Goal: Task Accomplishment & Management: Manage account settings

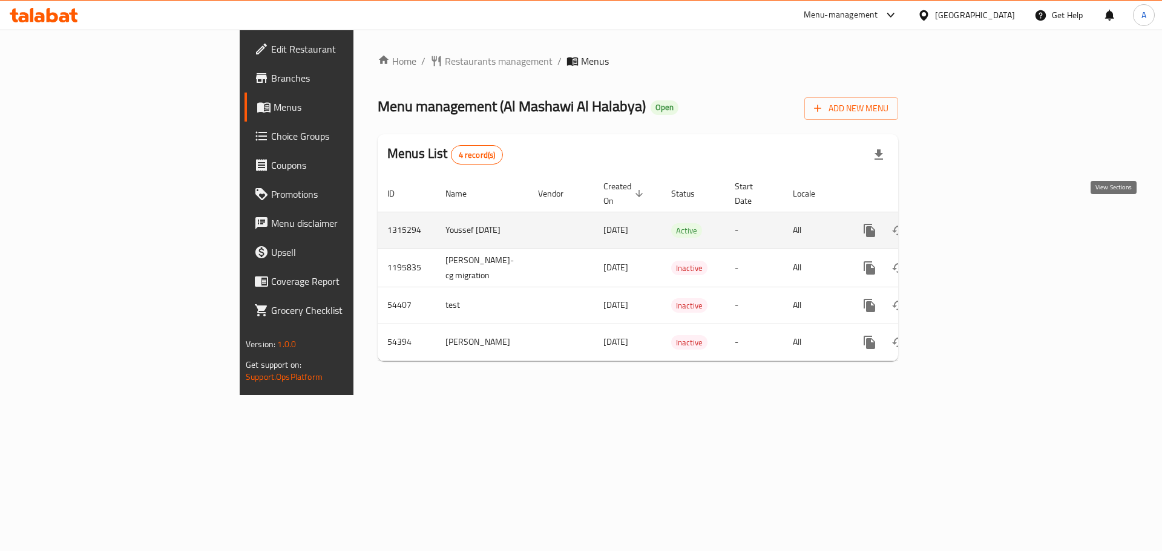
click at [964, 223] on icon "enhanced table" at bounding box center [956, 230] width 15 height 15
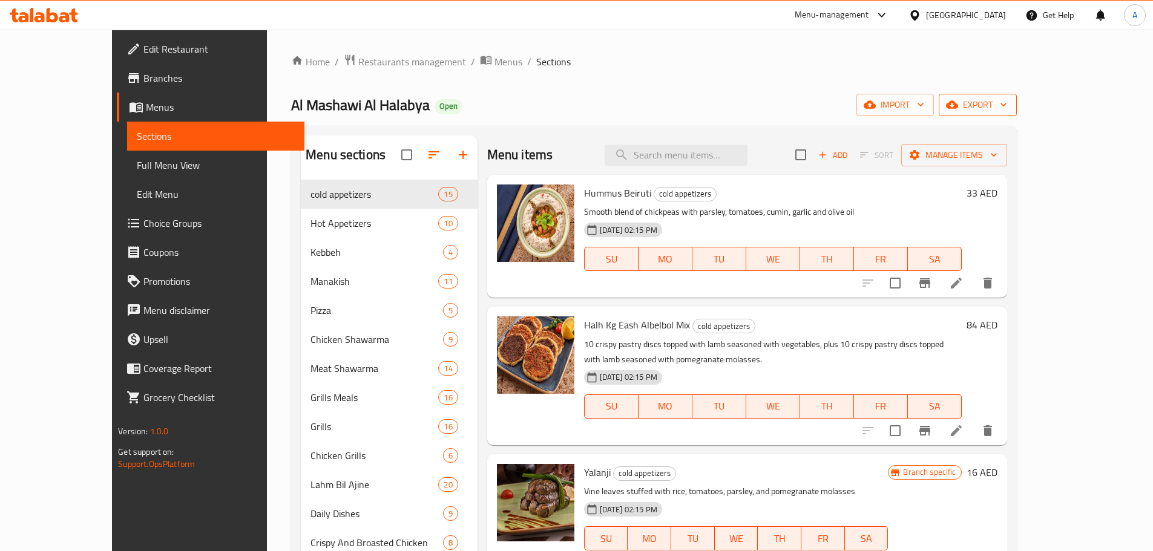
click at [1007, 107] on span "export" at bounding box center [977, 104] width 59 height 15
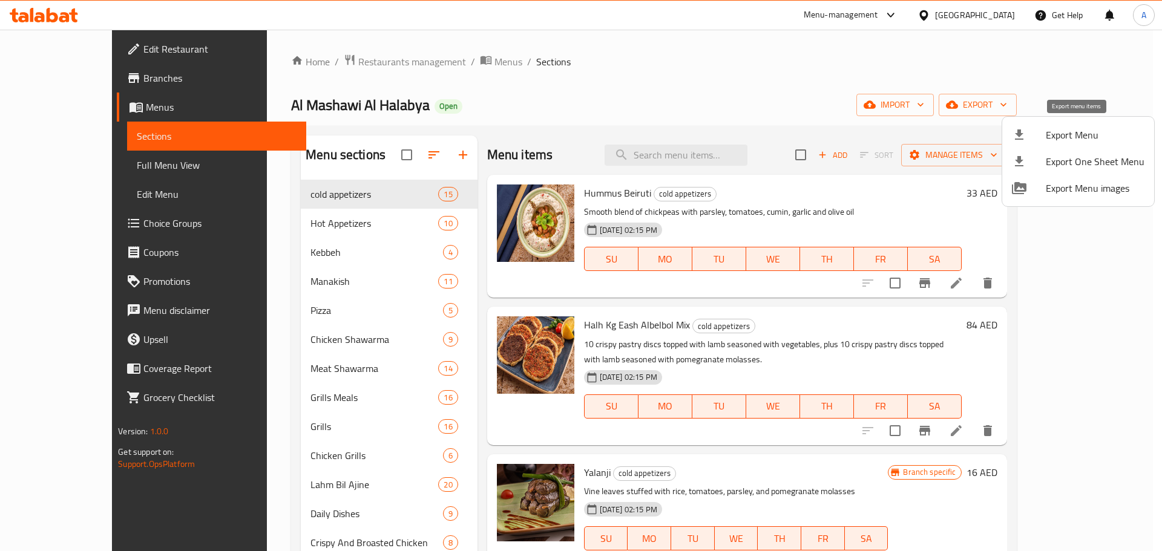
click at [1066, 139] on span "Export Menu" at bounding box center [1095, 135] width 99 height 15
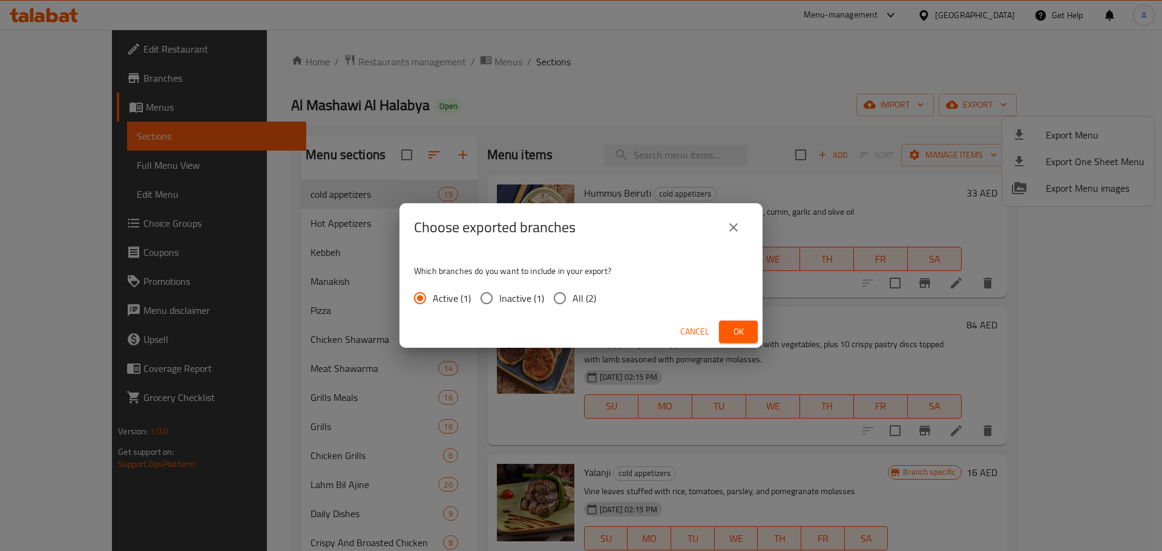
click at [571, 300] on input "All (2)" at bounding box center [559, 298] width 25 height 25
radio input "true"
click at [735, 329] on span "Ok" at bounding box center [738, 331] width 19 height 15
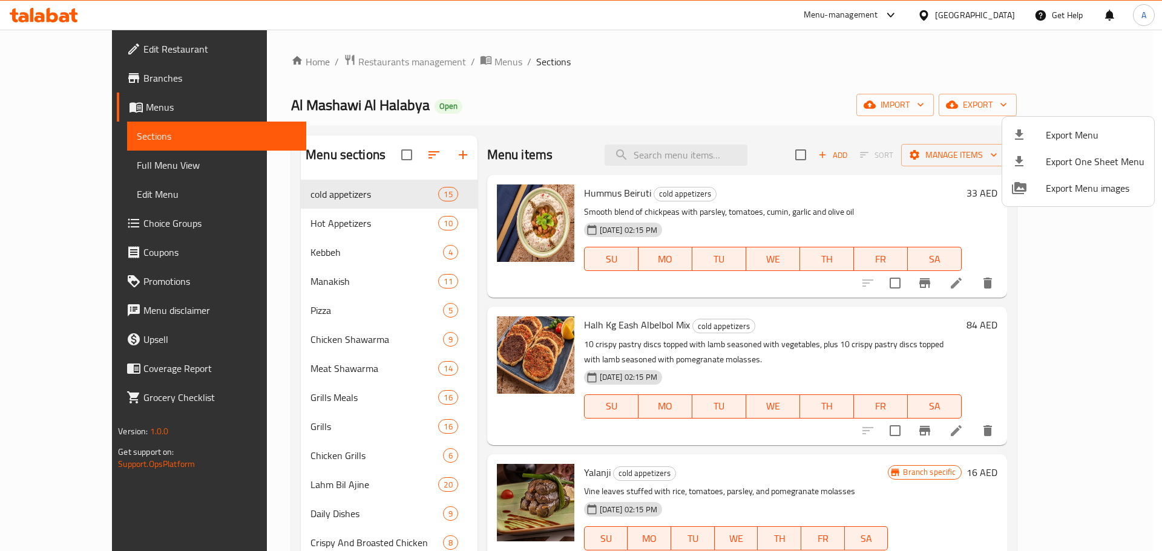
click at [825, 90] on div at bounding box center [581, 275] width 1162 height 551
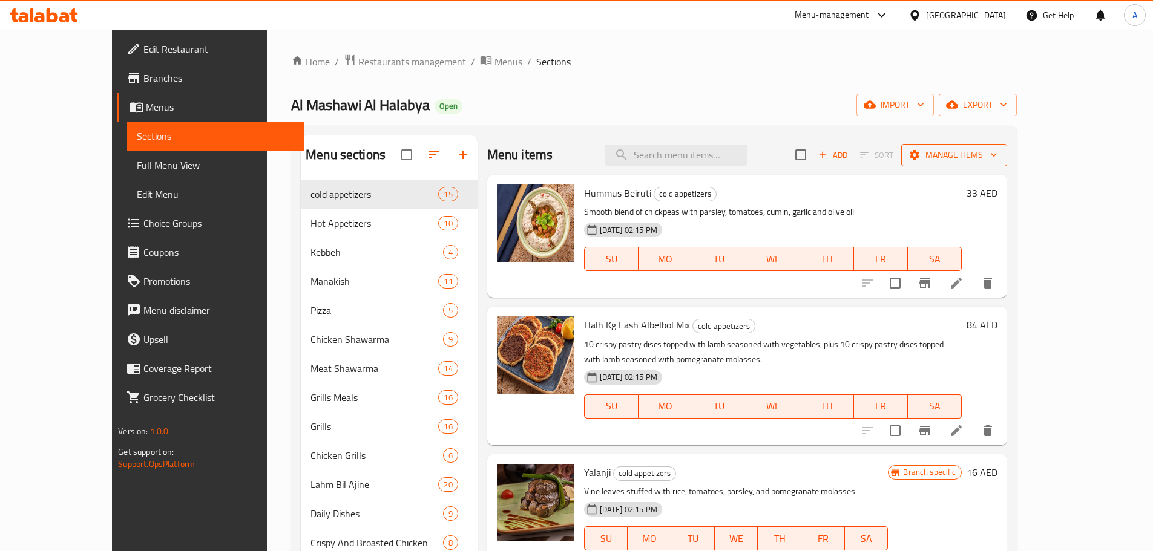
click at [997, 152] on span "Manage items" at bounding box center [954, 155] width 87 height 15
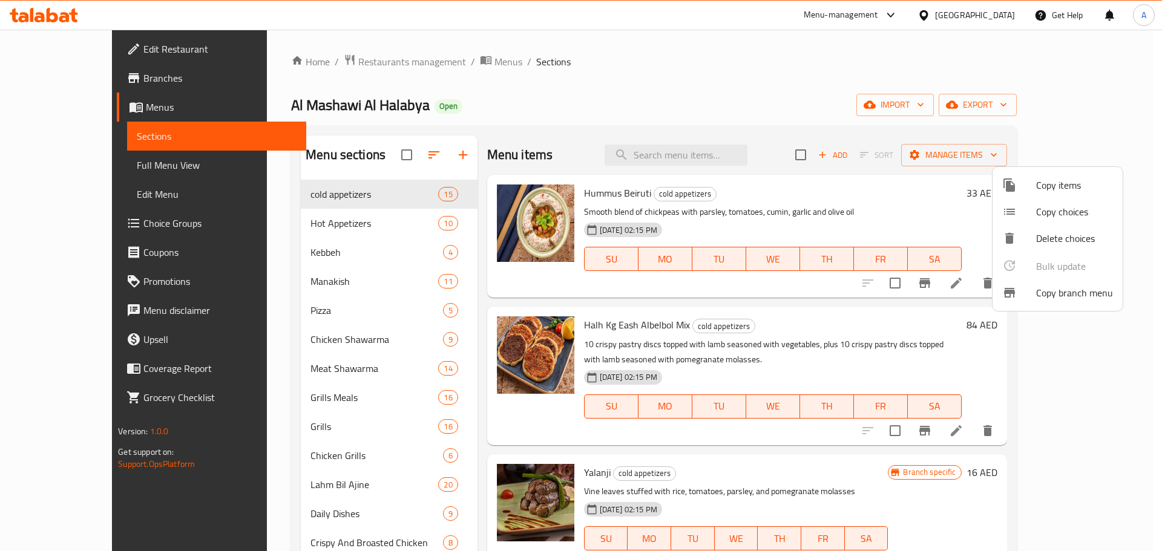
click at [1067, 300] on span "Copy branch menu" at bounding box center [1074, 293] width 77 height 15
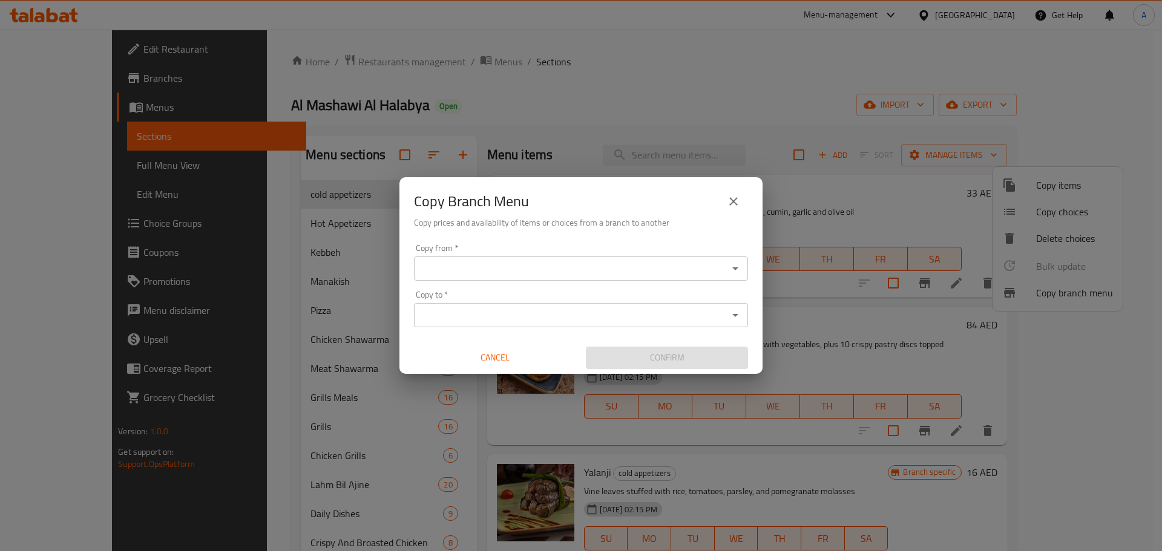
click at [484, 267] on input "Copy from   *" at bounding box center [571, 268] width 307 height 17
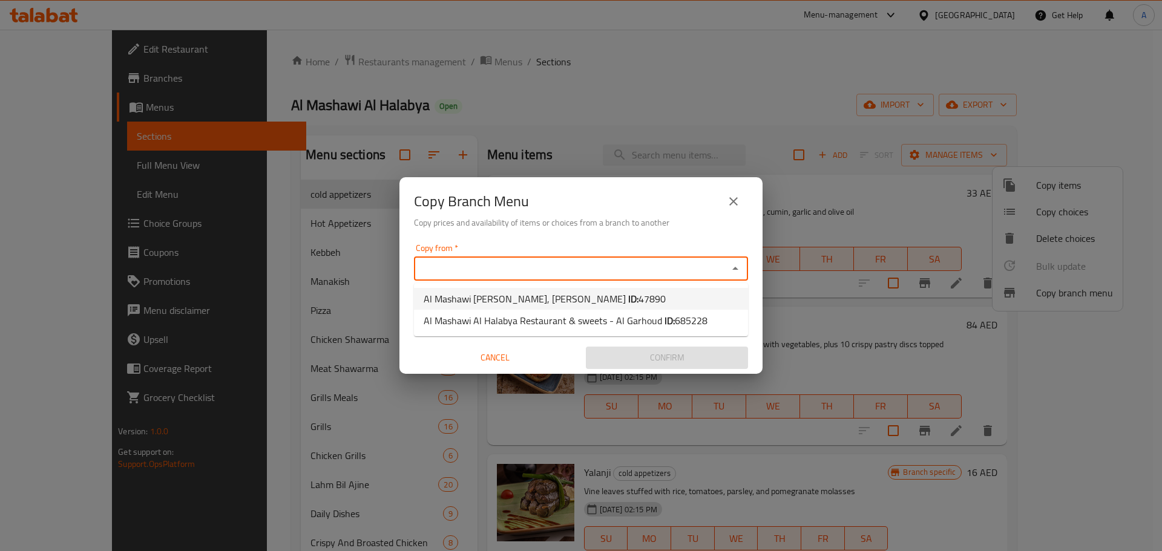
click at [483, 303] on span "Al Mashawi Al Halabya, Al Garhoud ID: 47890" at bounding box center [545, 299] width 242 height 15
type input "Al Mashawi Al Halabya, Al Garhoud"
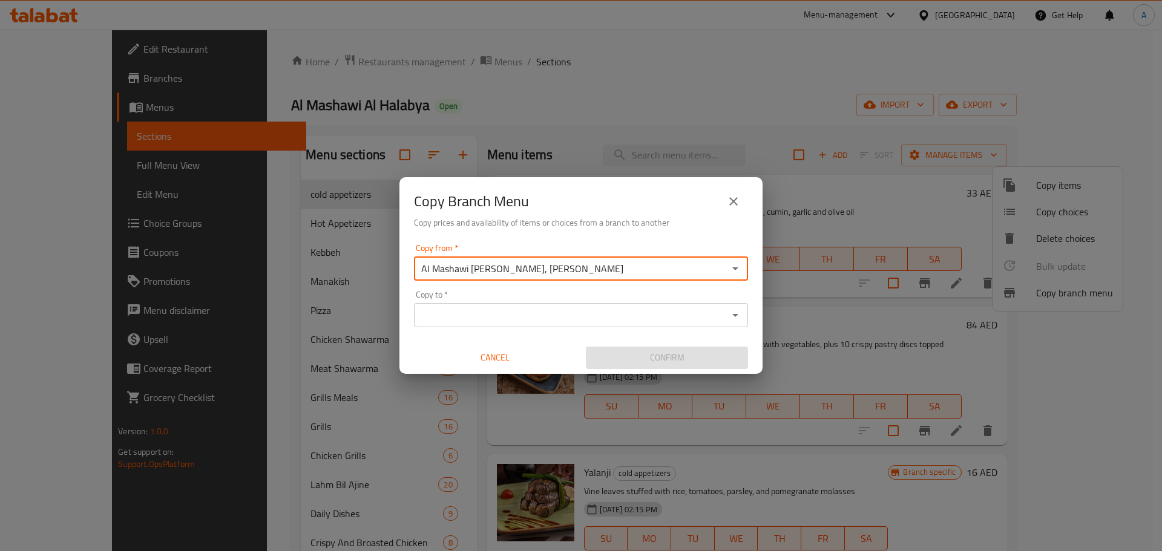
click at [528, 320] on input "Copy to   *" at bounding box center [571, 315] width 307 height 17
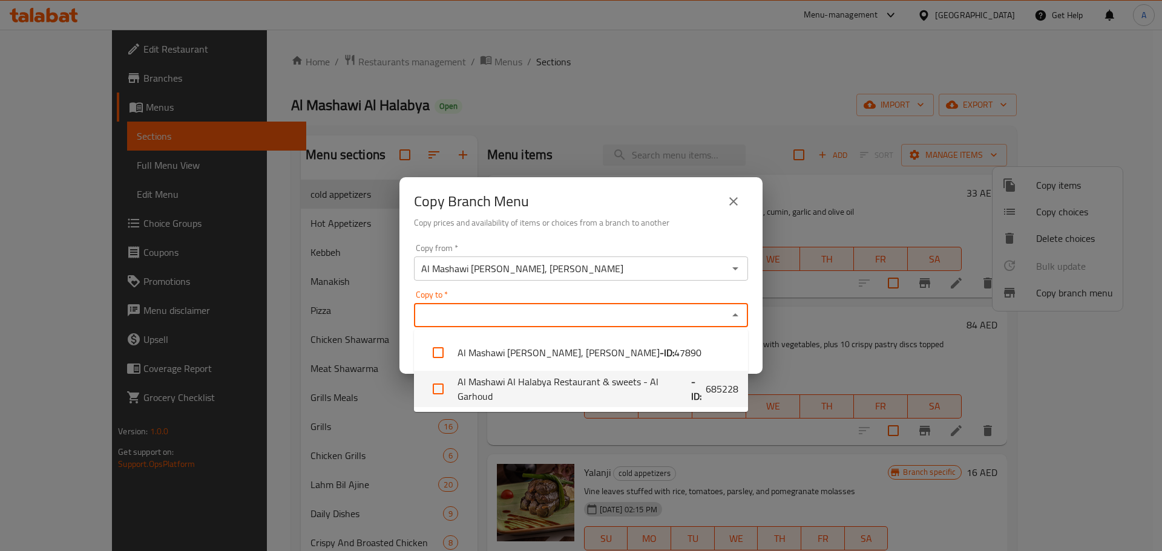
click at [540, 385] on li "Al Mashawi Al Halabya Restaurant & sweets - Al Garhoud - ID: 685228" at bounding box center [581, 389] width 334 height 36
checkbox input "true"
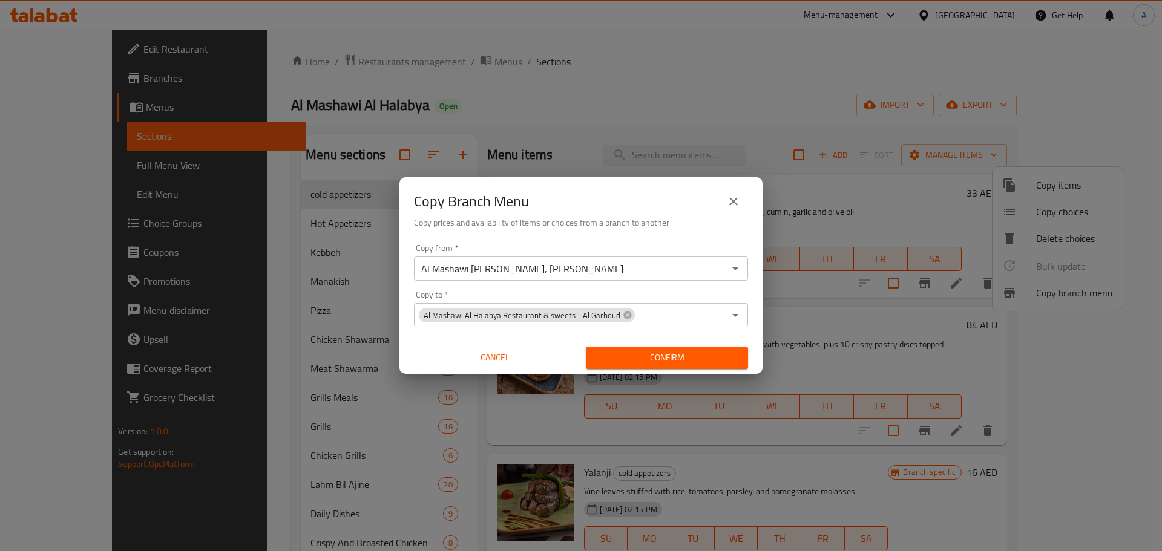
click at [829, 392] on div "Copy Branch Menu Copy prices and availability of items or choices from a branch…" at bounding box center [581, 275] width 1162 height 551
click at [671, 358] on span "Confirm" at bounding box center [666, 357] width 143 height 15
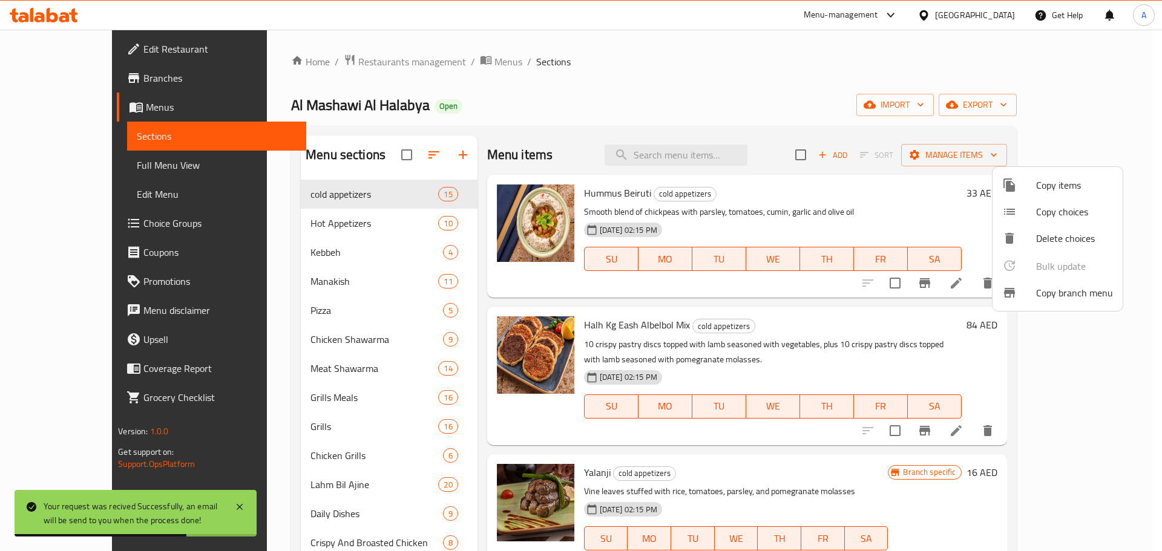
click at [888, 93] on div at bounding box center [581, 275] width 1162 height 551
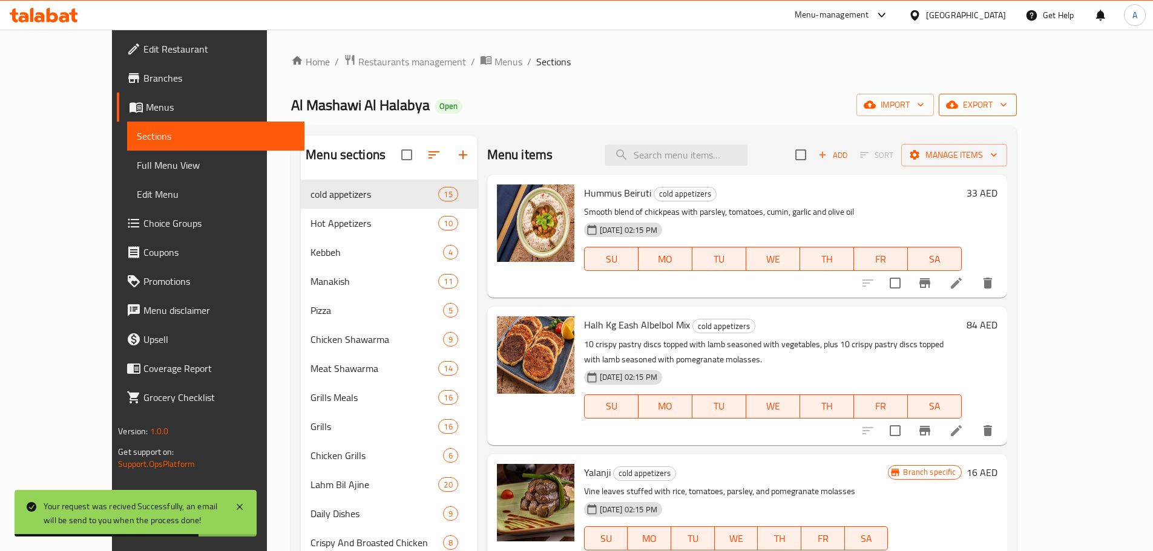
click at [1007, 99] on span "export" at bounding box center [977, 104] width 59 height 15
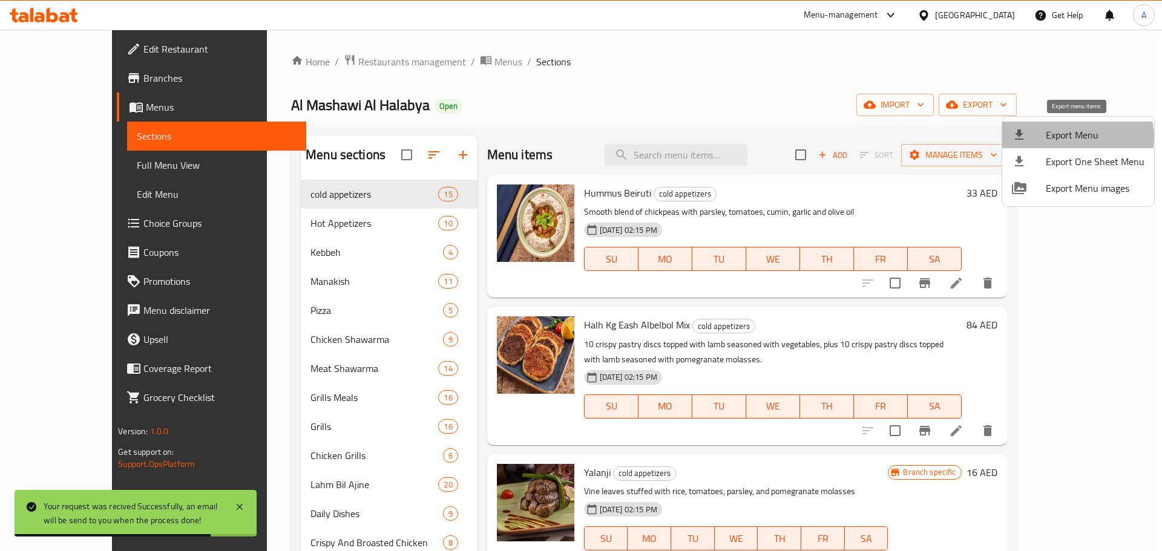
click at [1073, 137] on span "Export Menu" at bounding box center [1095, 135] width 99 height 15
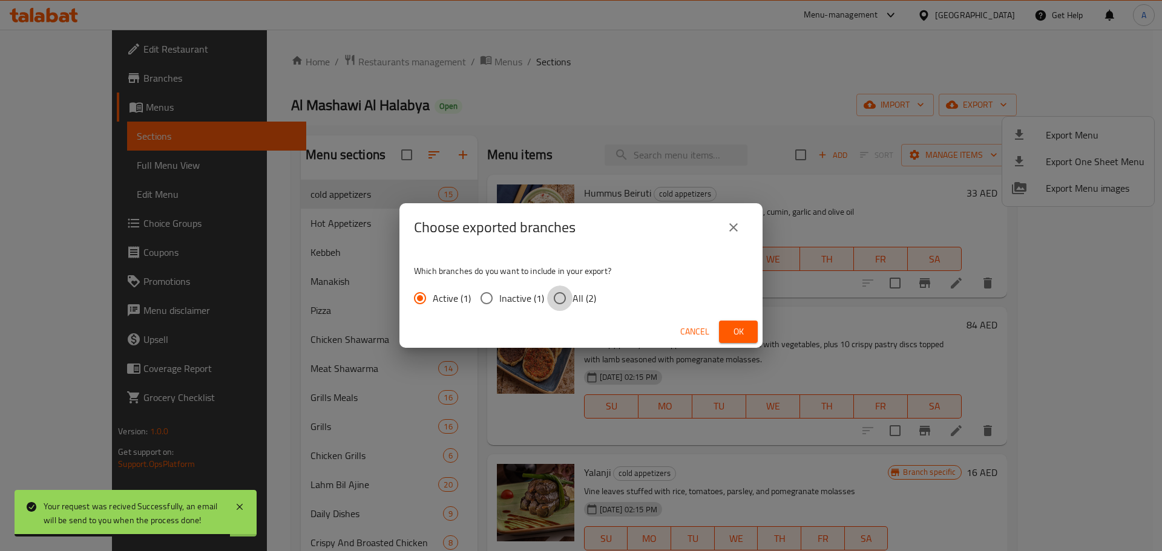
click at [564, 297] on input "All (2)" at bounding box center [559, 298] width 25 height 25
radio input "true"
click at [747, 329] on span "Ok" at bounding box center [738, 331] width 19 height 15
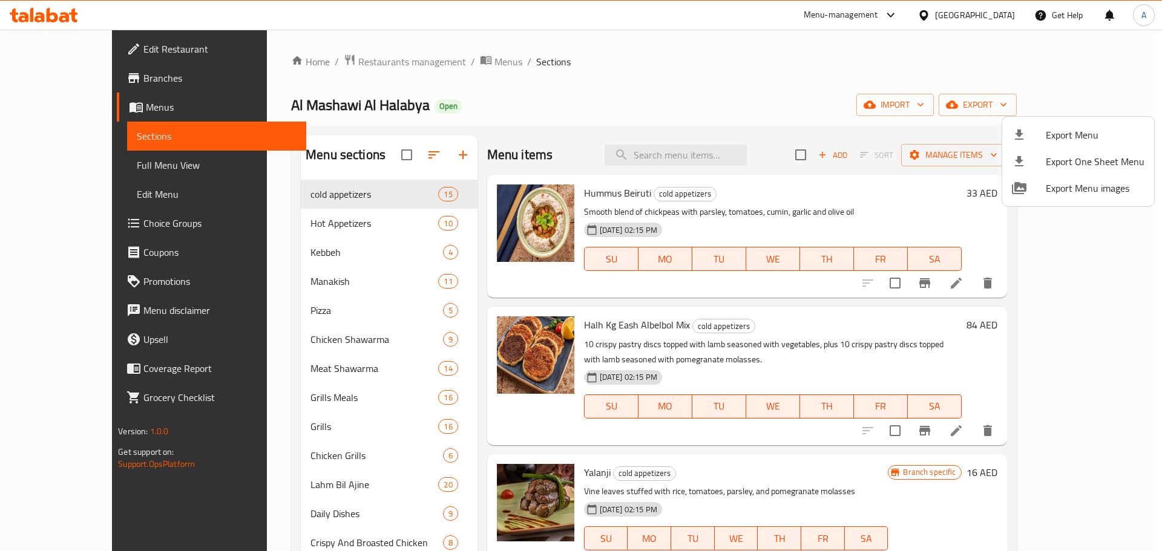
click at [31, 74] on div at bounding box center [581, 275] width 1162 height 551
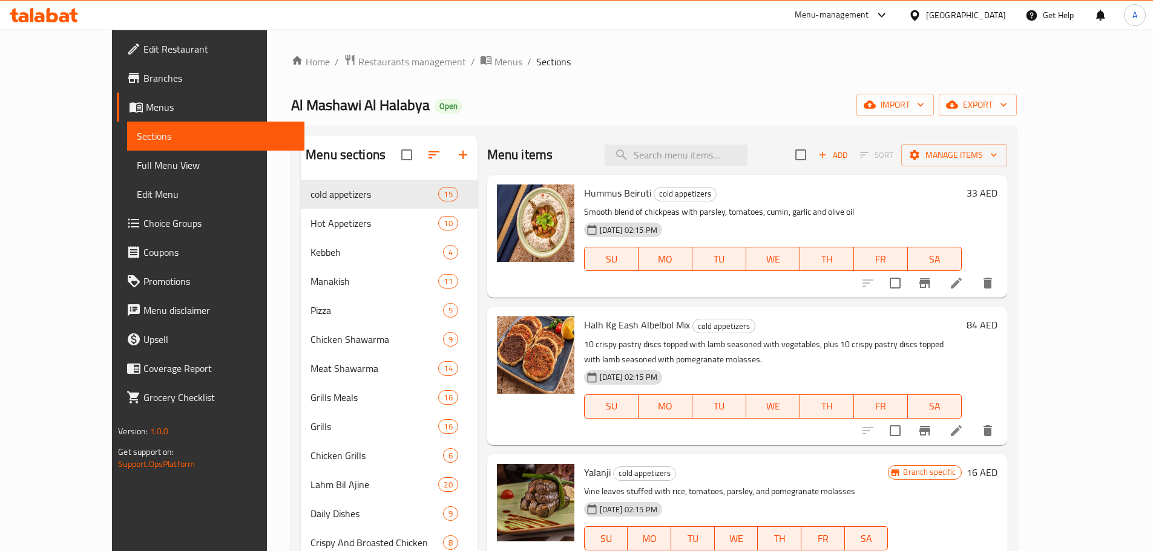
click at [143, 74] on span "Branches" at bounding box center [218, 78] width 151 height 15
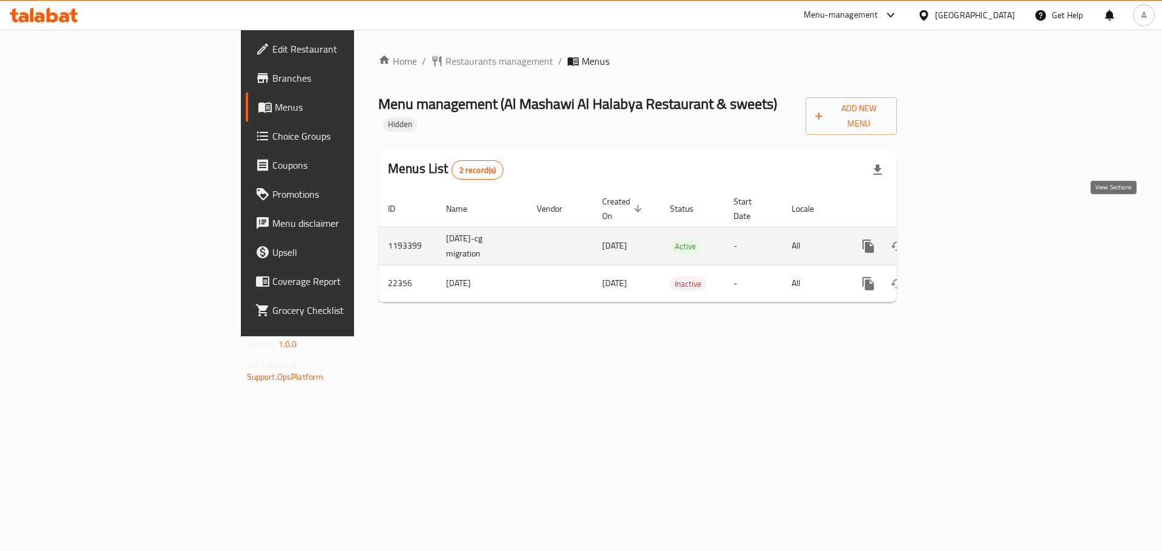
click at [961, 241] on icon "enhanced table" at bounding box center [955, 246] width 11 height 11
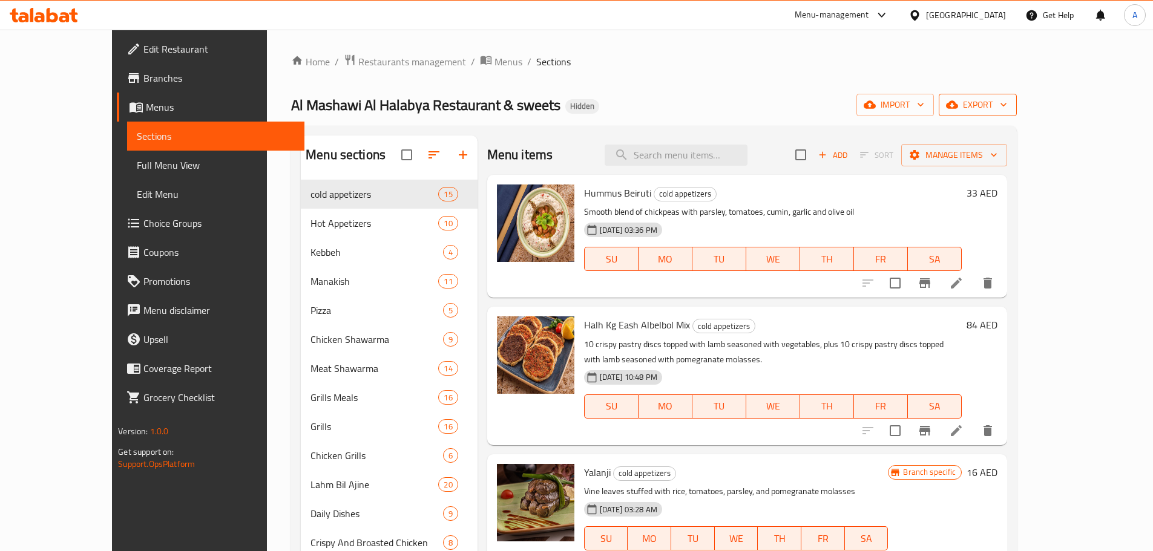
click at [1007, 107] on span "export" at bounding box center [977, 104] width 59 height 15
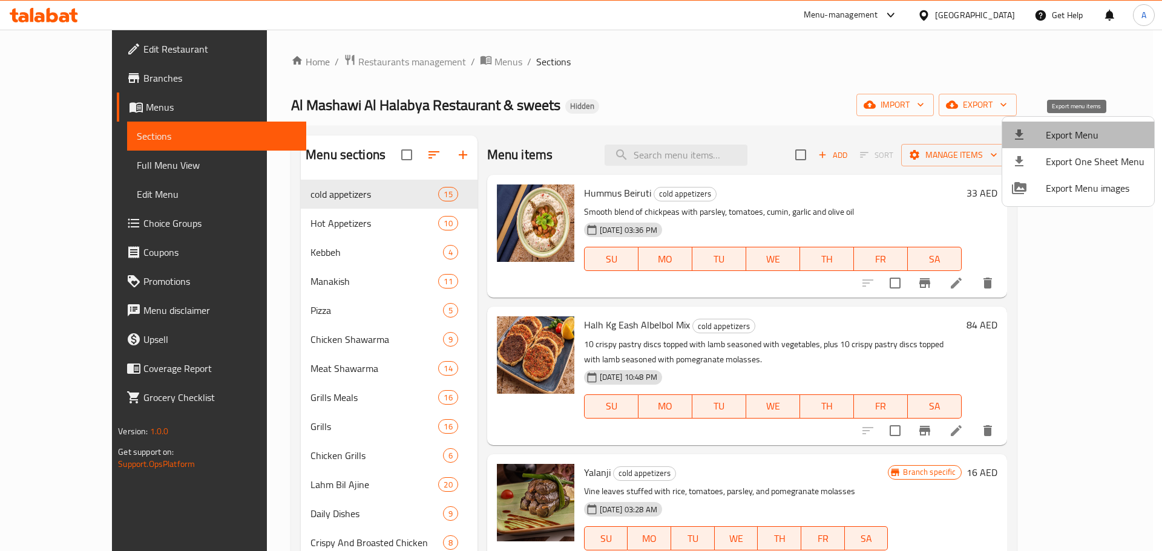
click at [1095, 131] on span "Export Menu" at bounding box center [1095, 135] width 99 height 15
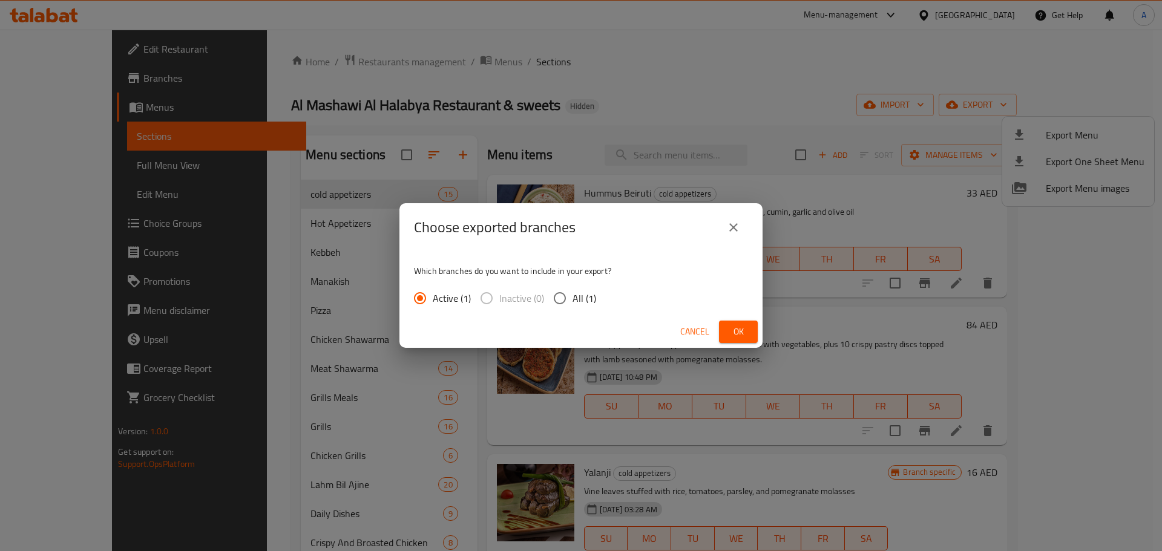
click at [560, 290] on input "All (1)" at bounding box center [559, 298] width 25 height 25
radio input "true"
click at [729, 329] on span "Ok" at bounding box center [738, 331] width 19 height 15
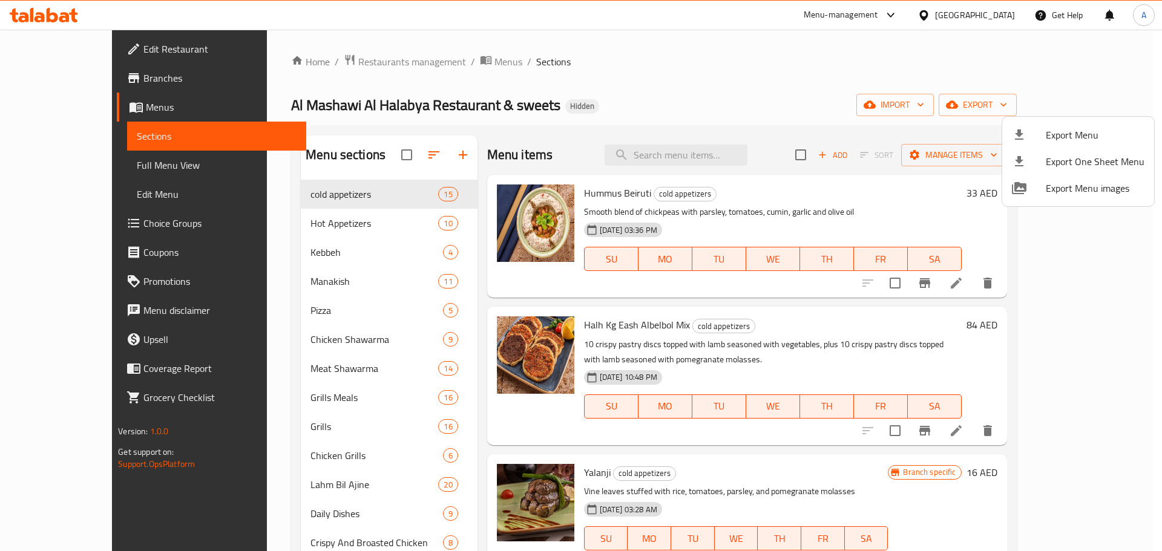
click at [63, 51] on div at bounding box center [581, 275] width 1162 height 551
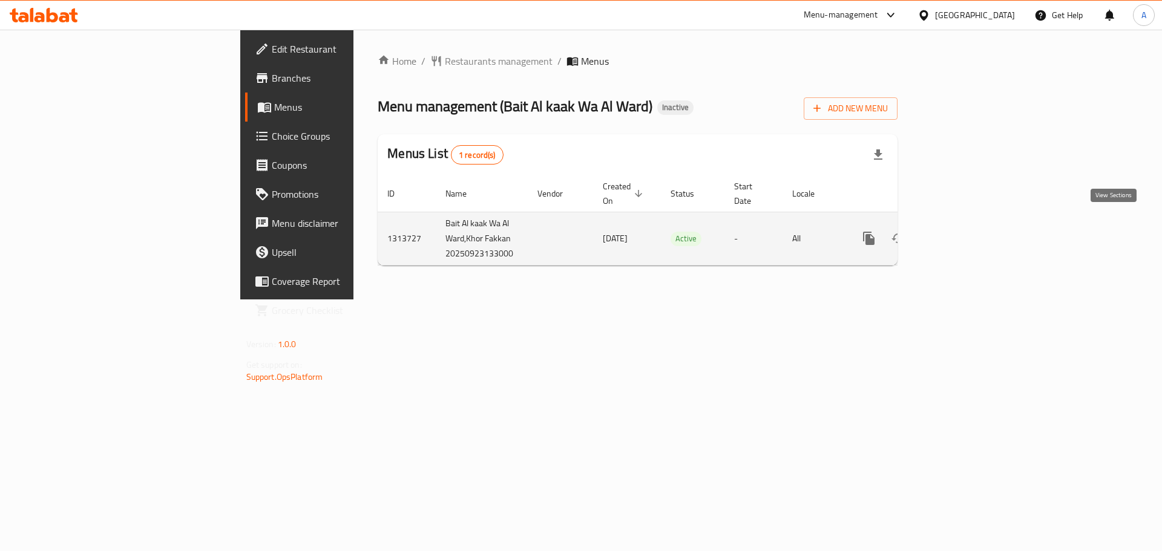
click at [962, 233] on icon "enhanced table" at bounding box center [956, 238] width 11 height 11
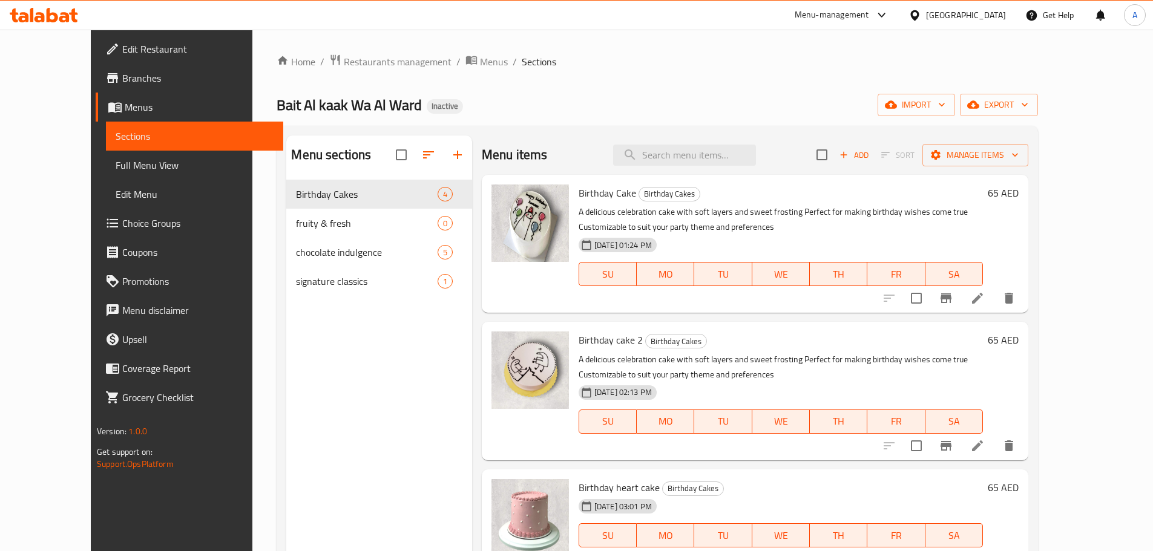
click at [116, 163] on span "Full Menu View" at bounding box center [195, 165] width 158 height 15
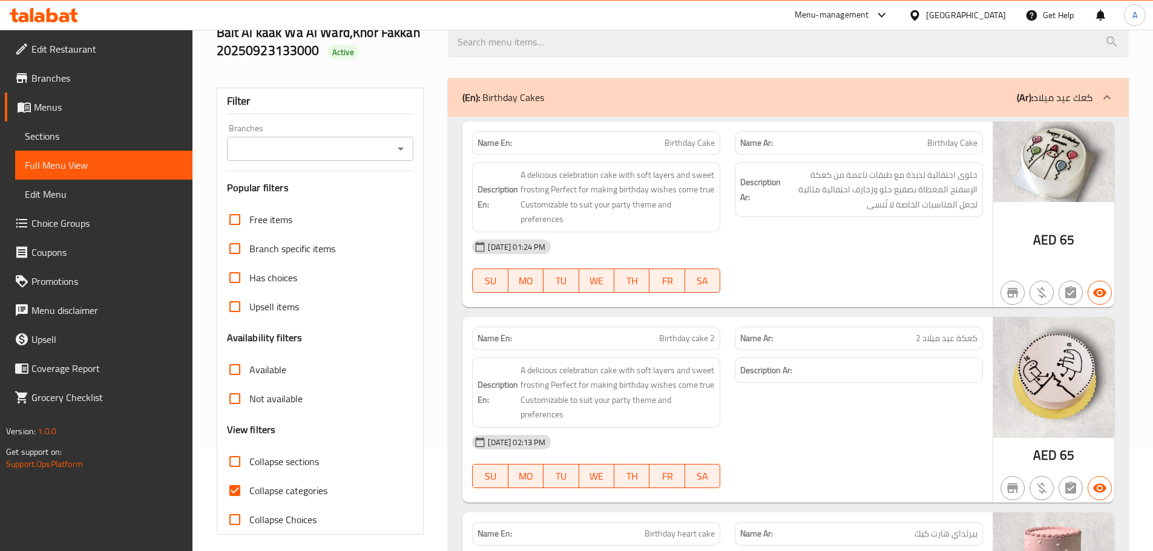
scroll to position [242, 0]
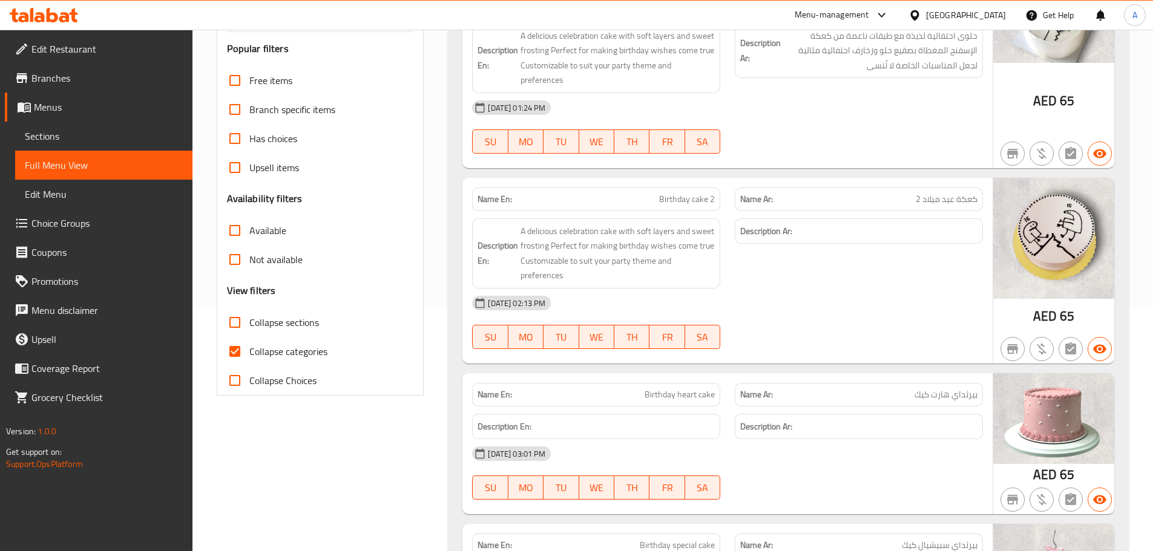
click at [295, 347] on span "Collapse categories" at bounding box center [288, 351] width 78 height 15
click at [249, 347] on input "Collapse categories" at bounding box center [234, 351] width 29 height 29
checkbox input "false"
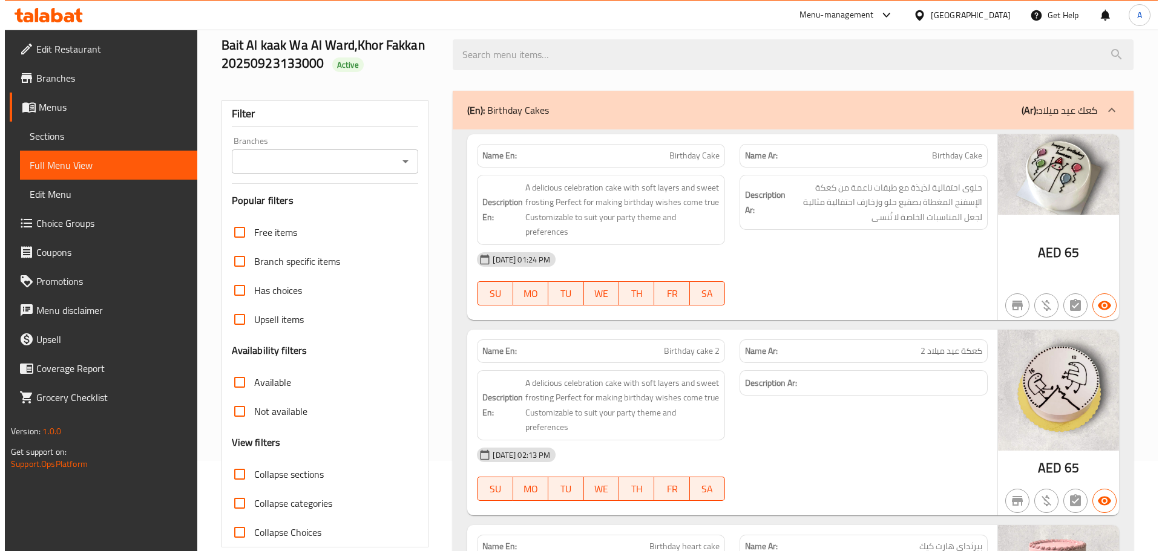
scroll to position [0, 0]
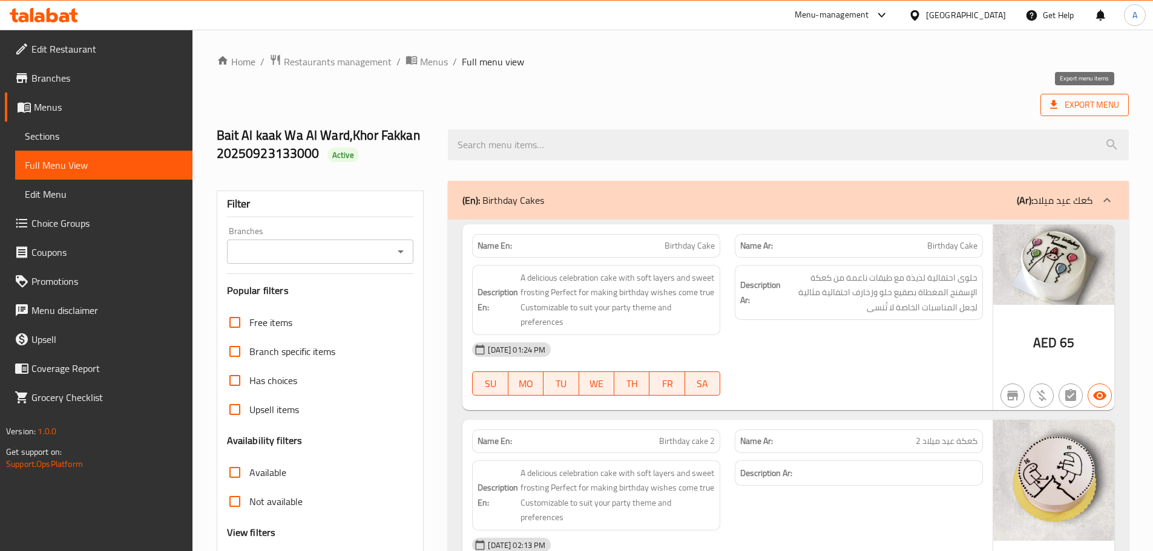
click at [1117, 99] on span "Export Menu" at bounding box center [1084, 104] width 69 height 15
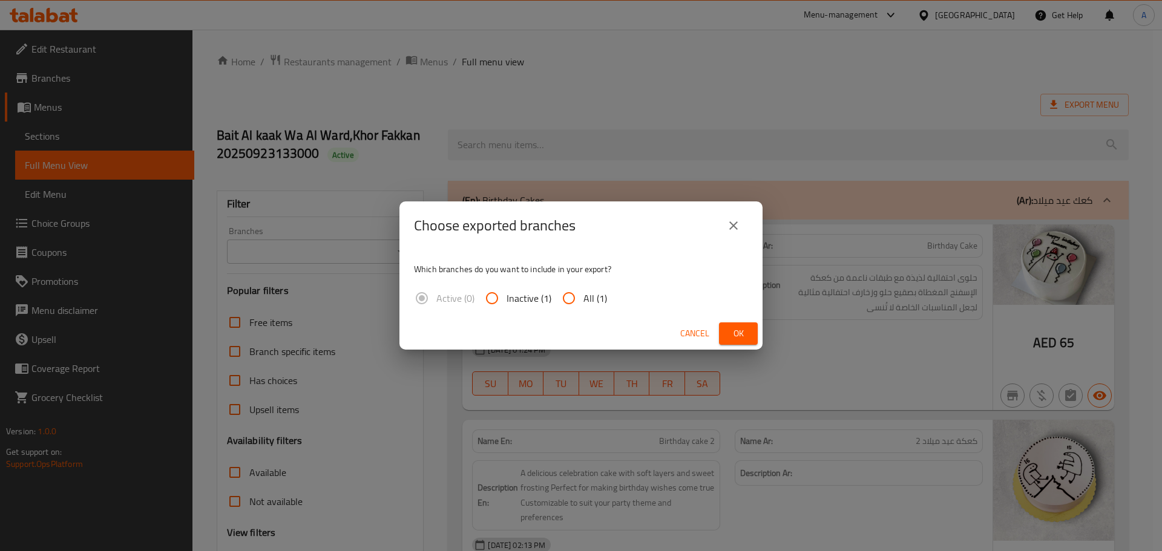
click at [580, 303] on input "All (1)" at bounding box center [568, 298] width 29 height 29
radio input "true"
click at [730, 330] on span "Ok" at bounding box center [738, 333] width 19 height 15
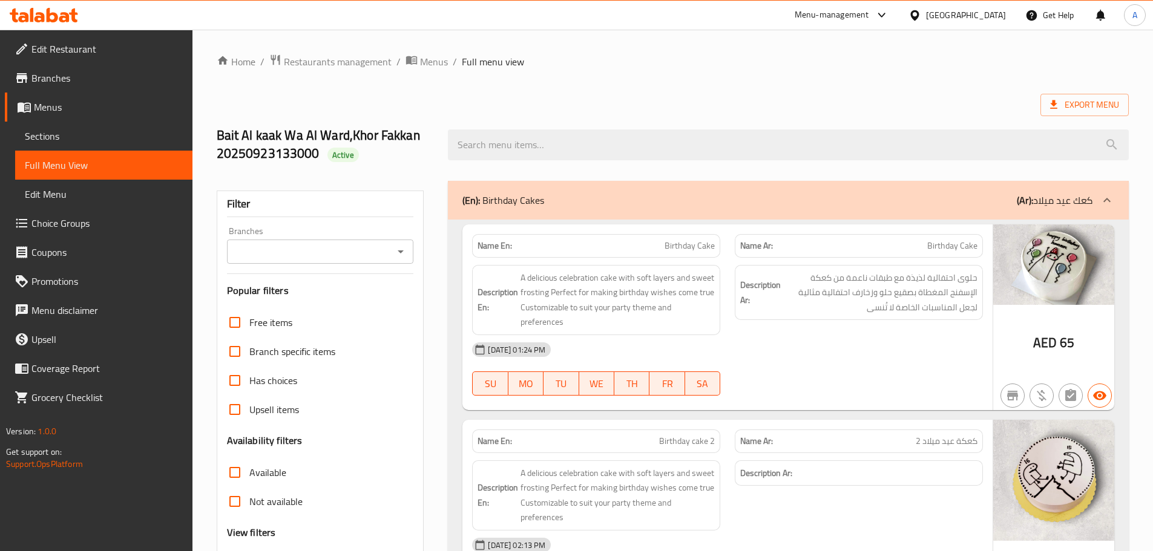
click at [345, 62] on span "Restaurants management" at bounding box center [338, 61] width 108 height 15
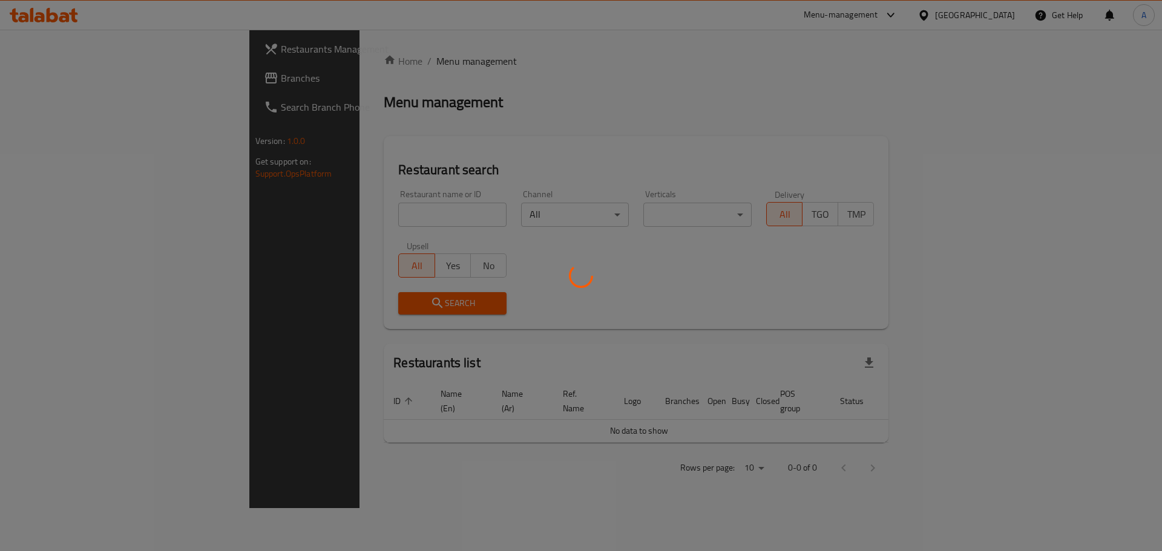
click at [333, 157] on div at bounding box center [581, 275] width 1162 height 551
click at [318, 203] on div at bounding box center [581, 275] width 1162 height 551
click at [301, 222] on div at bounding box center [581, 275] width 1162 height 551
click at [280, 215] on div at bounding box center [581, 275] width 1162 height 551
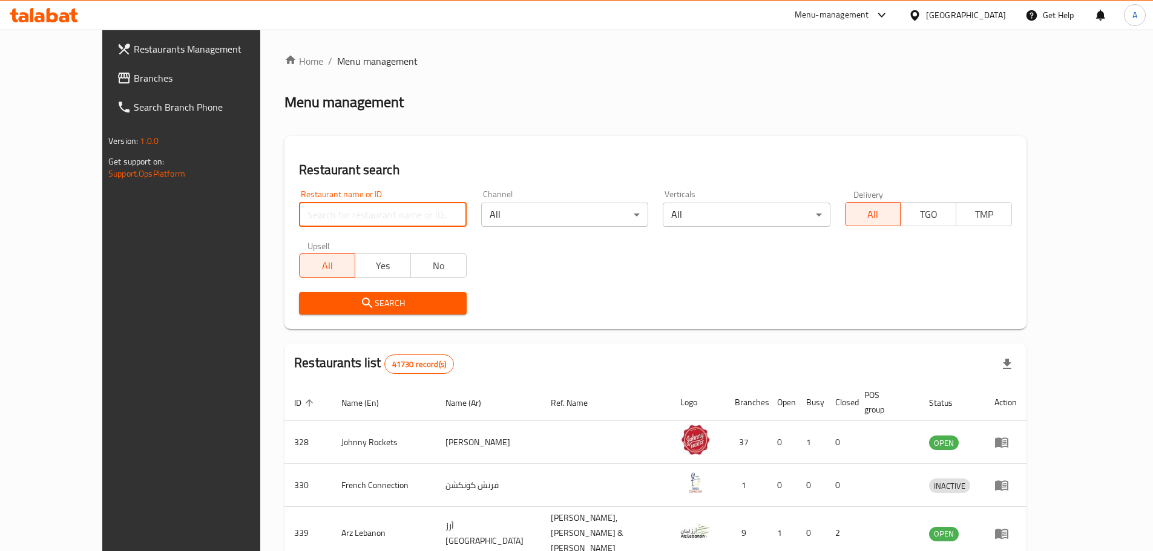
drag, startPoint x: 280, startPoint y: 215, endPoint x: 347, endPoint y: 215, distance: 67.2
click at [299, 215] on input "search" at bounding box center [382, 215] width 167 height 24
paste input "CLASSICO CAFETERIA"
type input "CLASSICO CAFETERIA"
click button "Search" at bounding box center [382, 303] width 167 height 22
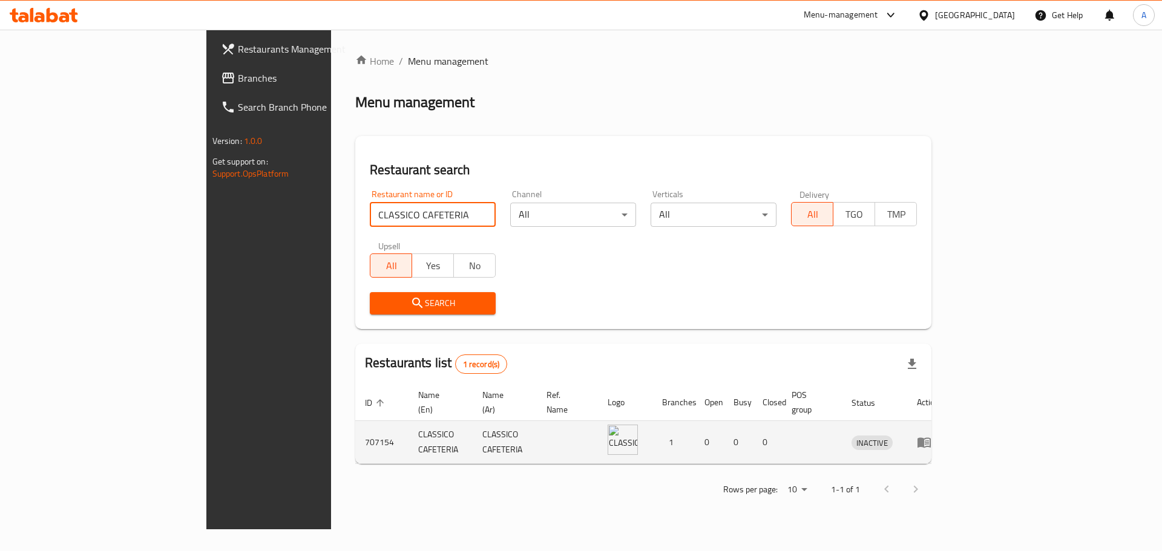
click at [931, 438] on icon "enhanced table" at bounding box center [923, 443] width 13 height 10
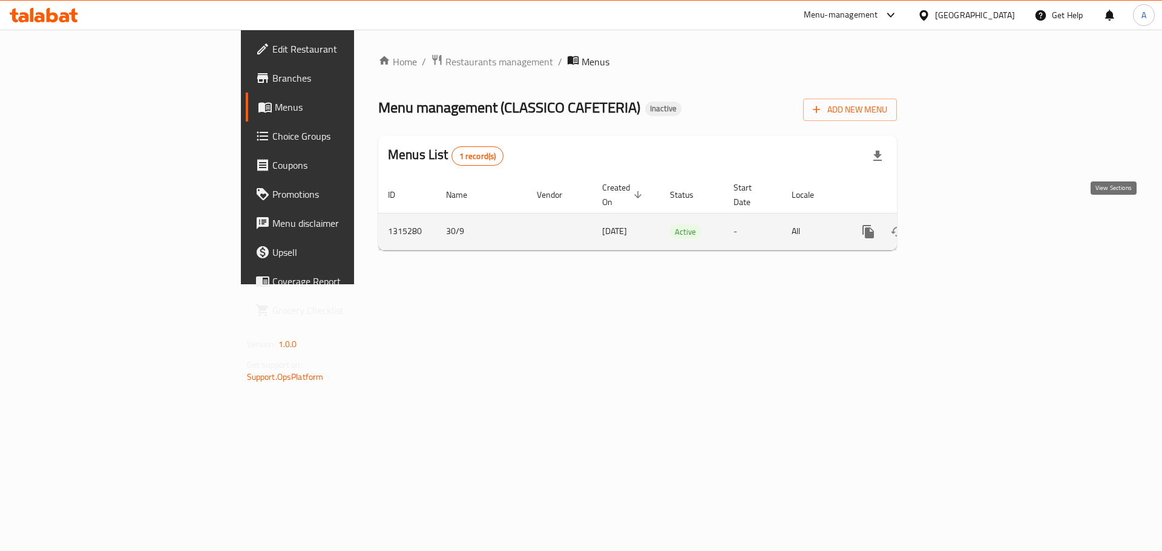
click at [963, 225] on icon "enhanced table" at bounding box center [955, 232] width 15 height 15
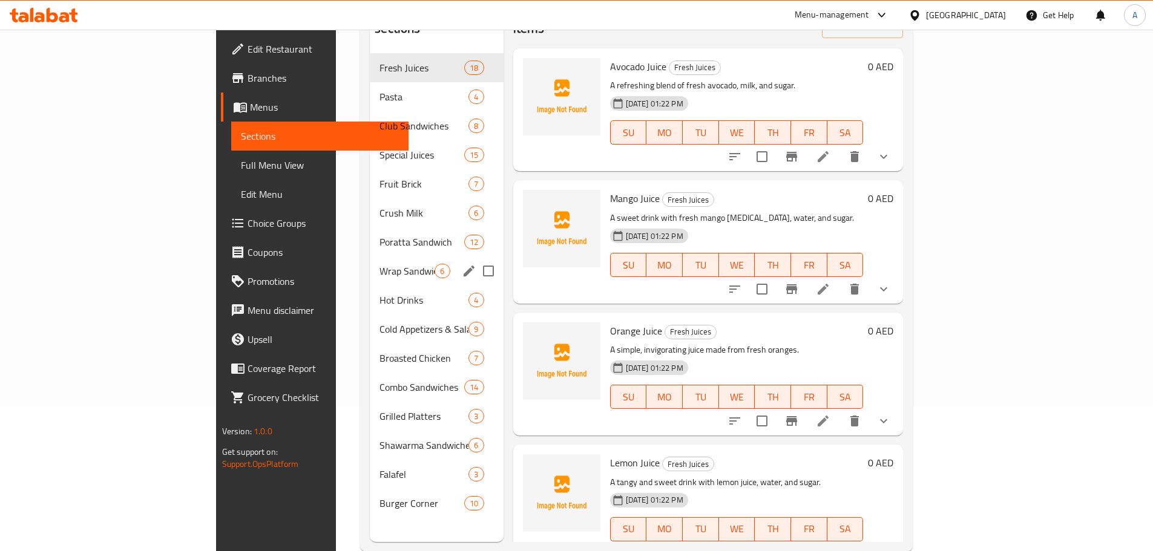
scroll to position [169, 0]
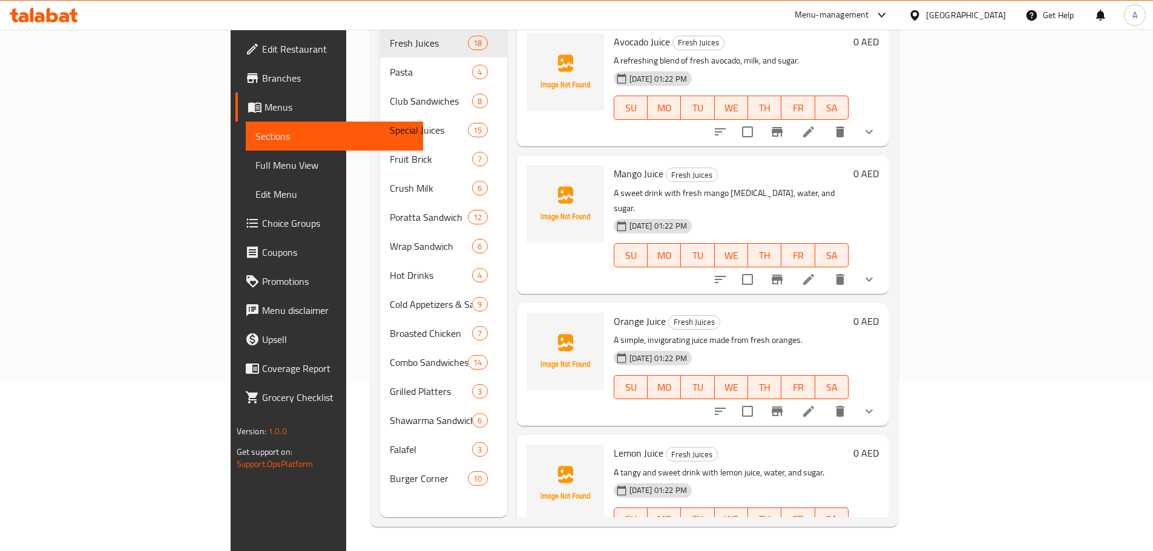
click at [255, 165] on span "Full Menu View" at bounding box center [334, 165] width 158 height 15
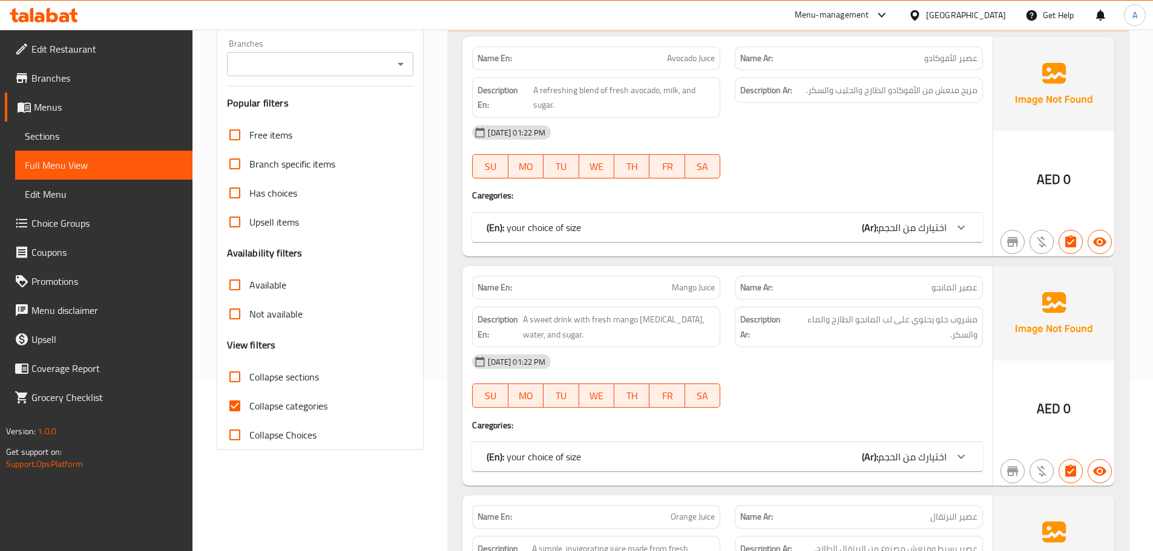
click at [255, 407] on span "Collapse categories" at bounding box center [288, 406] width 78 height 15
click at [249, 407] on input "Collapse categories" at bounding box center [234, 406] width 29 height 29
checkbox input "false"
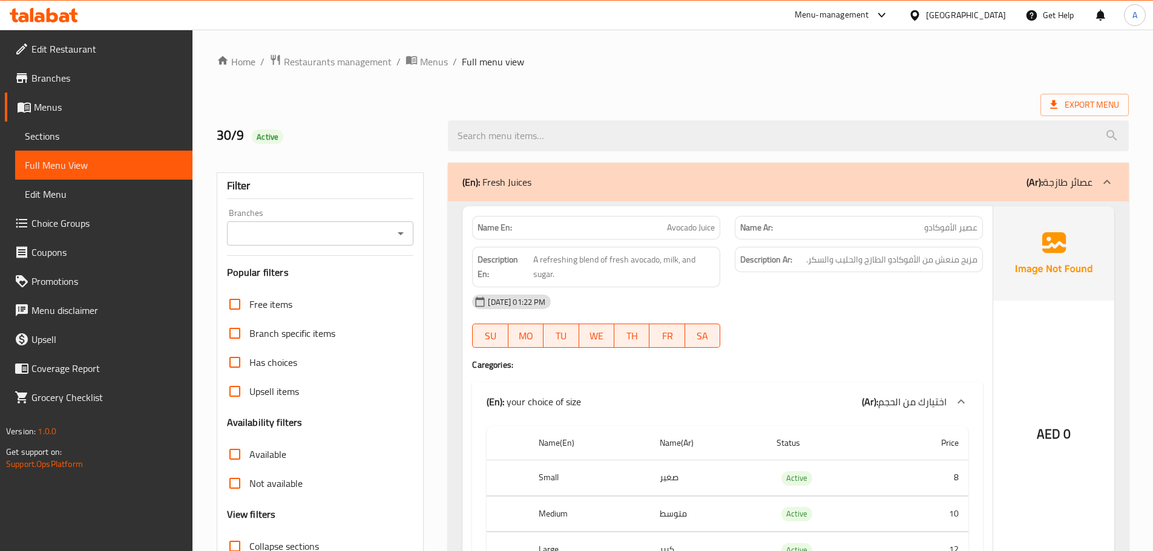
click at [492, 227] on strong "Name En:" at bounding box center [494, 227] width 34 height 13
copy strong "Name En:"
click at [391, 131] on h2 "30/9 Active" at bounding box center [325, 135] width 217 height 18
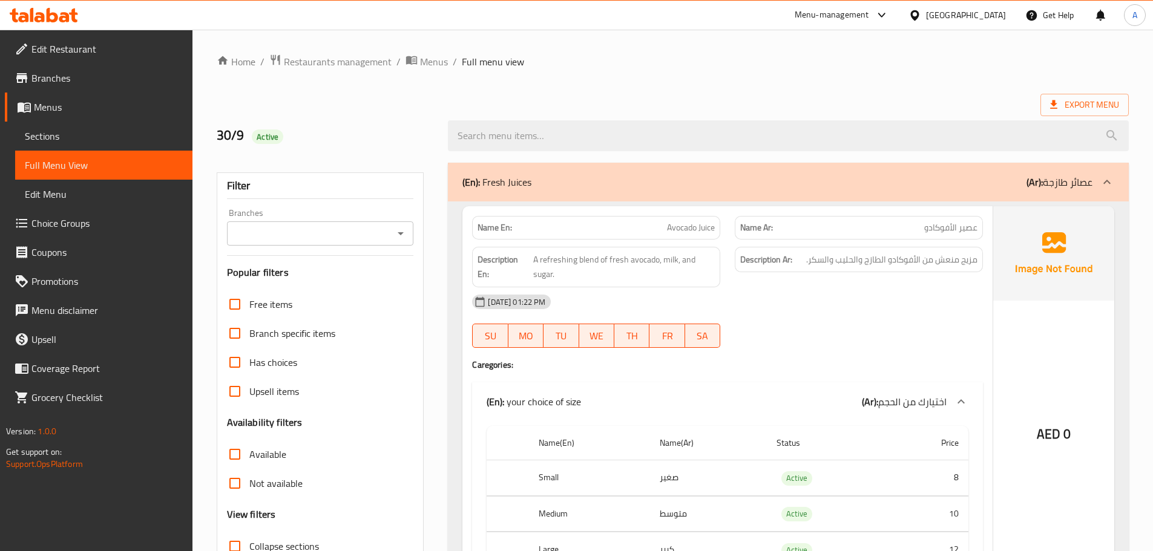
scroll to position [21070, 0]
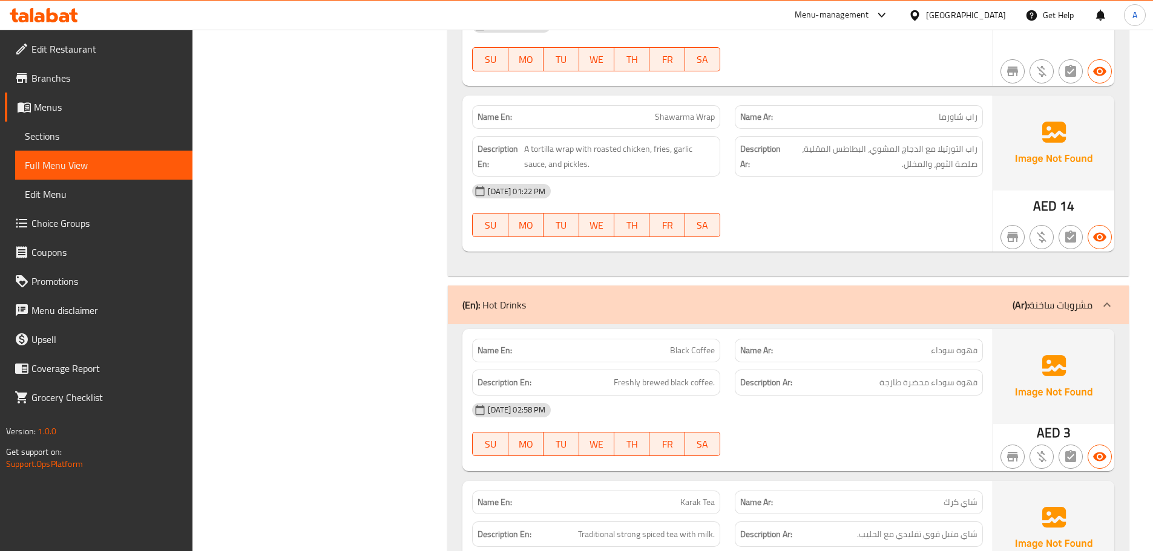
click at [666, 298] on div "(En): Hot Drinks (Ar): مشروبات ساخنة" at bounding box center [777, 305] width 630 height 15
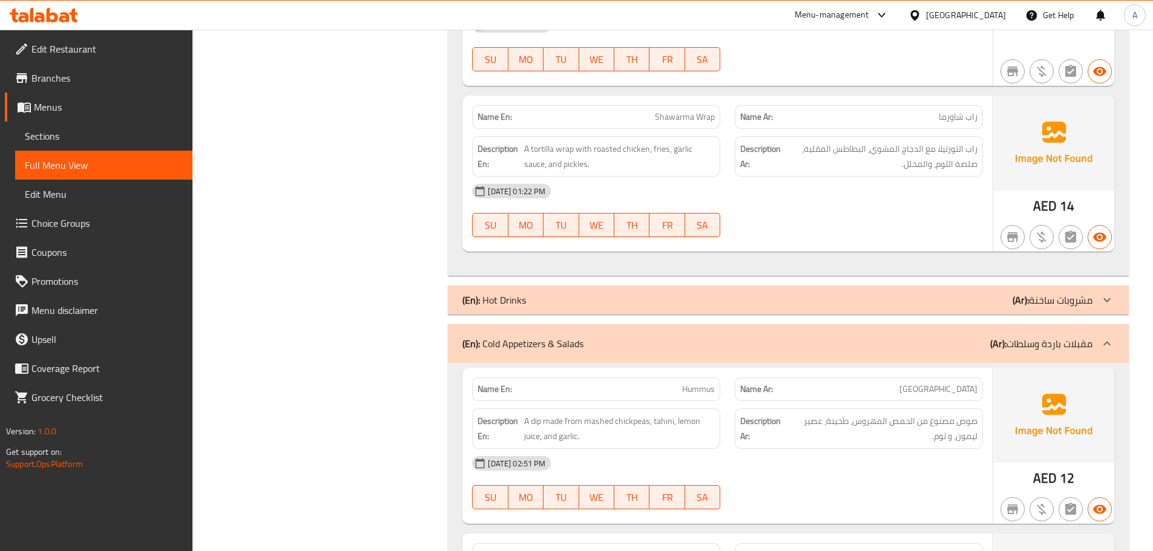
click at [621, 324] on div "(En): Cold Appetizers & Salads (Ar): مقبلات باردة وسلطات" at bounding box center [788, 343] width 681 height 39
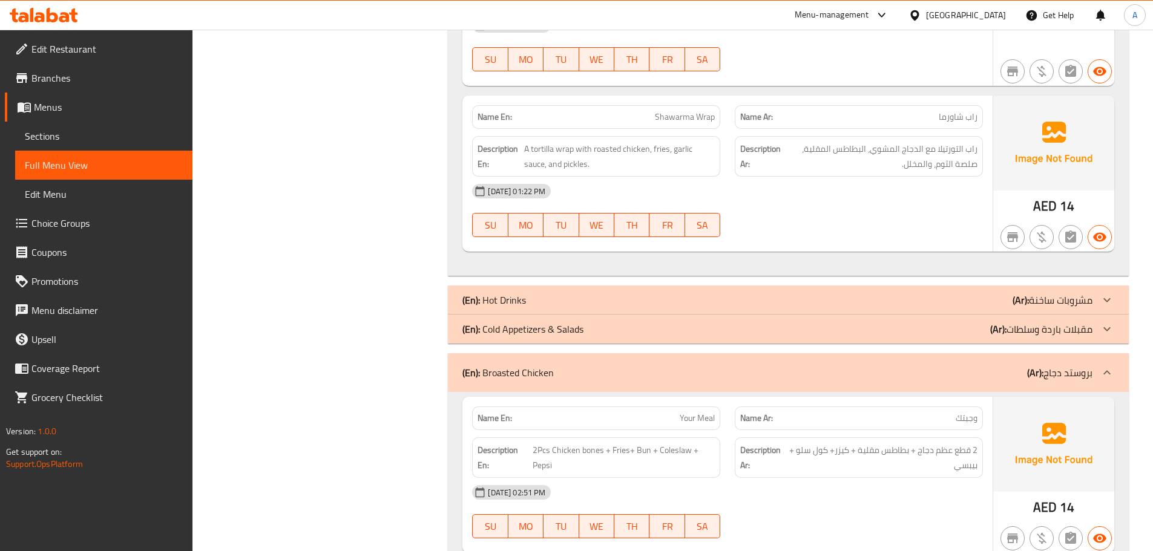
click at [565, 353] on div "(En): Broasted Chicken (Ar): بروستد دجاج" at bounding box center [788, 372] width 681 height 39
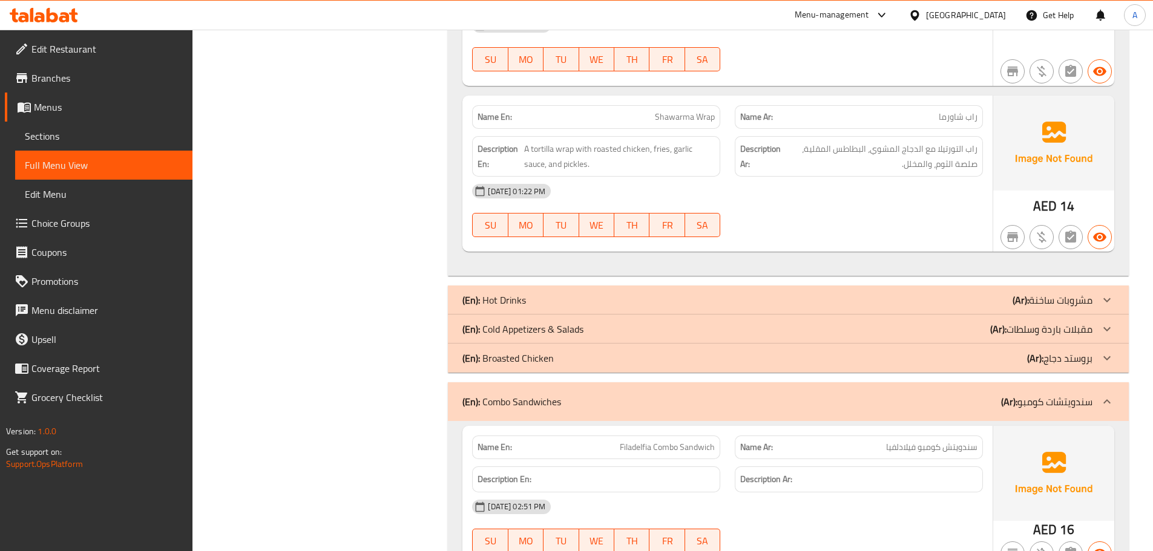
click at [548, 395] on p "(En): Combo Sandwiches" at bounding box center [511, 402] width 99 height 15
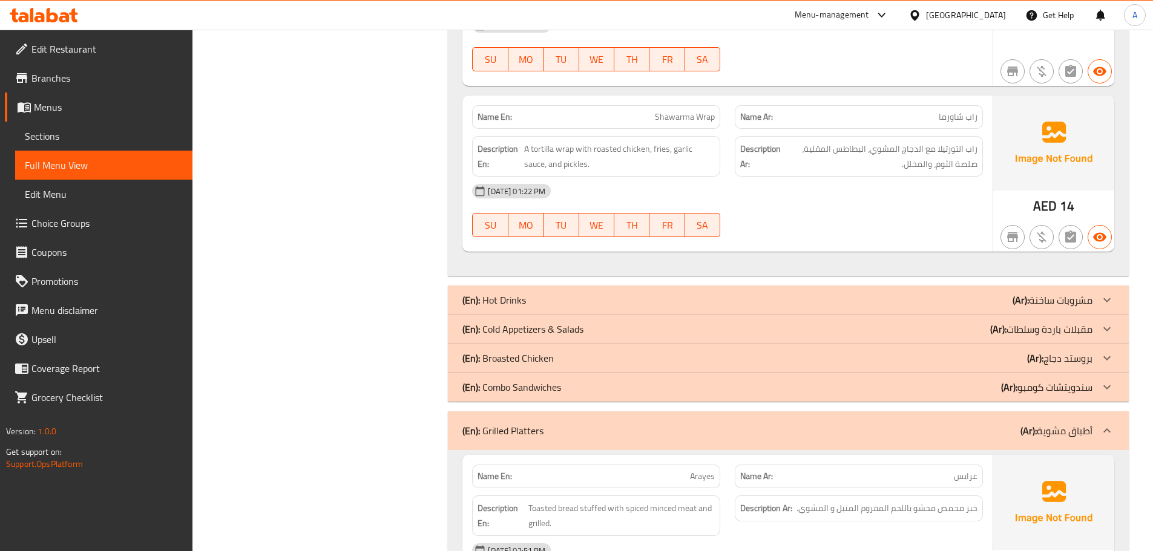
click at [553, 424] on div "(En): Grilled Platters (Ar): أطباق مشوية" at bounding box center [777, 431] width 630 height 15
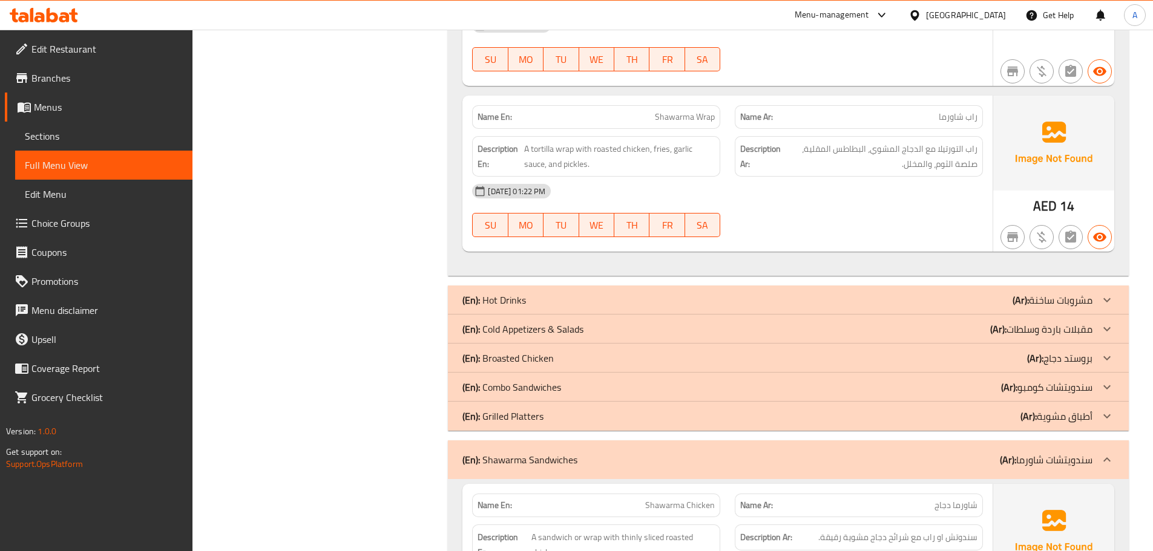
click at [518, 453] on p "(En): Shawarma Sandwiches" at bounding box center [519, 460] width 115 height 15
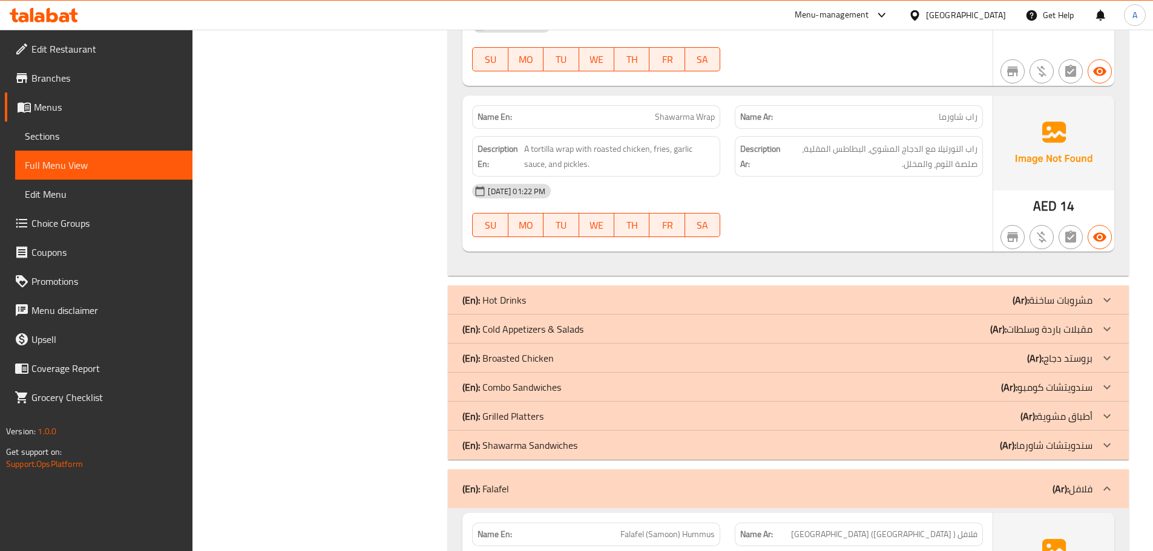
click at [533, 482] on div "(En): Falafel (Ar): فلافل" at bounding box center [777, 489] width 630 height 15
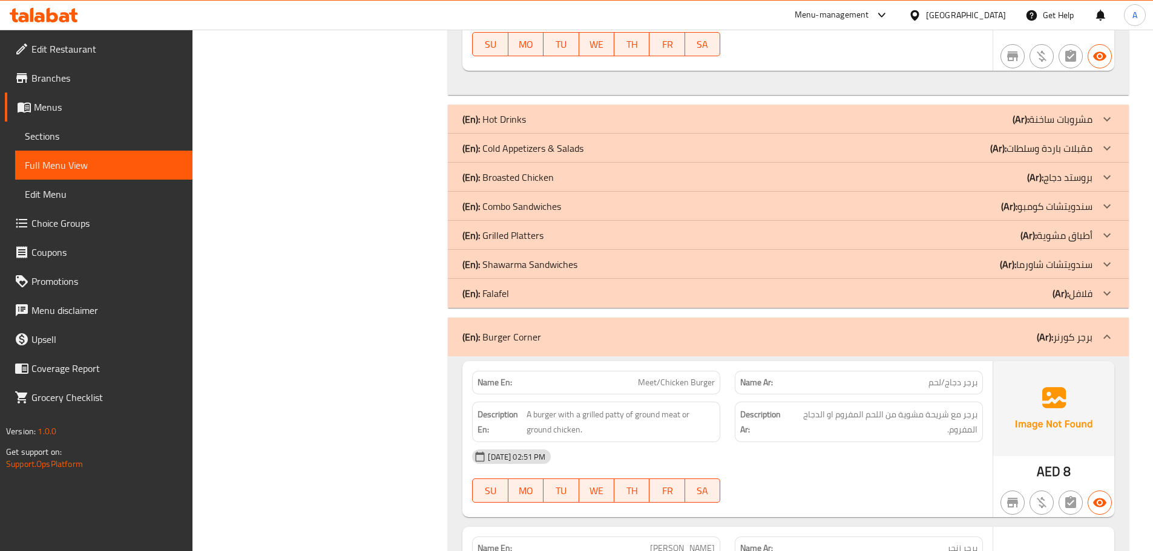
scroll to position [21252, 0]
click at [538, 319] on div "(En): Burger Corner (Ar): برجر كورنر" at bounding box center [788, 336] width 681 height 39
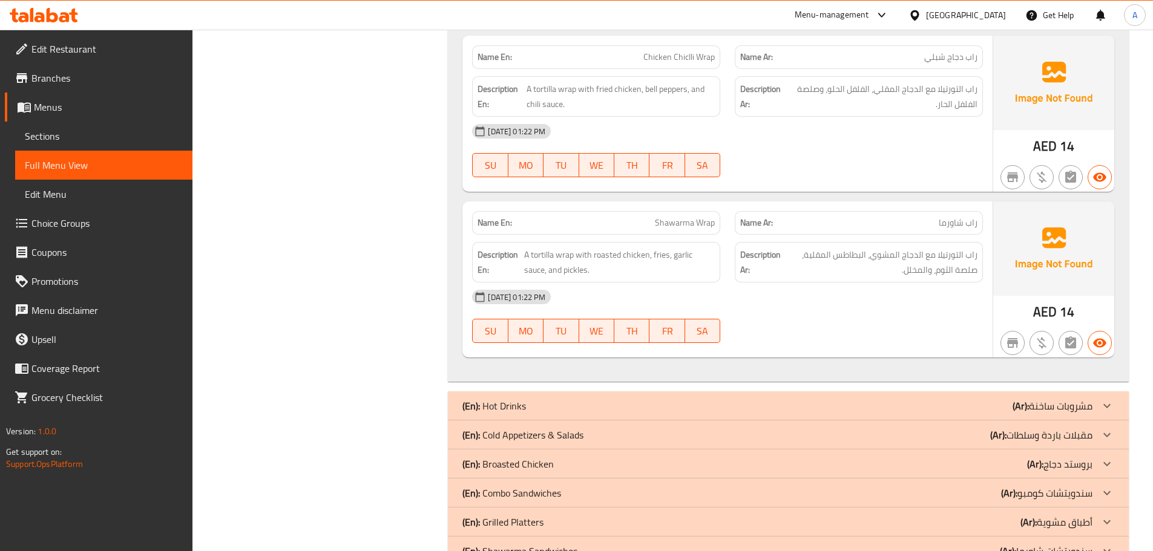
scroll to position [20850, 0]
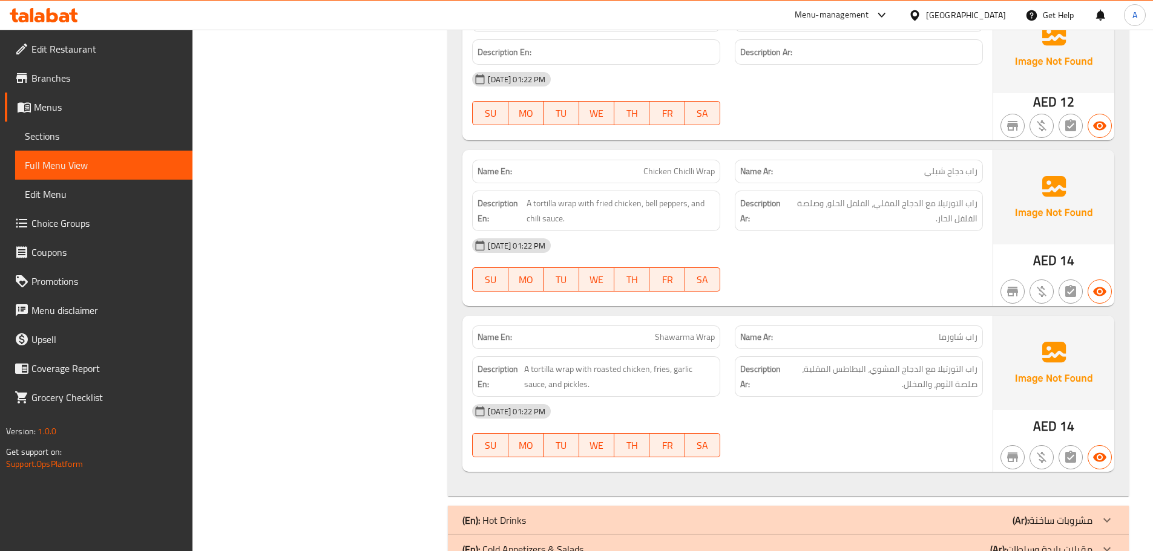
click at [499, 326] on div "Name En: Shawarma Wrap" at bounding box center [596, 338] width 248 height 24
copy strong "Name En:"
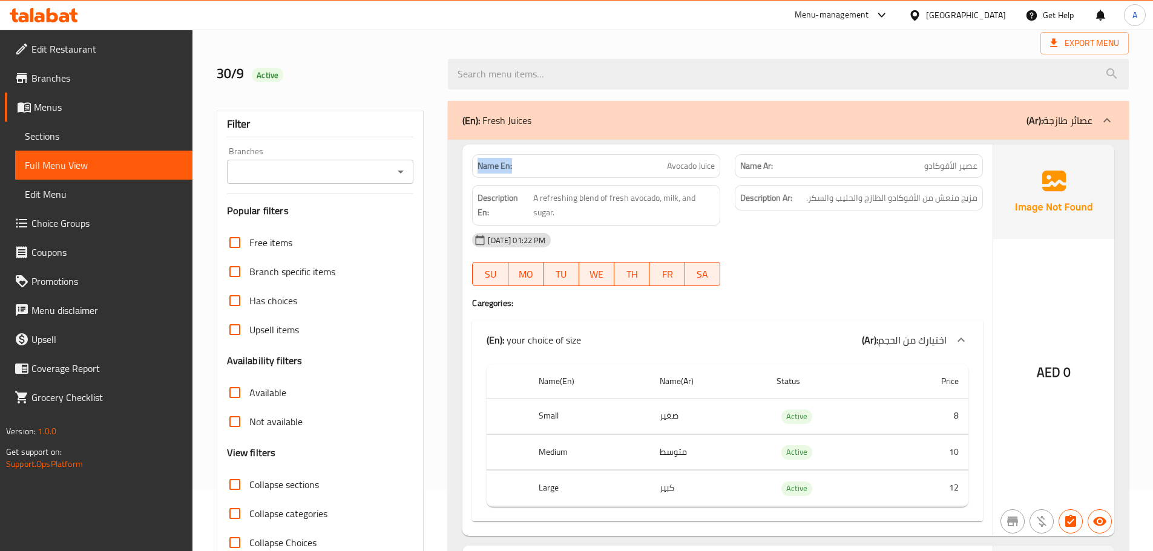
scroll to position [121, 0]
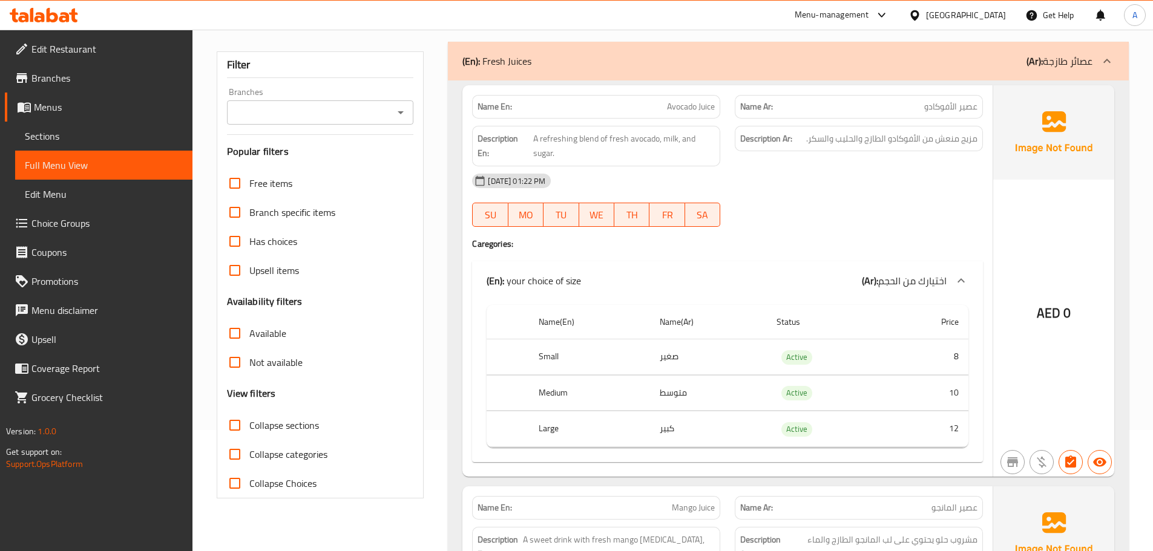
click at [831, 126] on div "Description Ar: مزيج منعش من الأفوكادو الطازج والحليب والسكر." at bounding box center [859, 139] width 248 height 26
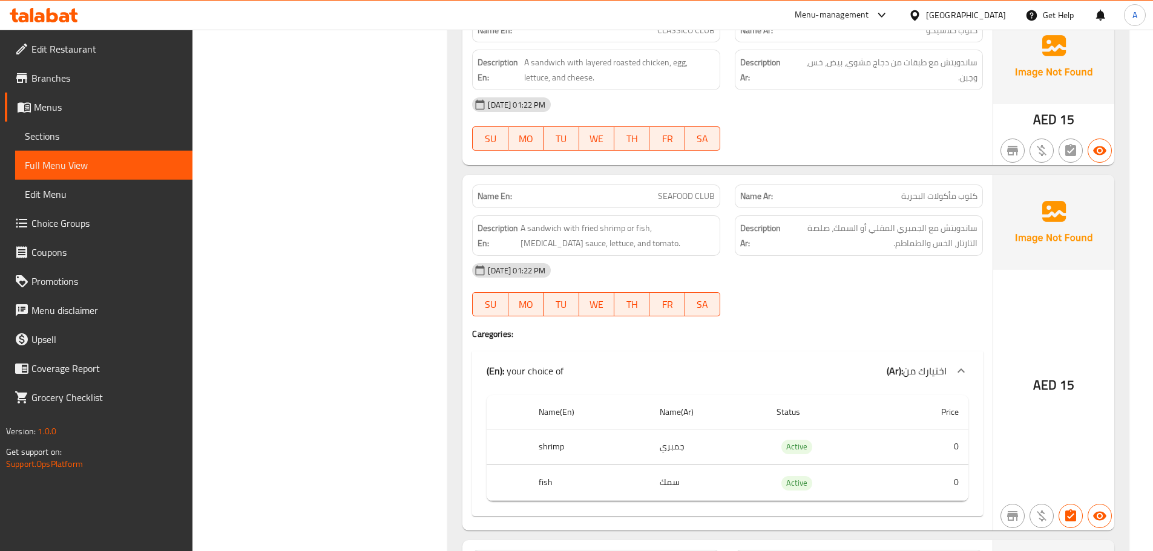
scroll to position [8835, 0]
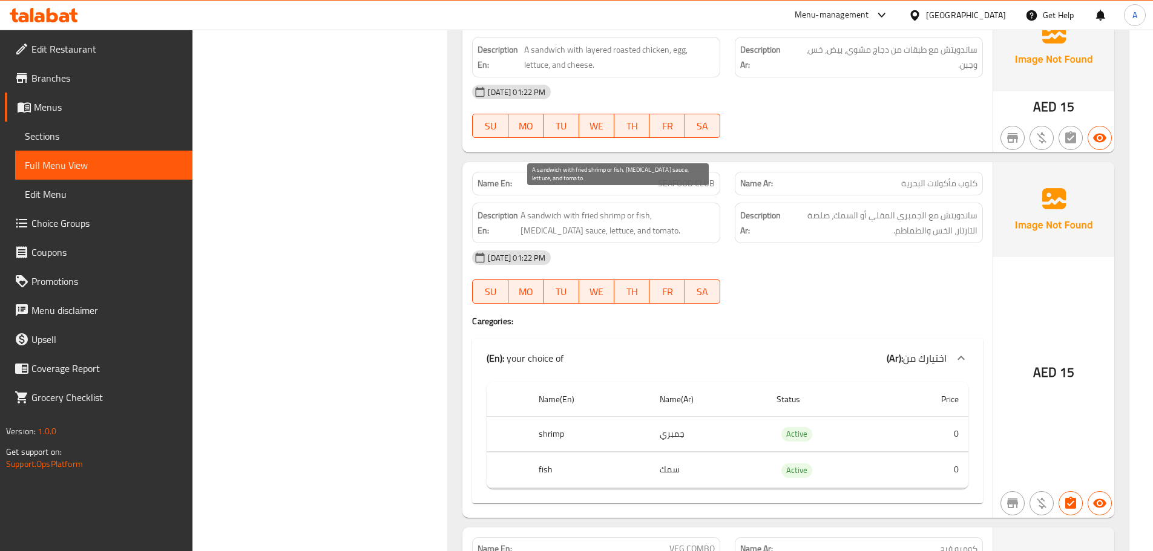
click at [620, 208] on span "A sandwich with fried shrimp or fish, tartar sauce, lettuce, and tomato." at bounding box center [617, 223] width 194 height 30
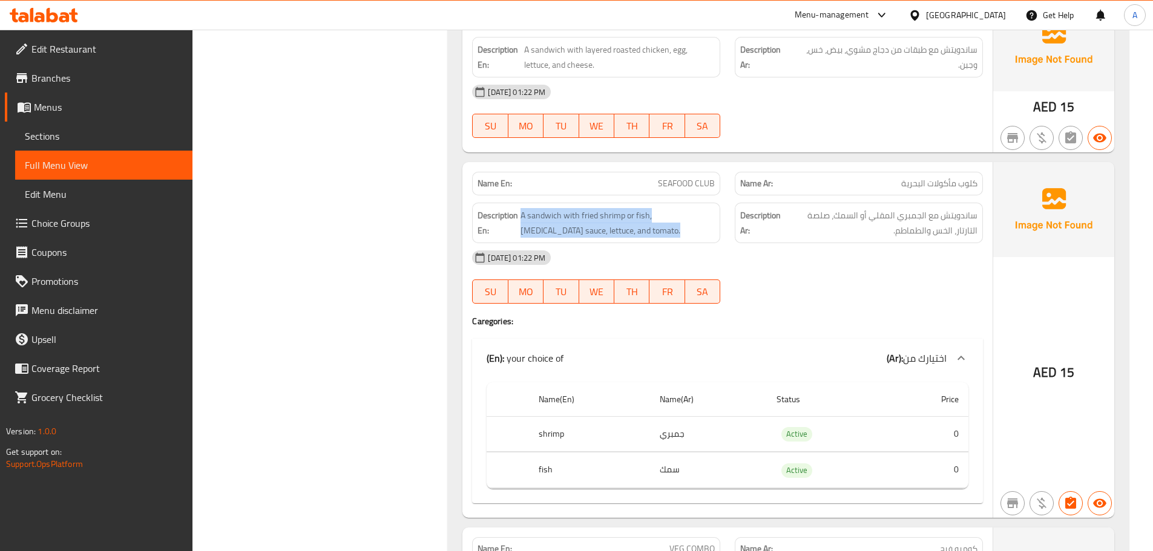
copy span "A sandwich with fried shrimp or fish, tartar sauce, lettuce, and tomato."
click at [575, 177] on div "Name En: SEAFOOD CLUB" at bounding box center [596, 184] width 248 height 24
click at [687, 177] on span "SEAFOOD CLUB" at bounding box center [686, 183] width 57 height 13
drag, startPoint x: 687, startPoint y: 167, endPoint x: 674, endPoint y: 209, distance: 43.8
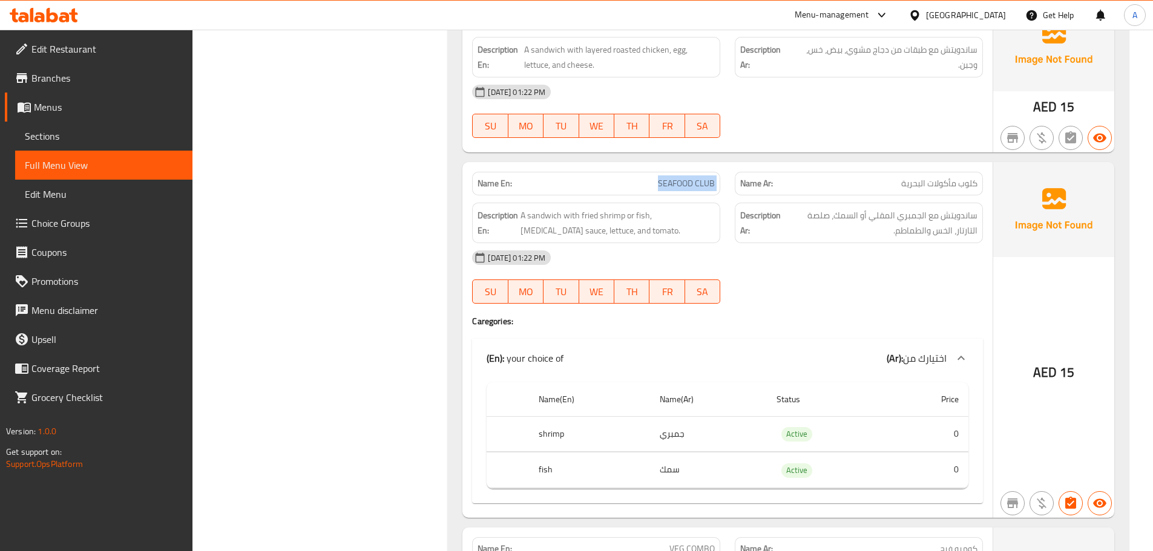
click at [687, 177] on span "SEAFOOD CLUB" at bounding box center [686, 183] width 57 height 13
copy span "SEAFOOD CLUB"
click at [862, 176] on div "Name Ar: كلوب مأكولات البحرية" at bounding box center [859, 184] width 248 height 24
click at [870, 219] on span "ساندويتش مع الجمبري المقلي أو السمك، صلصة التارتار، الخس والطماطم." at bounding box center [880, 223] width 194 height 30
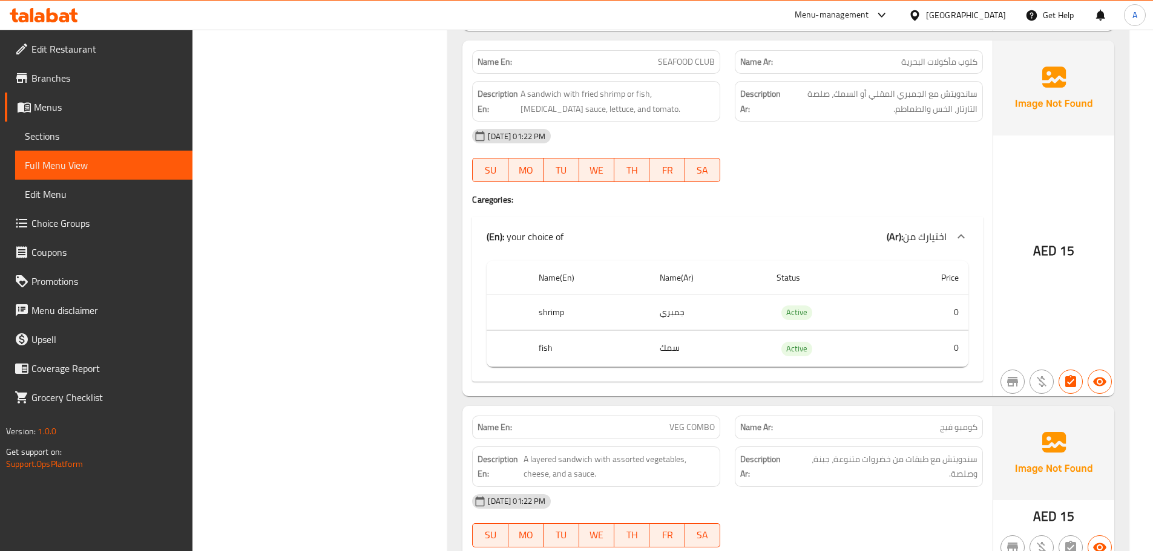
scroll to position [9198, 0]
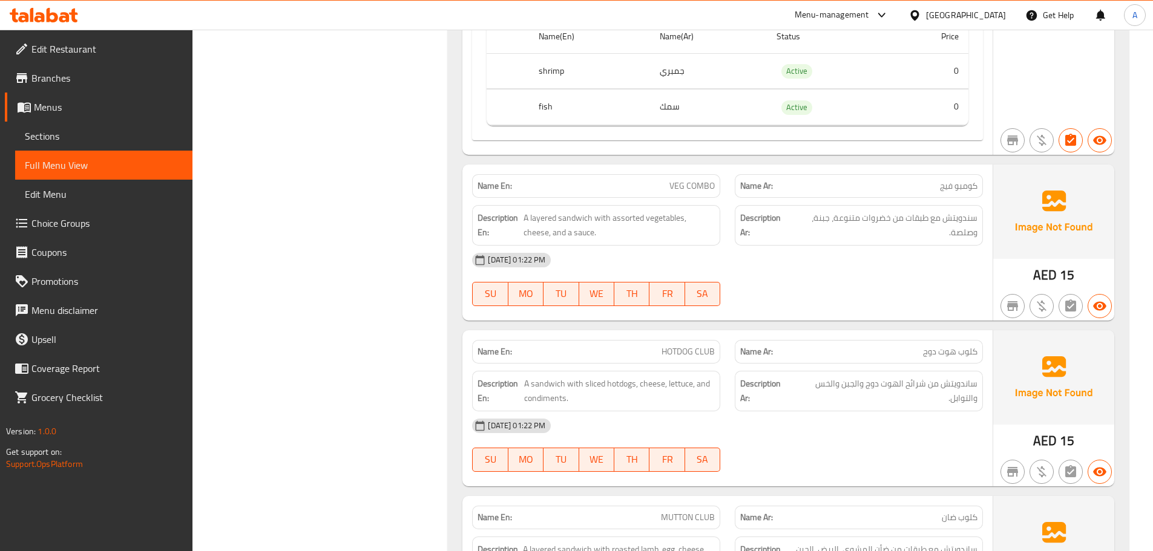
click at [938, 180] on p "Name Ar: كومبو فيج" at bounding box center [858, 186] width 237 height 13
click at [945, 180] on span "كومبو فيج" at bounding box center [959, 186] width 38 height 13
copy span "فيج"
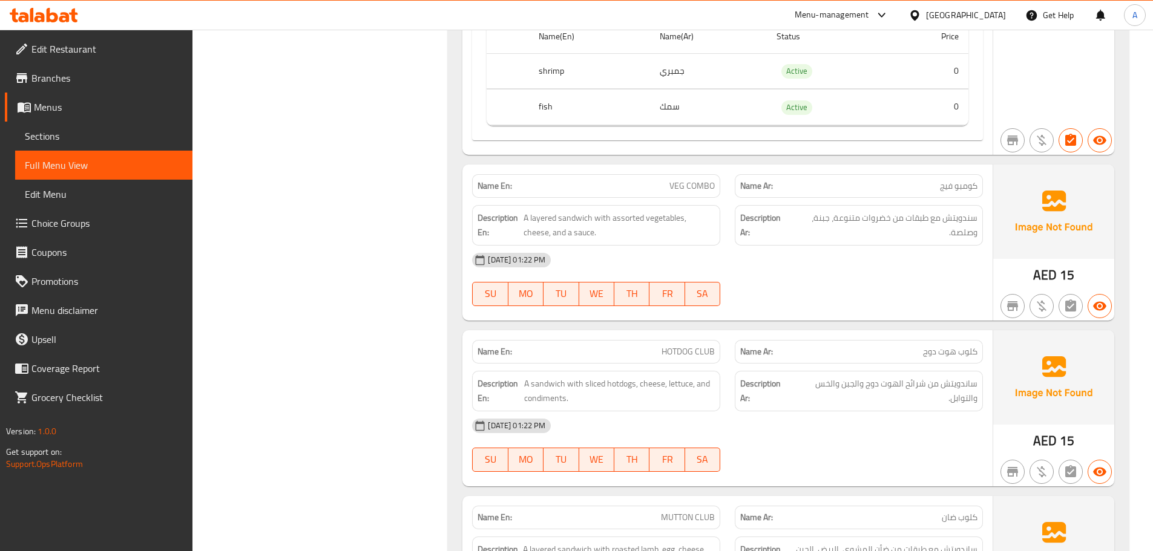
click at [963, 180] on span "كومبو فيج" at bounding box center [959, 186] width 38 height 13
copy span "كومبو فيج"
click at [840, 266] on div "30-09-2025 01:22 PM SU MO TU WE TH FR SA" at bounding box center [727, 280] width 525 height 68
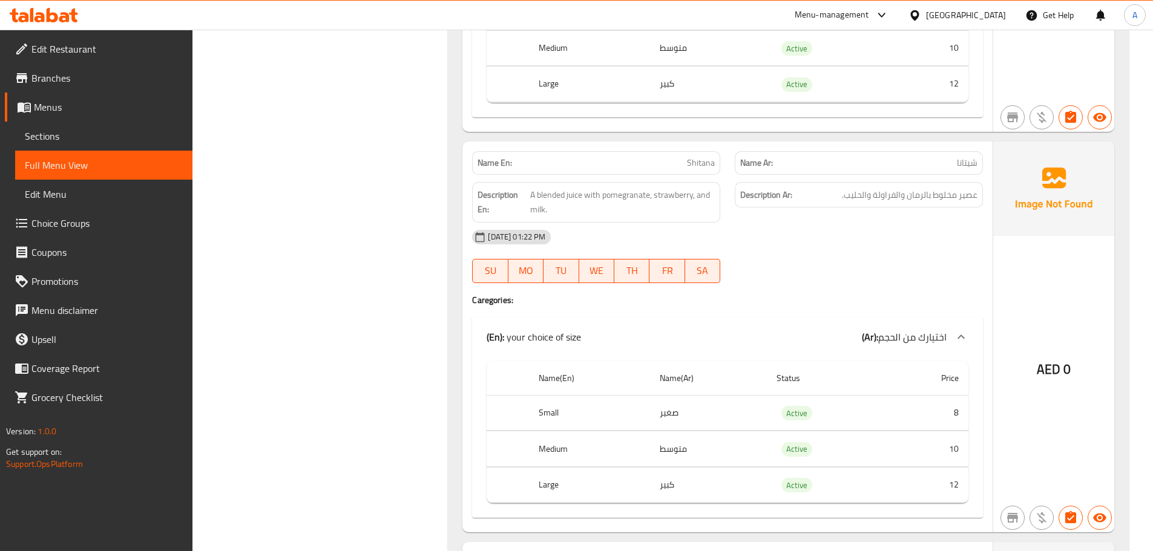
scroll to position [14161, 0]
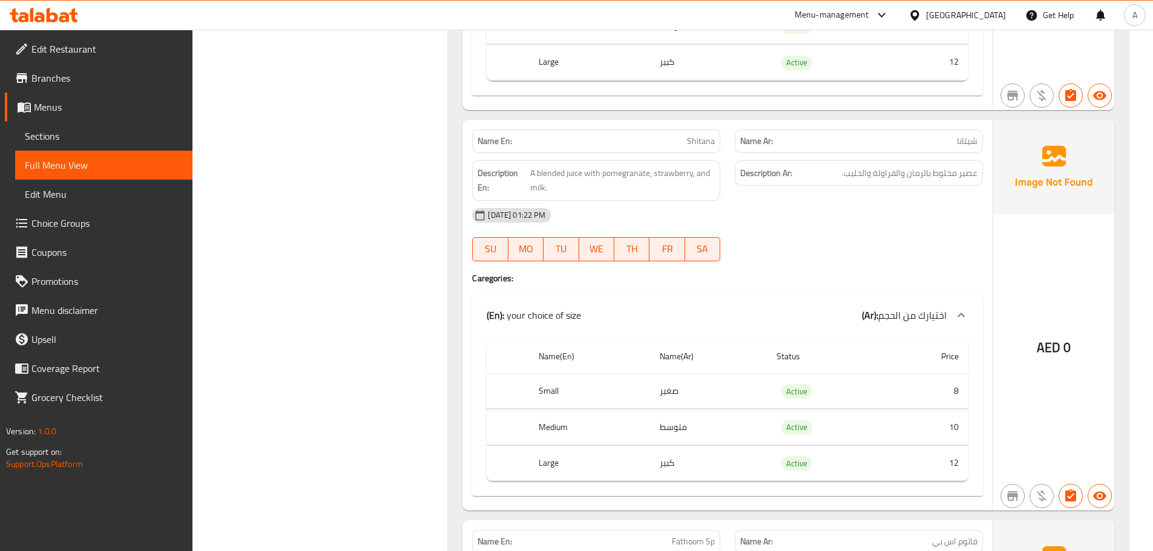
click at [700, 135] on span "Shitana" at bounding box center [701, 141] width 28 height 13
copy span "Shitana"
click at [970, 135] on span "شيتانا" at bounding box center [967, 141] width 21 height 13
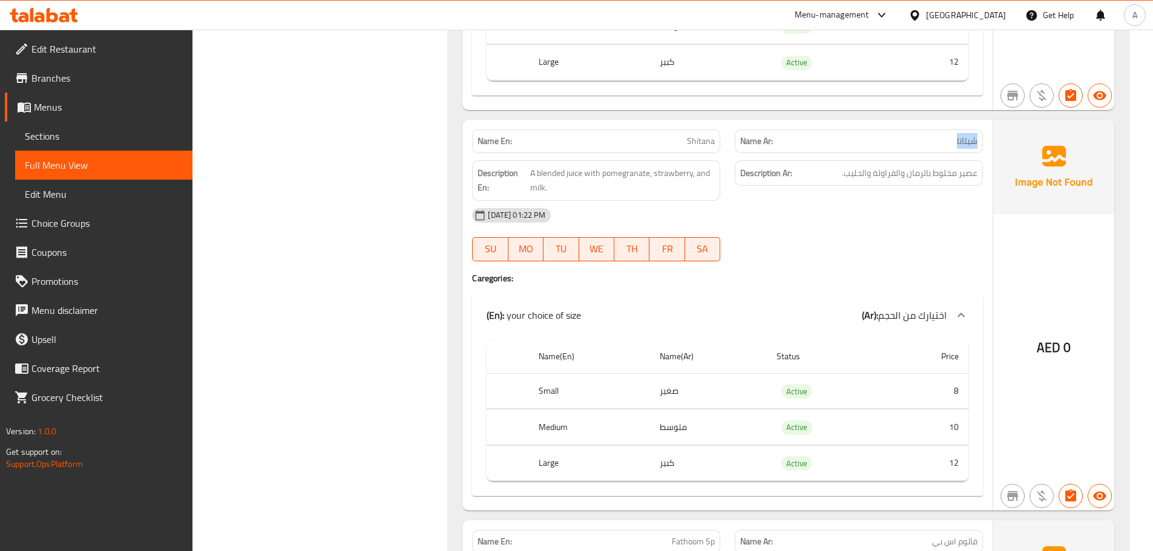
copy span "شيتانا"
click at [908, 166] on span "عصير مخلوط بالرمان والفراولة والحليب." at bounding box center [910, 173] width 136 height 15
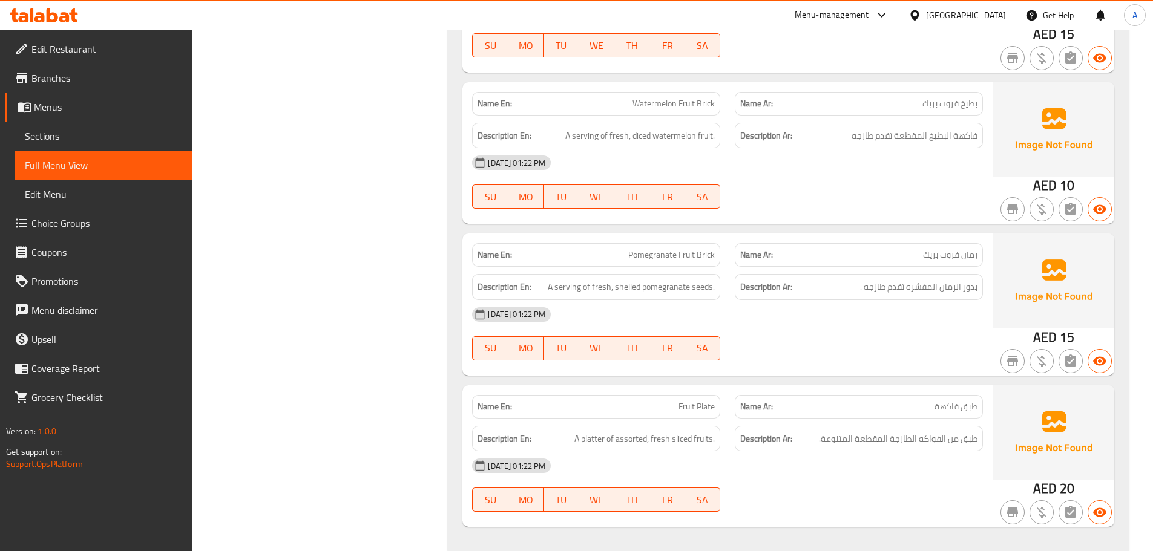
scroll to position [16521, 0]
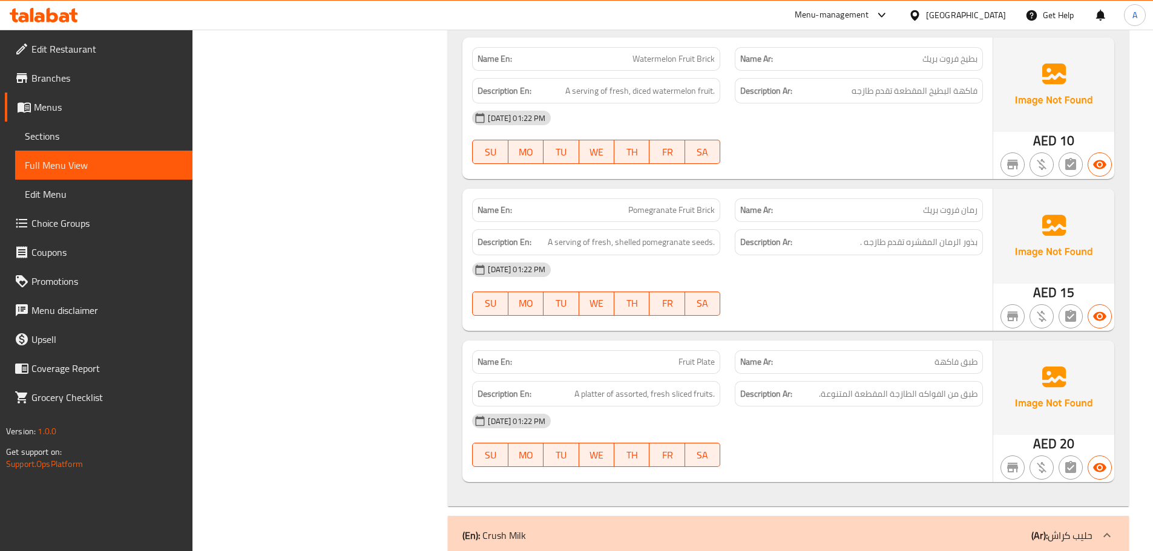
click at [665, 229] on div "Description En: A serving of fresh, shelled pomegranate seeds." at bounding box center [596, 242] width 248 height 26
copy span "A serving of fresh, shelled pomegranate seeds."
click at [917, 255] on div "[DATE] 01:22 PM" at bounding box center [727, 269] width 525 height 29
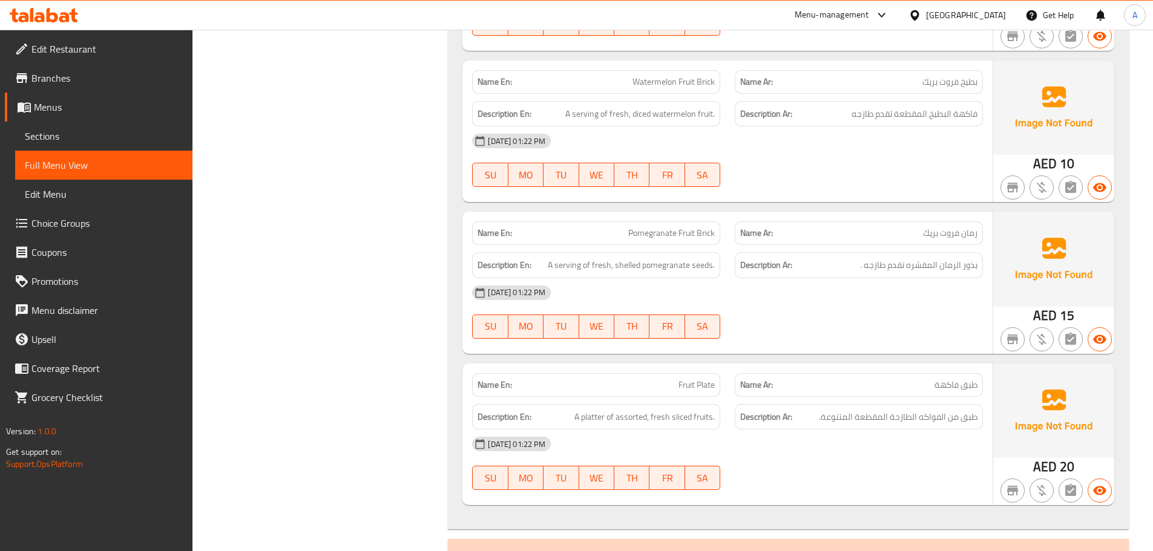
scroll to position [16279, 0]
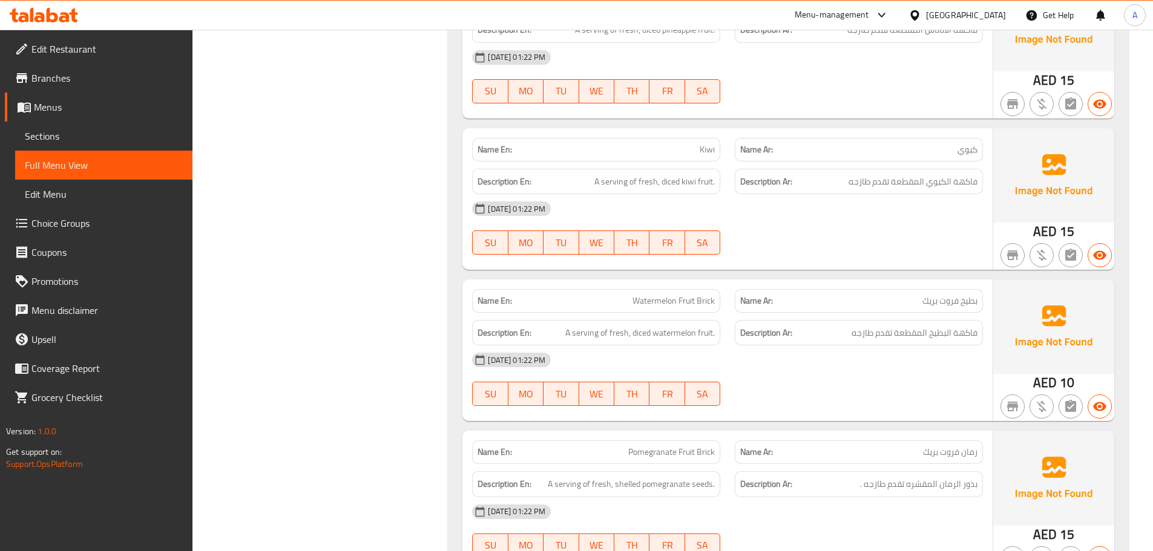
click at [706, 143] on span "Kiwi" at bounding box center [707, 149] width 15 height 13
copy span "Kiwi"
drag, startPoint x: 678, startPoint y: 270, endPoint x: 739, endPoint y: 267, distance: 61.2
click at [738, 282] on div "Name En: Watermelon Fruit Brick Name Ar: بطيخ فروت بريك" at bounding box center [727, 301] width 525 height 38
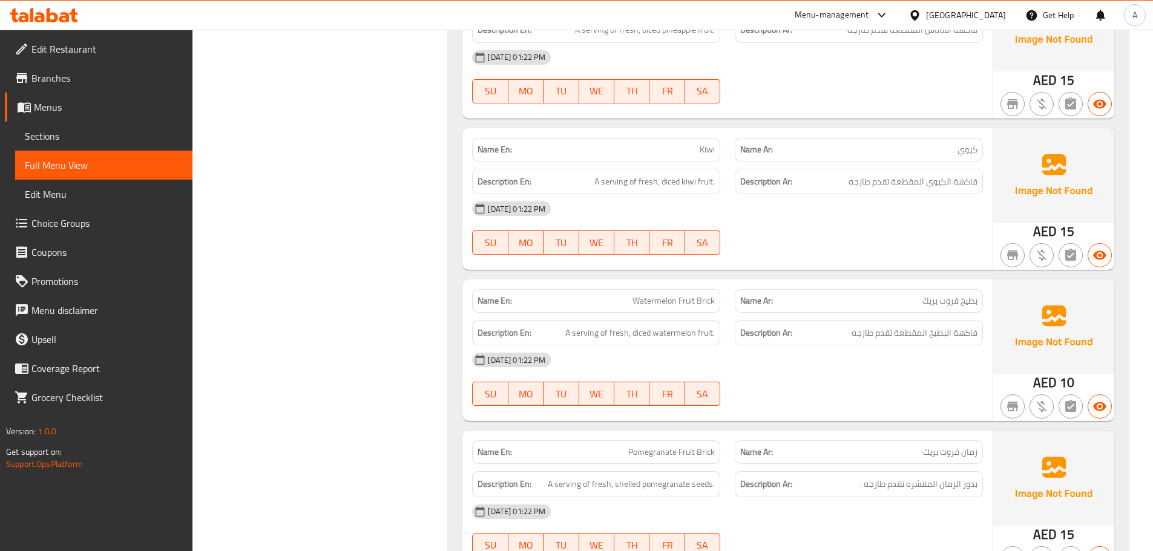
click at [835, 350] on div "30-09-2025 01:22 PM SU MO TU WE TH FR SA" at bounding box center [727, 380] width 525 height 68
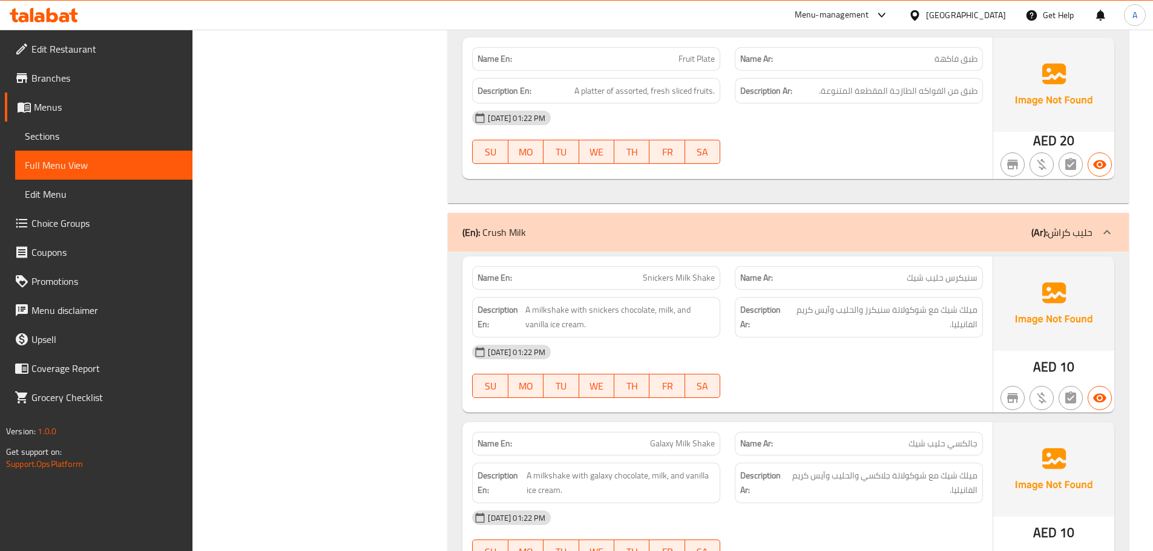
scroll to position [16823, 0]
click at [590, 226] on div "(En): Crush Milk (Ar): حليب كراش" at bounding box center [777, 233] width 630 height 15
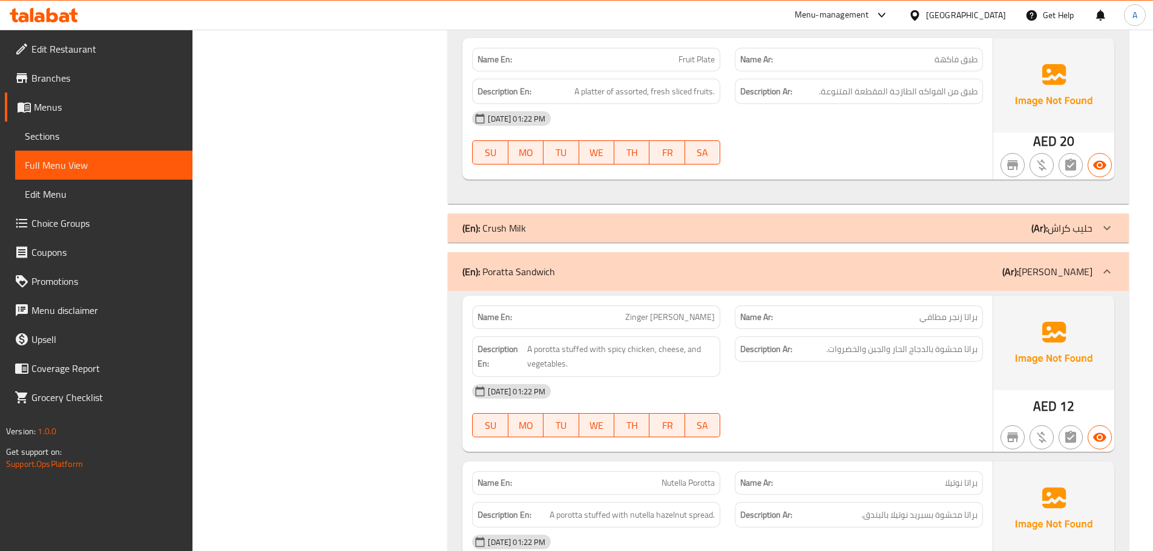
click at [863, 221] on div "(En): Crush Milk (Ar): حليب كراش" at bounding box center [777, 228] width 630 height 15
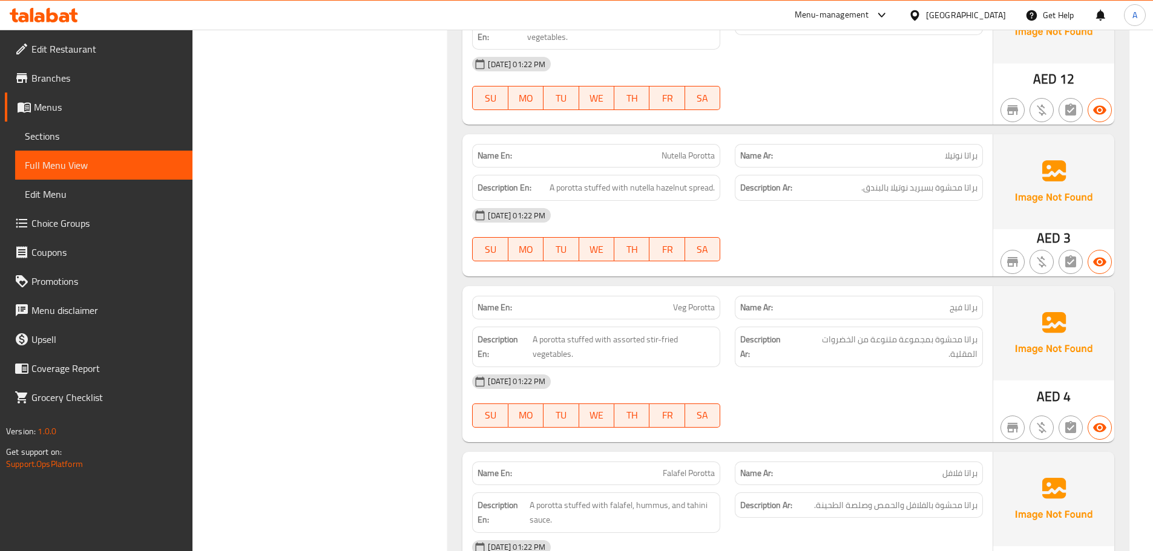
scroll to position [18215, 0]
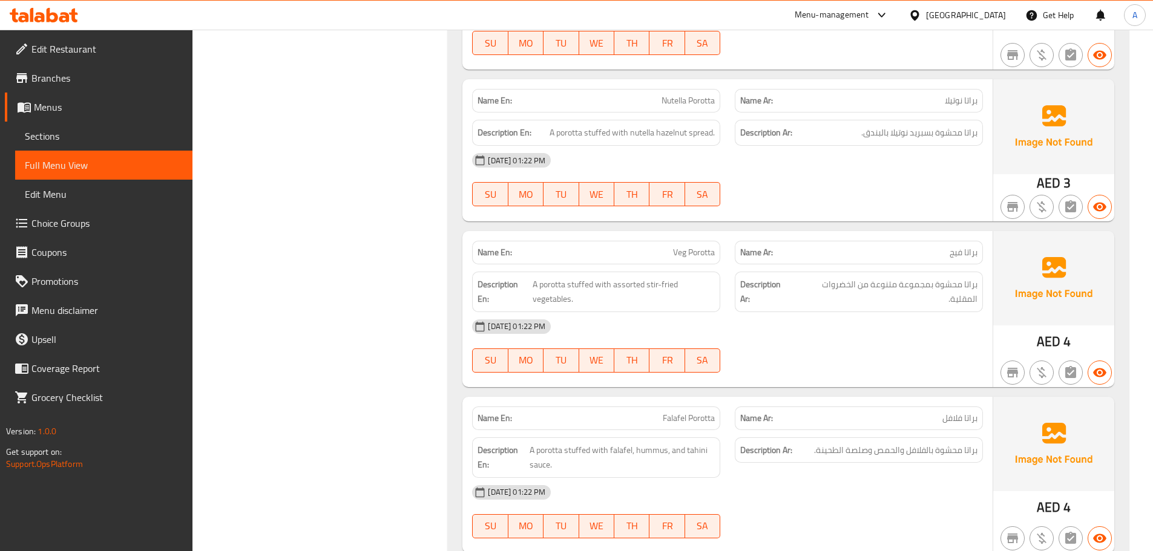
click at [959, 246] on span "براتا فيج" at bounding box center [963, 252] width 28 height 13
click at [952, 366] on div at bounding box center [858, 373] width 263 height 15
click at [851, 312] on div "[DATE] 01:22 PM" at bounding box center [727, 326] width 525 height 29
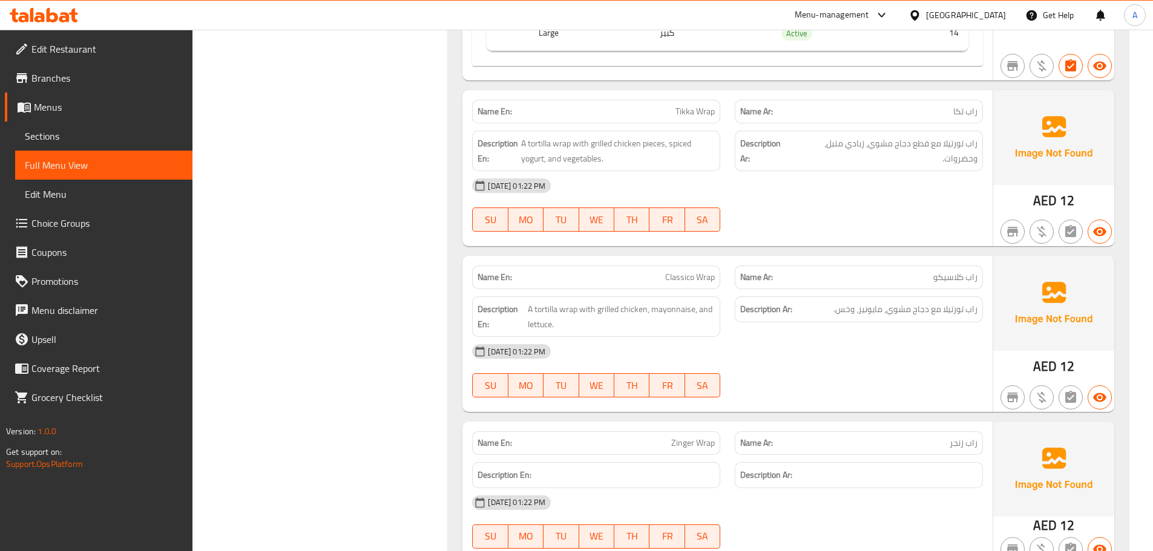
scroll to position [20553, 0]
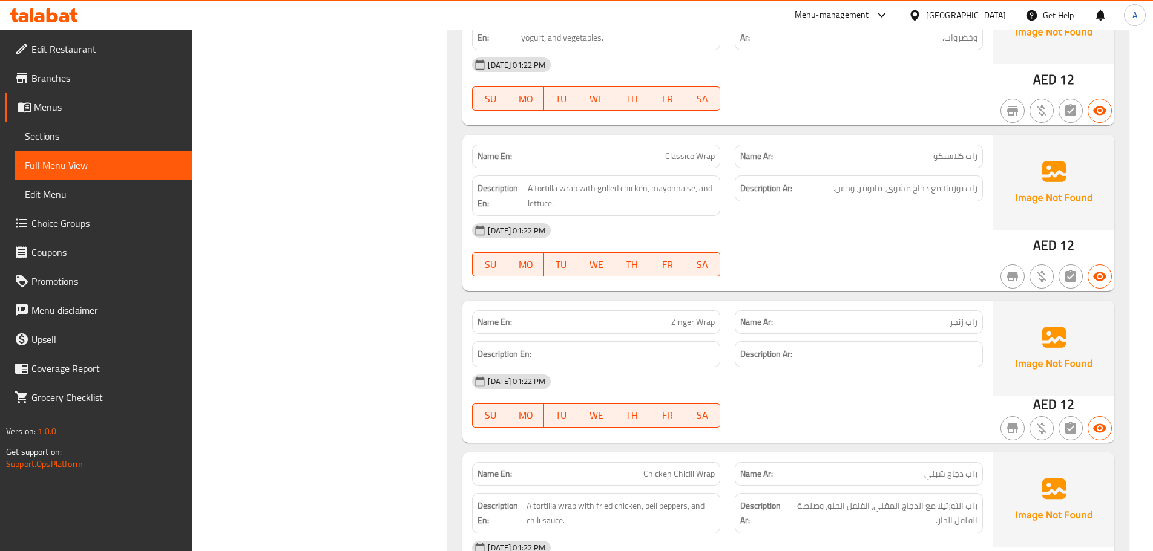
click at [890, 367] on div "[DATE] 01:22 PM" at bounding box center [727, 381] width 525 height 29
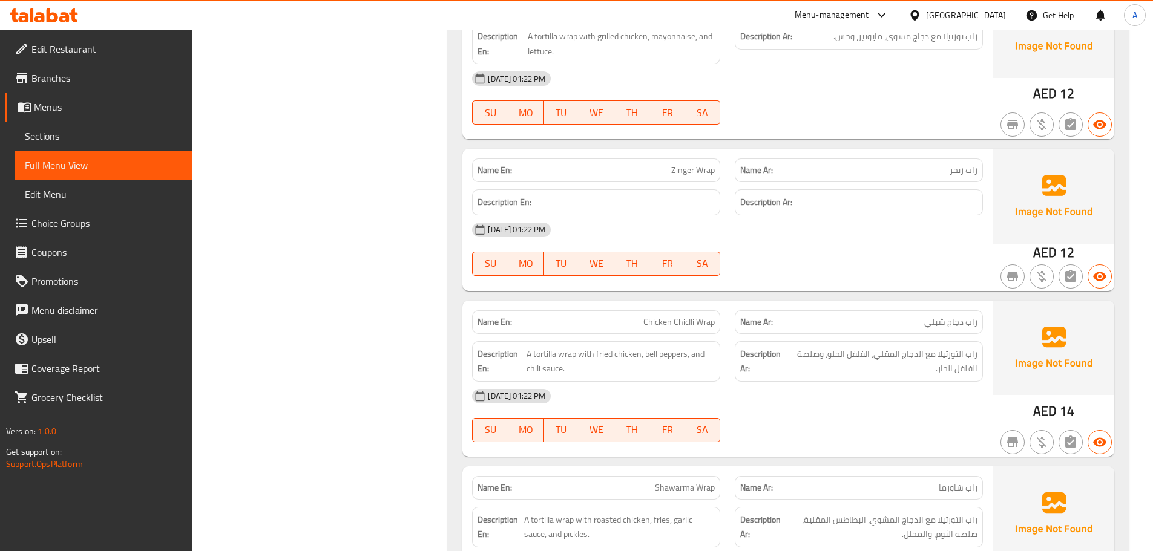
scroll to position [20735, 0]
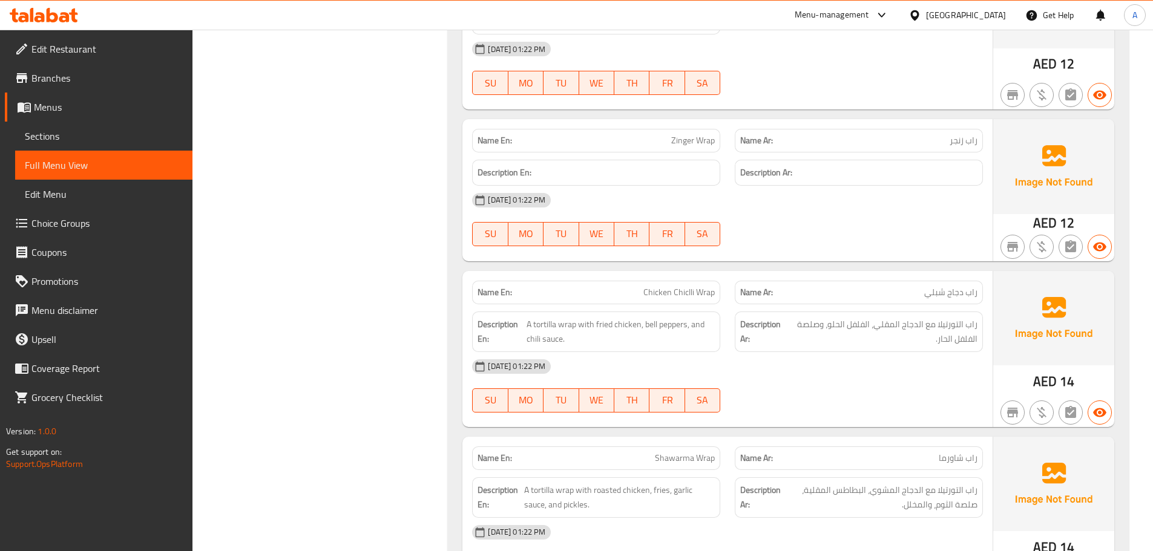
click at [682, 286] on span "Chicken Chiclli Wrap" at bounding box center [678, 292] width 71 height 13
click at [943, 286] on span "راب دجاج شبلي" at bounding box center [950, 292] width 53 height 13
click at [861, 367] on div "30-09-2025 01:22 PM SU MO TU WE TH FR SA" at bounding box center [727, 386] width 525 height 68
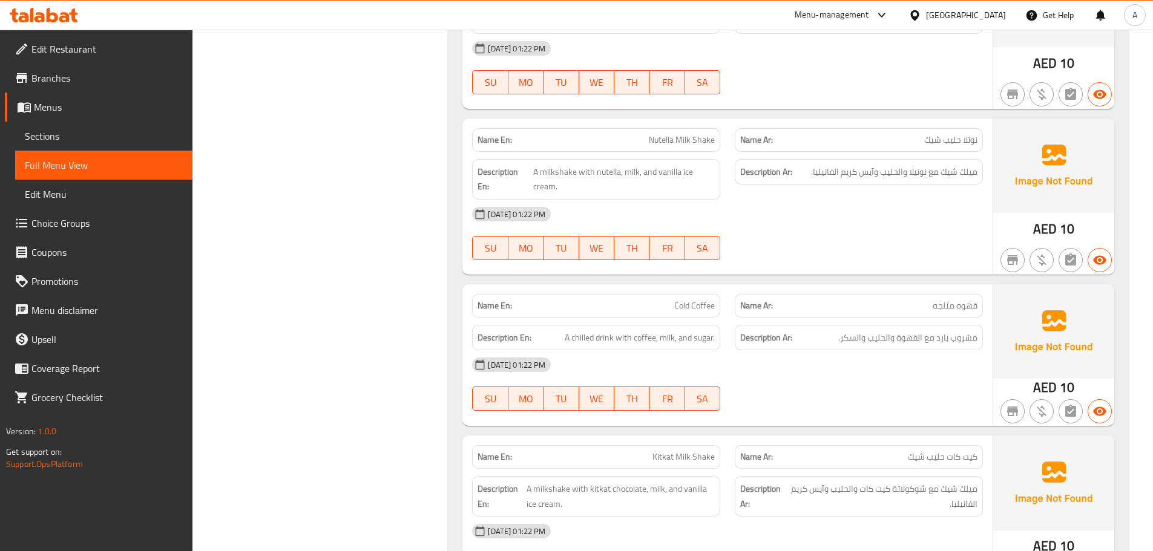
scroll to position [21037, 0]
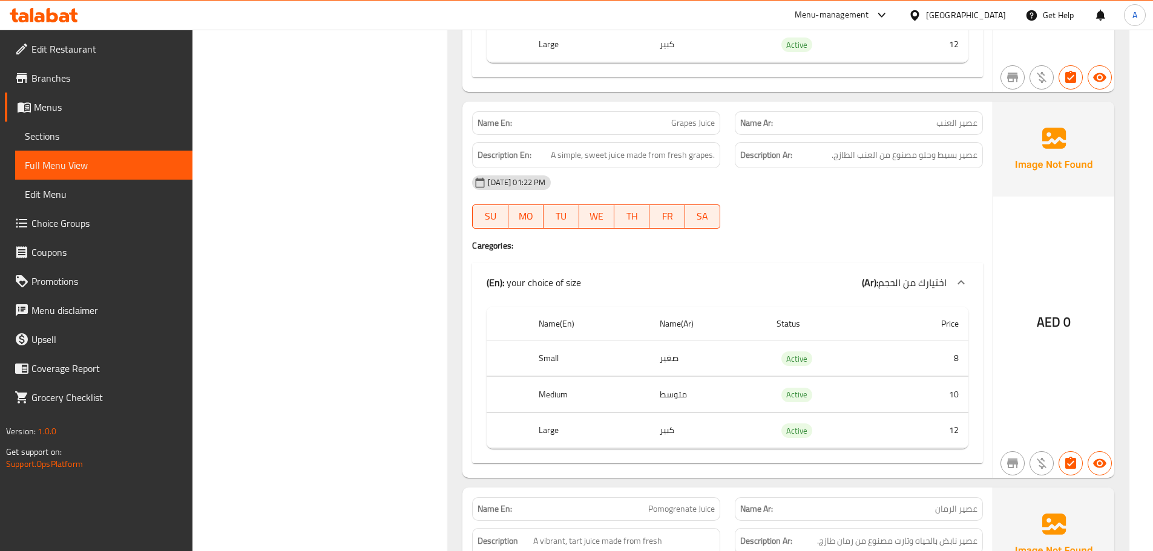
scroll to position [0, 0]
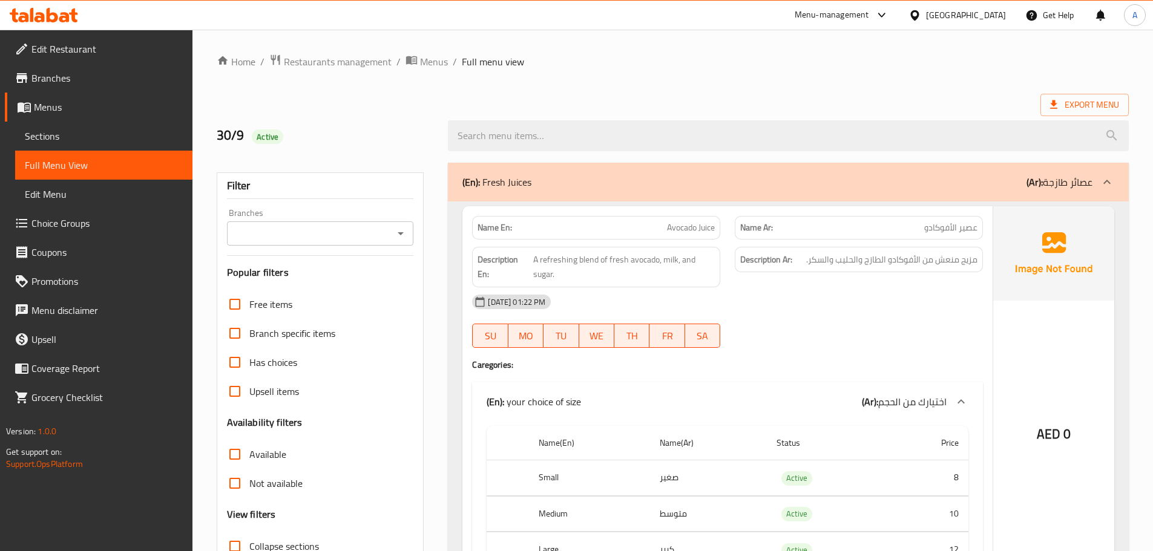
click at [500, 226] on strong "Name En:" at bounding box center [494, 227] width 34 height 13
click at [808, 310] on div "[DATE] 01:22 PM" at bounding box center [727, 301] width 525 height 29
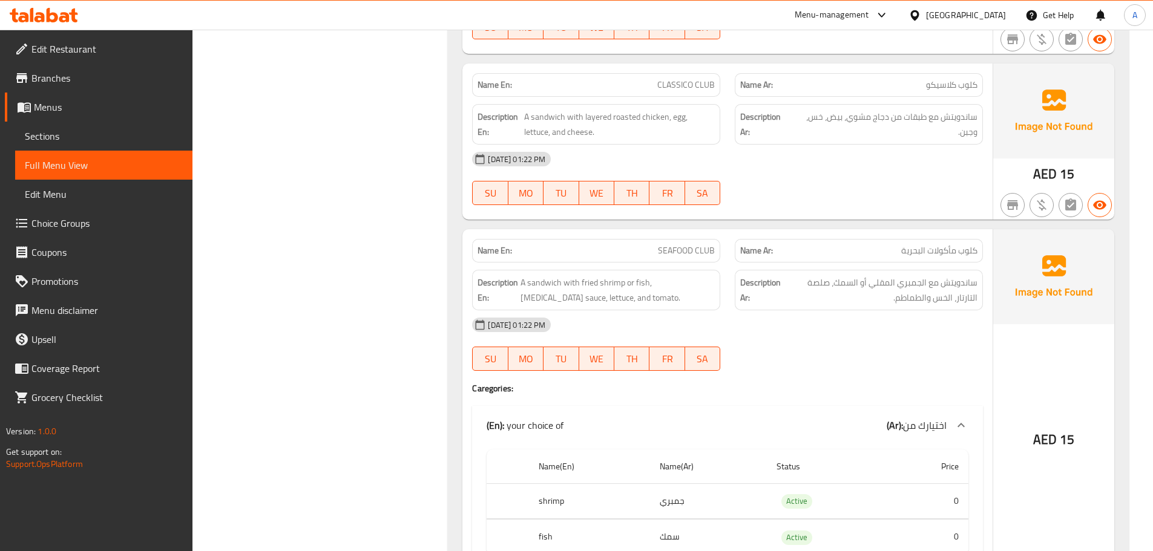
click at [688, 244] on span "SEAFOOD CLUB" at bounding box center [686, 250] width 57 height 13
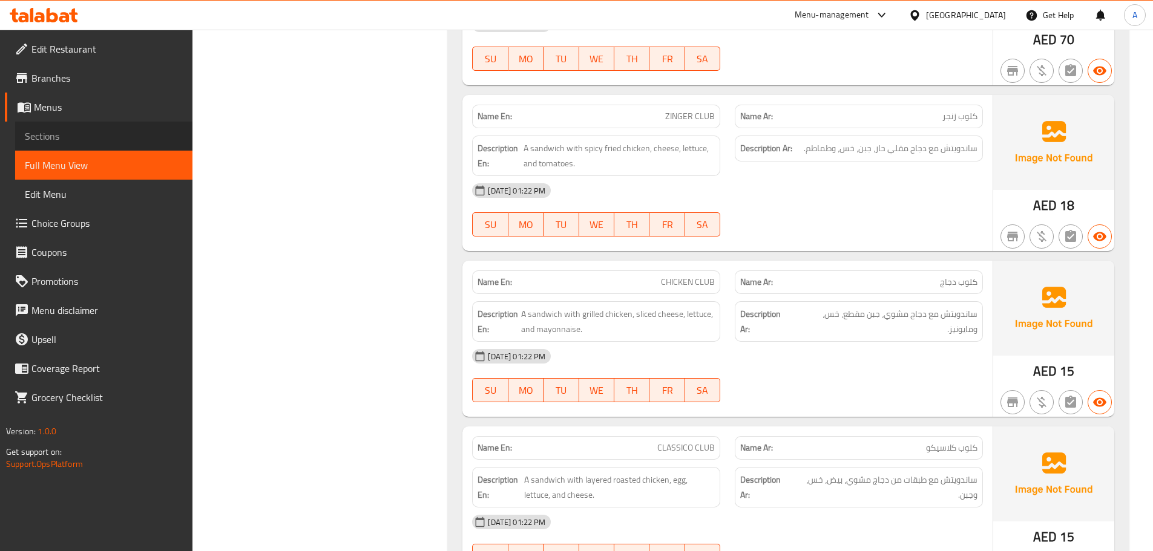
click at [82, 136] on span "Sections" at bounding box center [104, 136] width 158 height 15
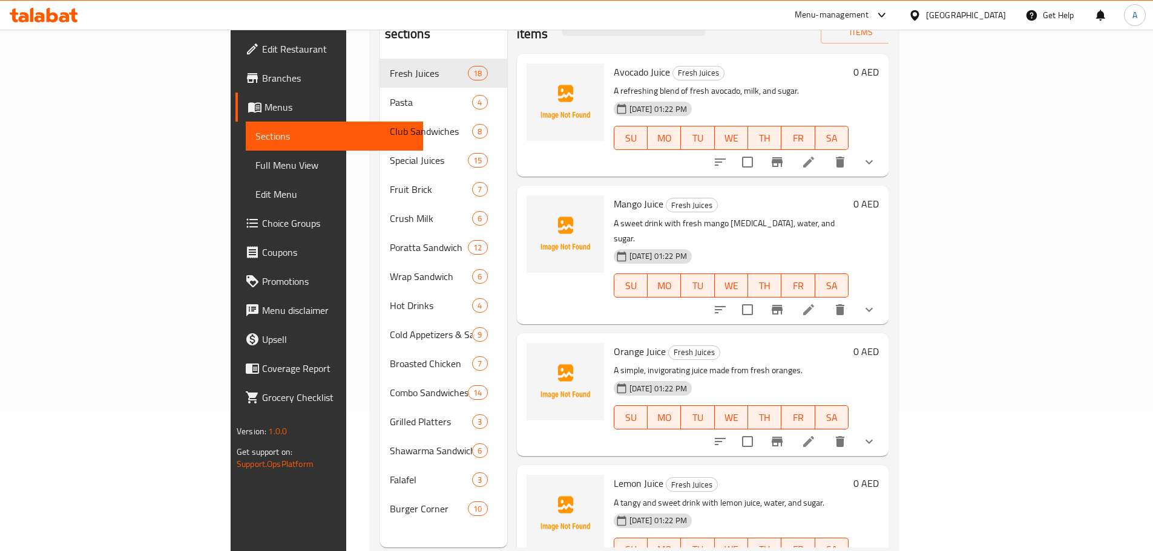
scroll to position [109, 0]
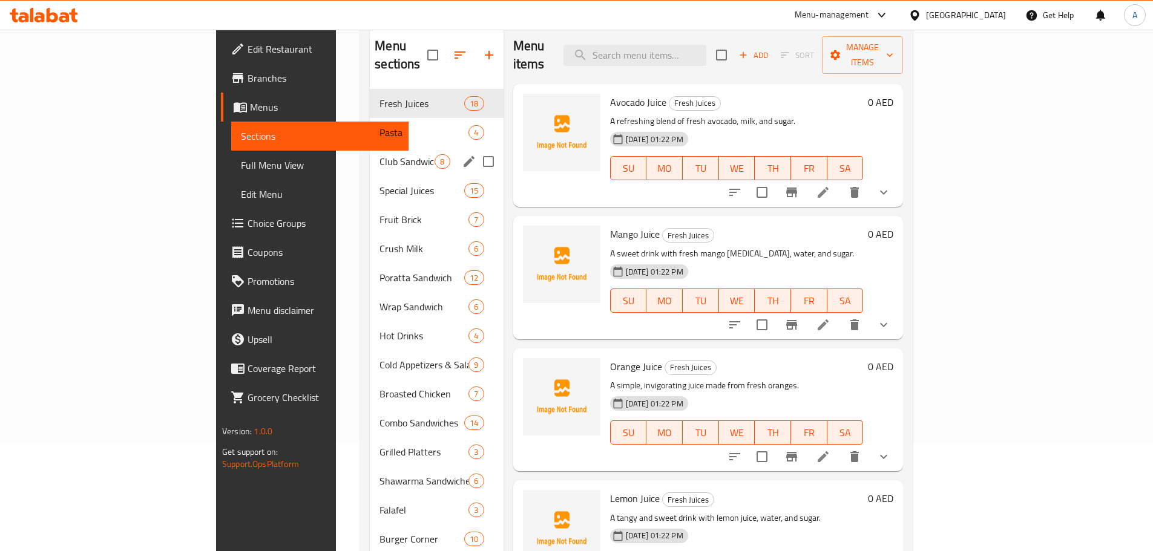
click at [370, 147] on div "Club Sandwiches 8" at bounding box center [436, 161] width 133 height 29
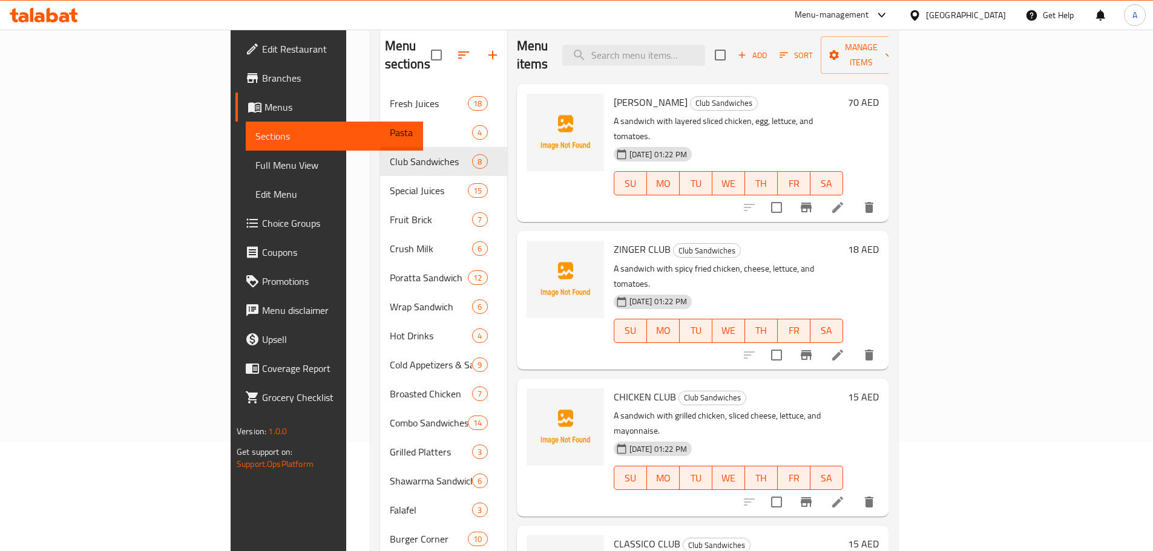
click at [766, 192] on div "Menu items Add Sort Manage items MAX COMBO Club Sandwiches A sandwich with laye…" at bounding box center [697, 302] width 381 height 551
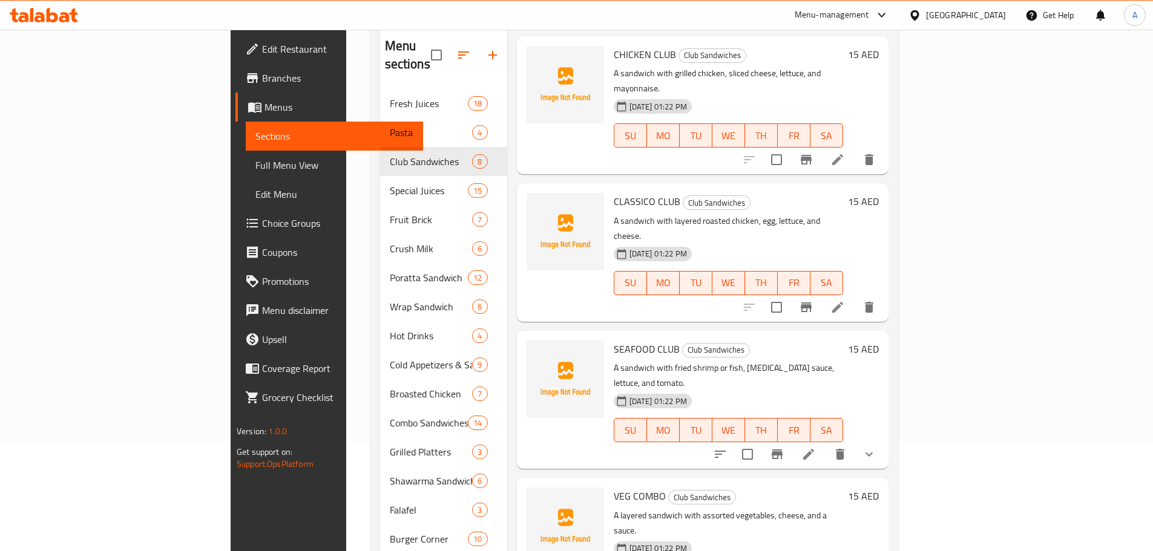
scroll to position [371, 0]
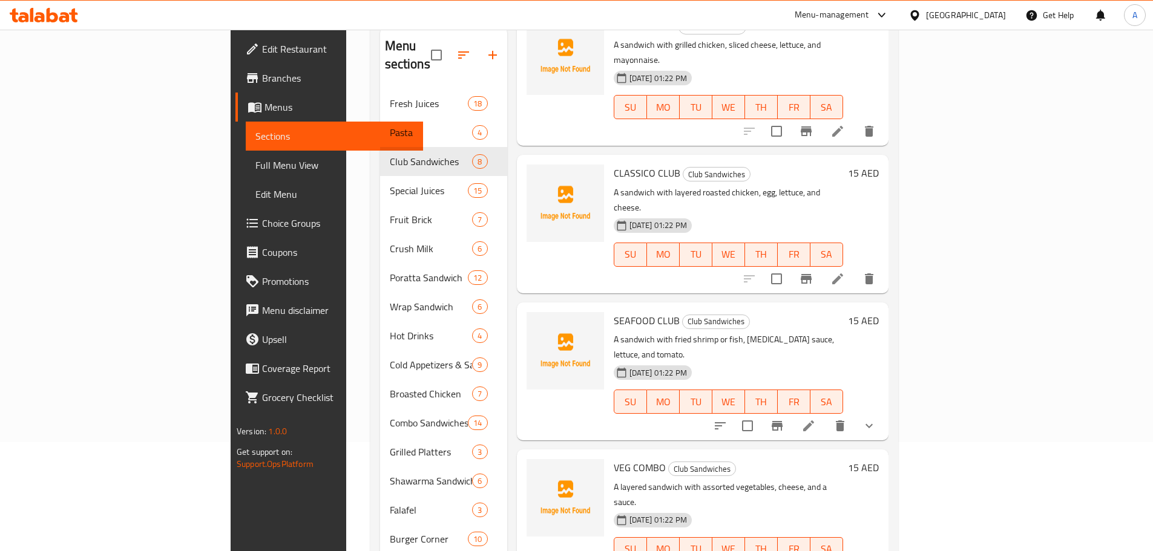
click at [816, 419] on icon at bounding box center [808, 426] width 15 height 15
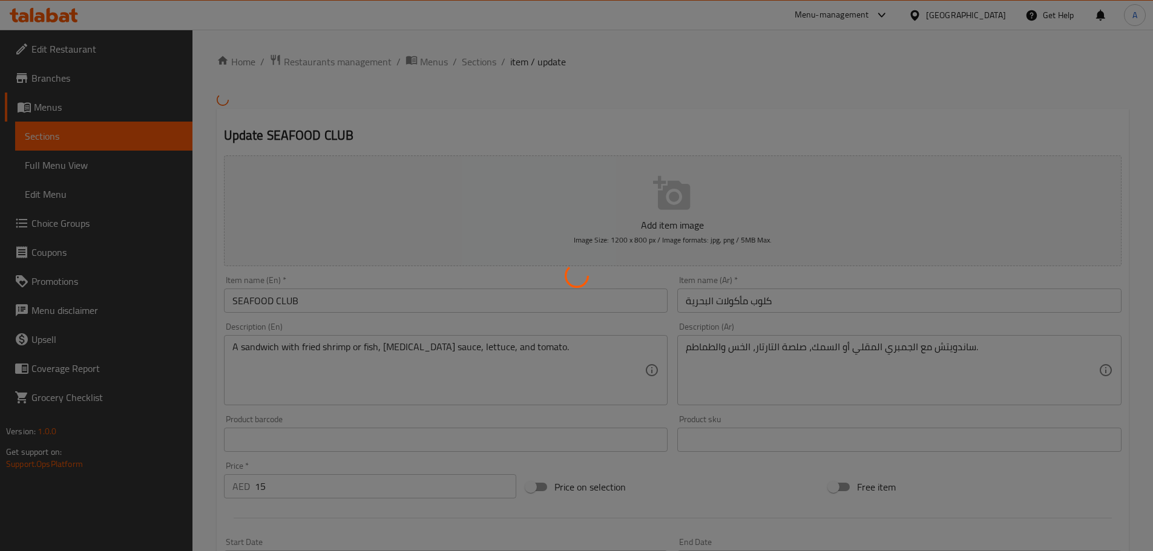
type input "اختيارك من"
type input "1"
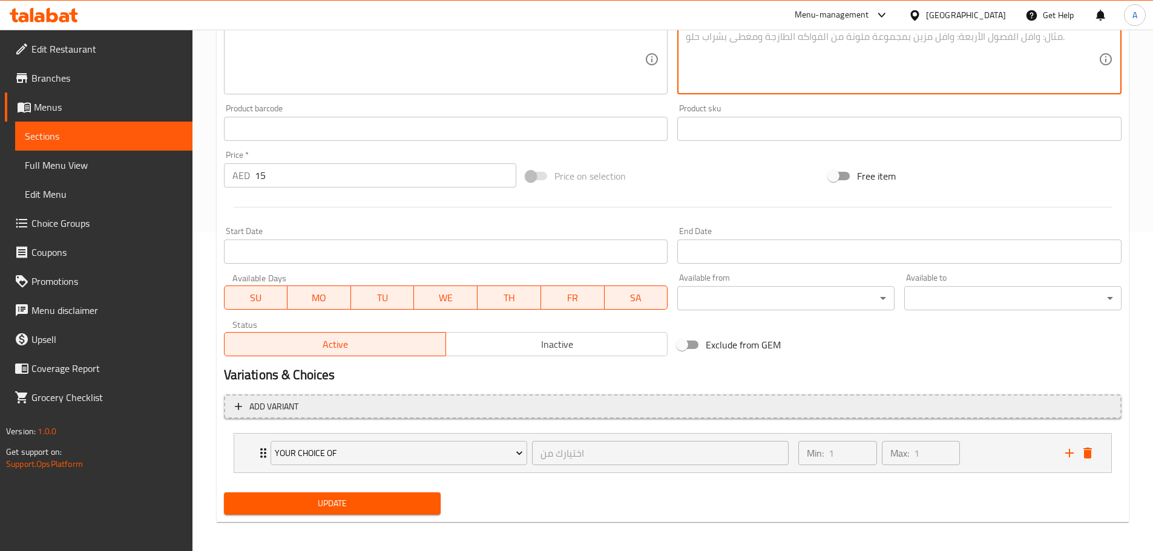
scroll to position [324, 0]
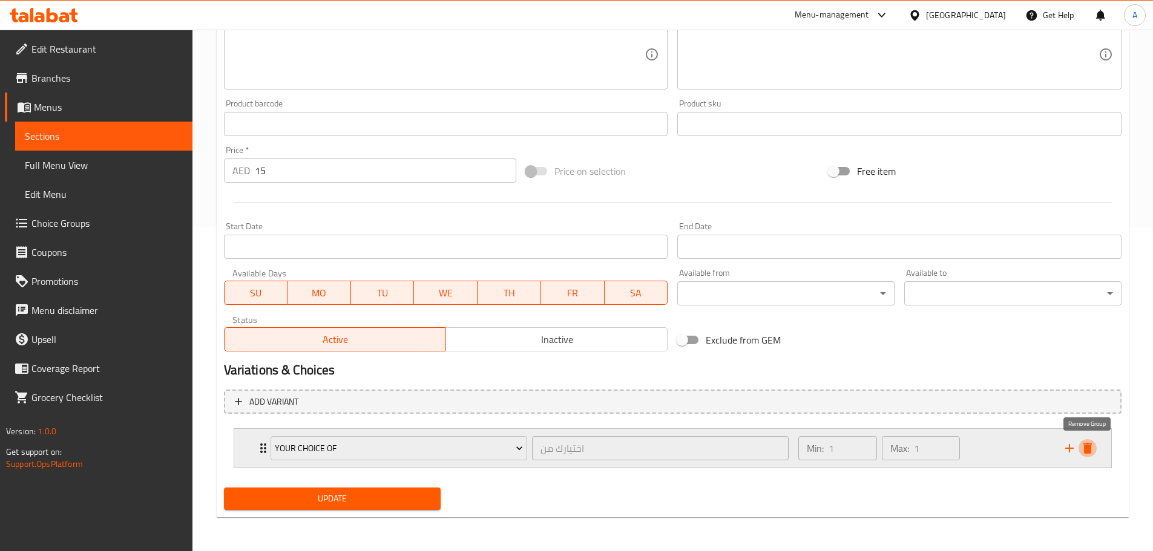
click at [1095, 448] on button "delete" at bounding box center [1087, 448] width 18 height 18
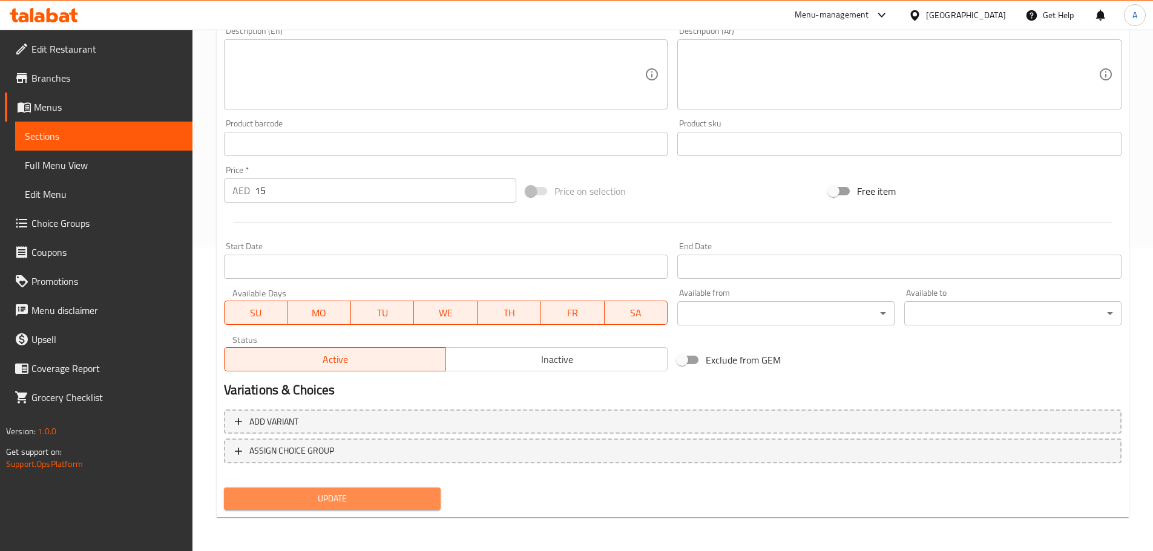
click at [301, 502] on span "Update" at bounding box center [333, 498] width 198 height 15
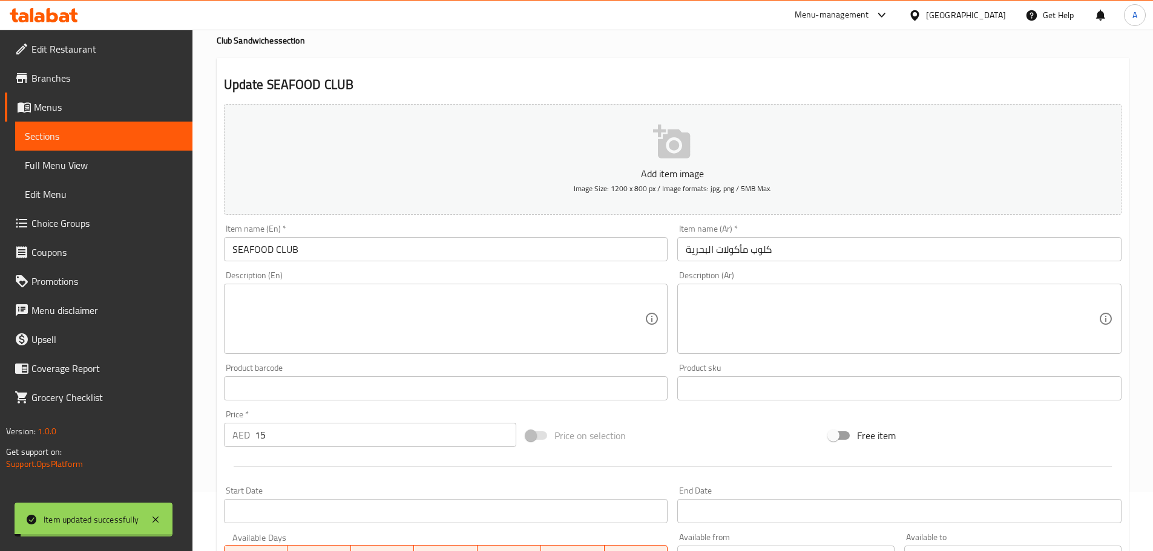
scroll to position [0, 0]
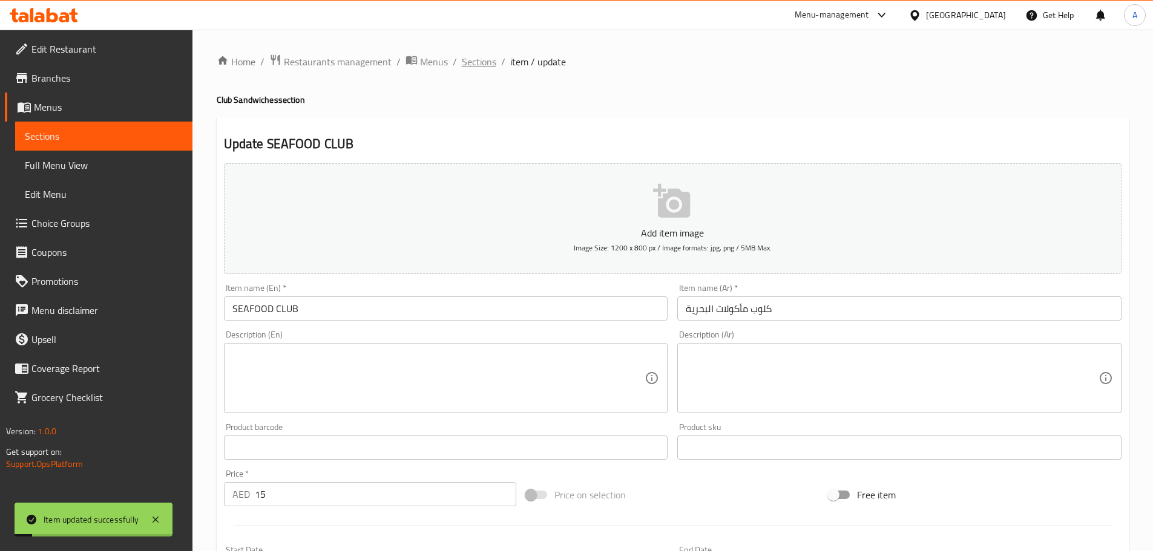
click at [479, 56] on span "Sections" at bounding box center [479, 61] width 34 height 15
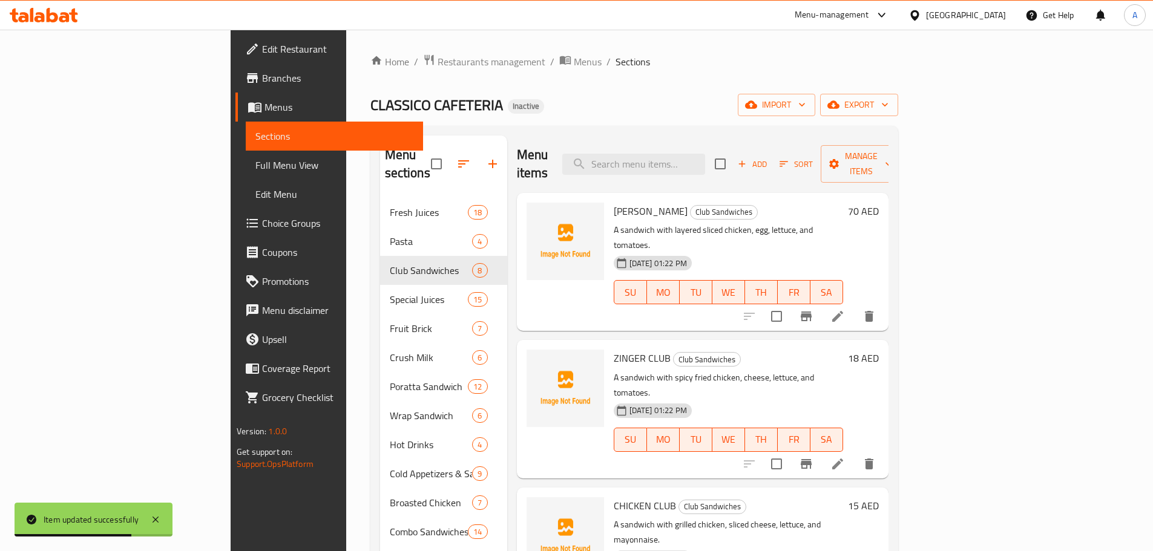
click at [246, 162] on link "Full Menu View" at bounding box center [334, 165] width 177 height 29
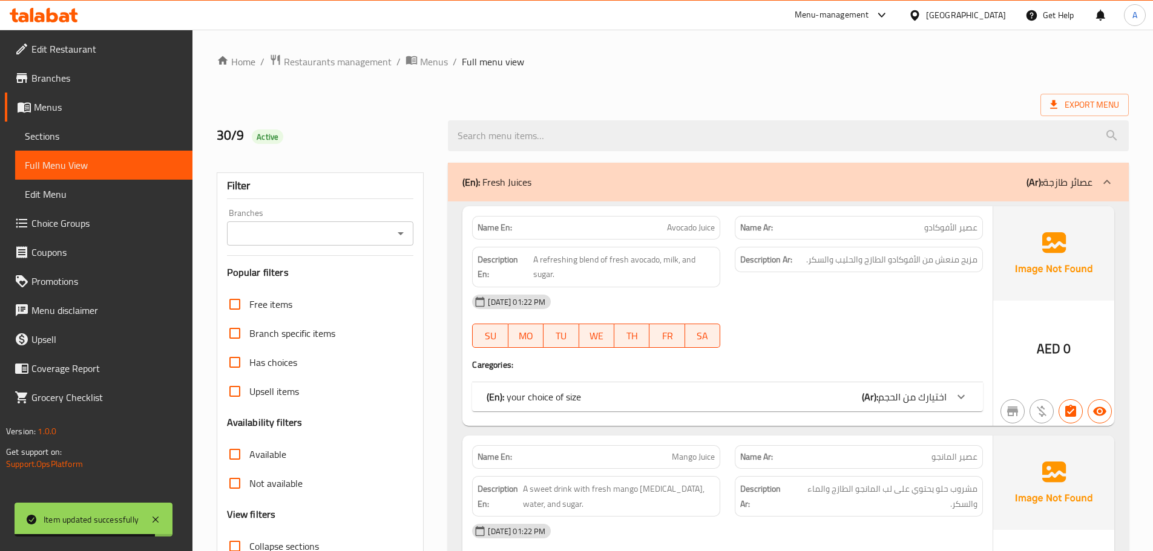
scroll to position [5656, 0]
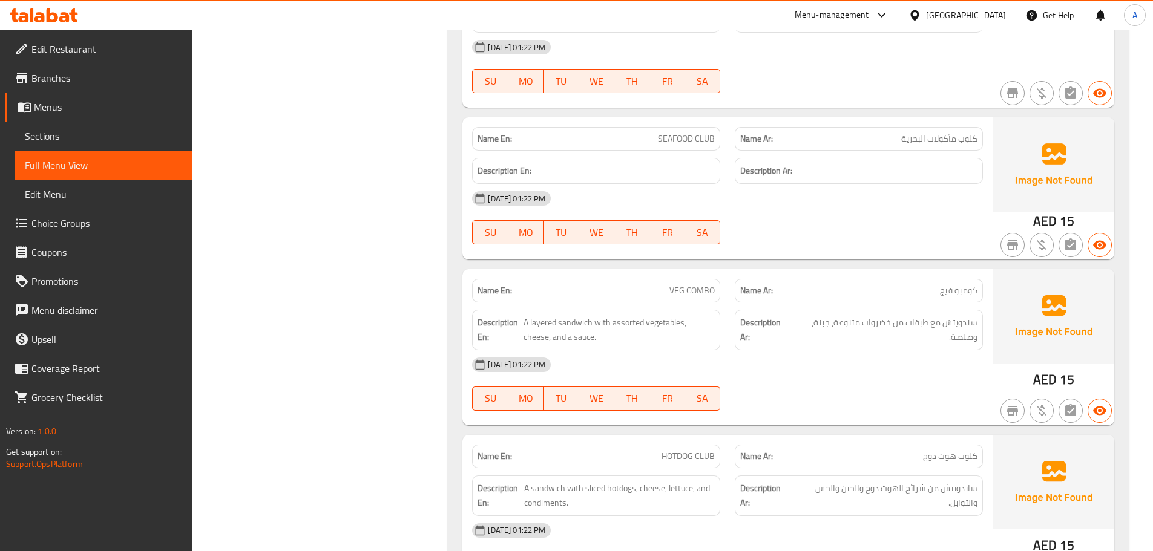
click at [694, 284] on span "VEG COMBO" at bounding box center [691, 290] width 45 height 13
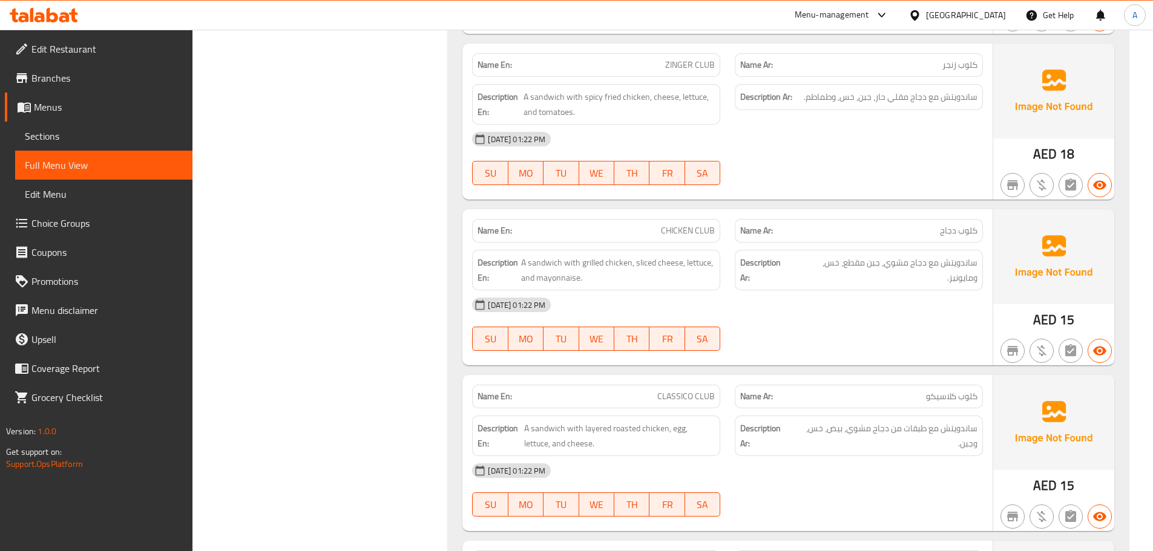
scroll to position [4809, 0]
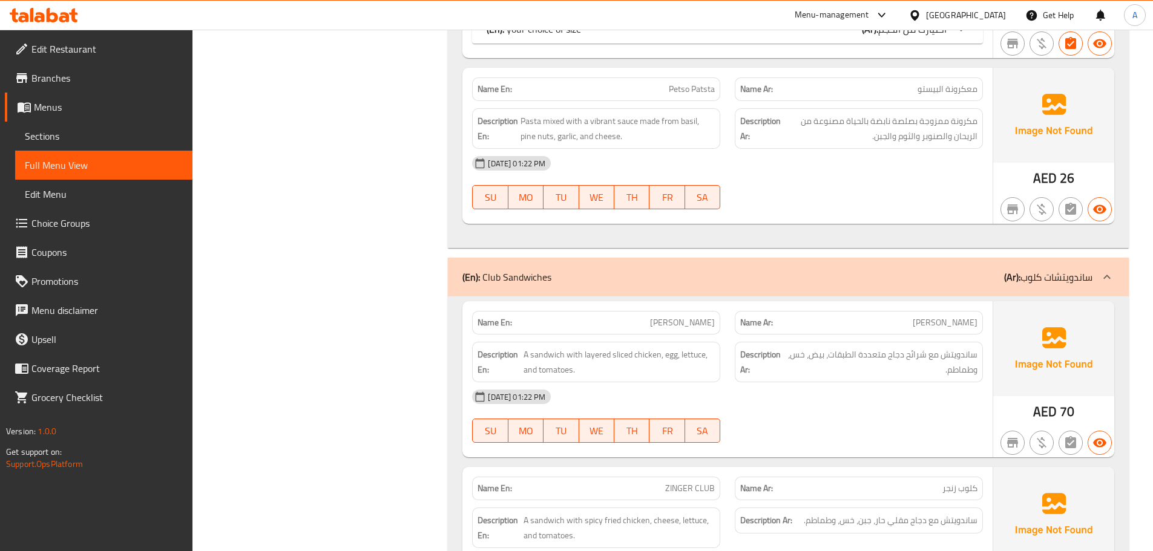
click at [61, 132] on span "Sections" at bounding box center [104, 136] width 158 height 15
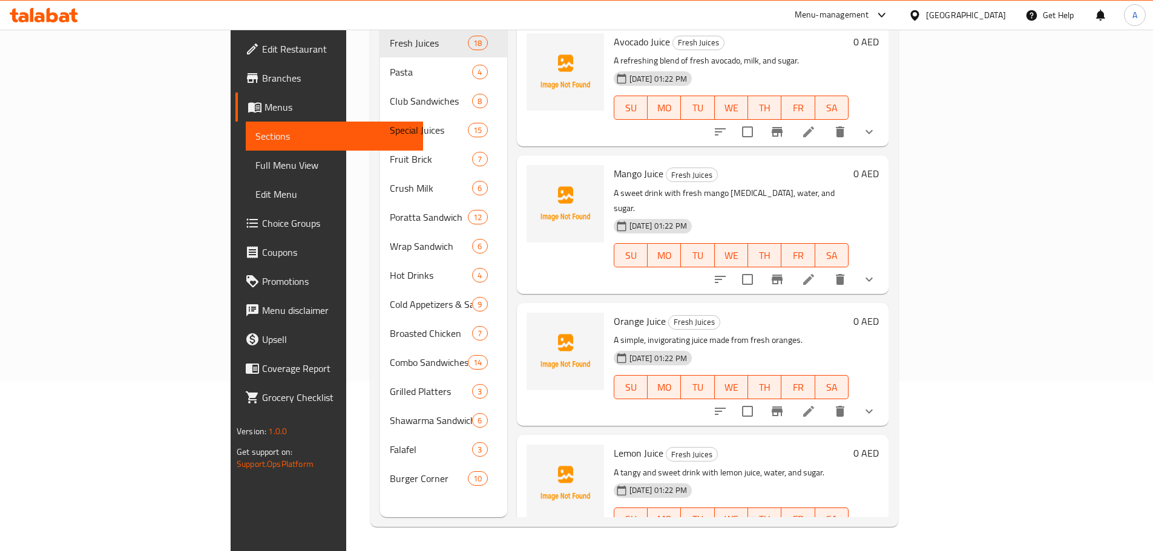
scroll to position [169, 0]
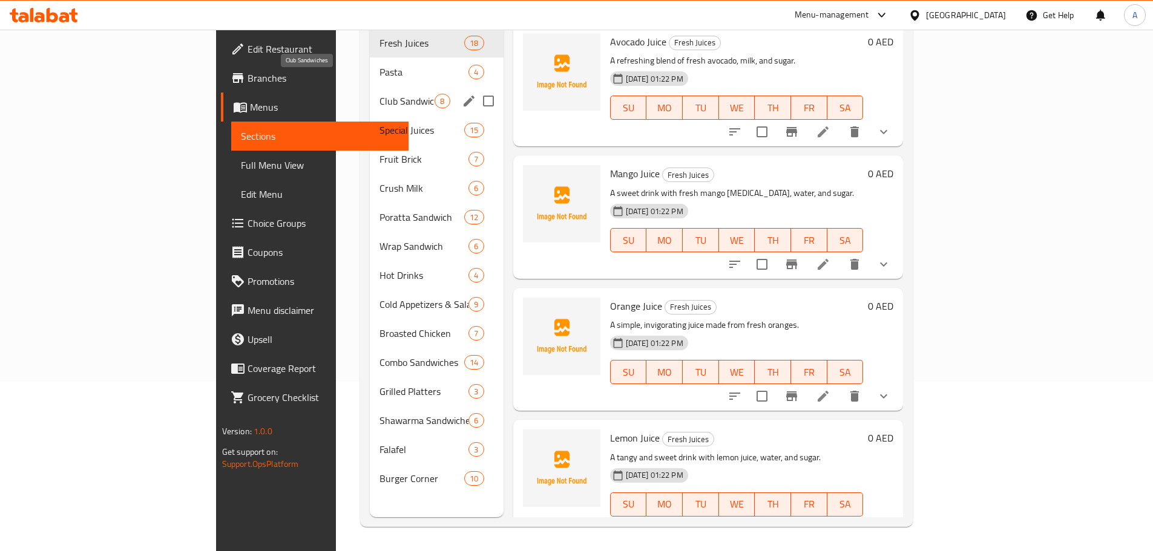
click at [379, 94] on span "Club Sandwiches" at bounding box center [406, 101] width 55 height 15
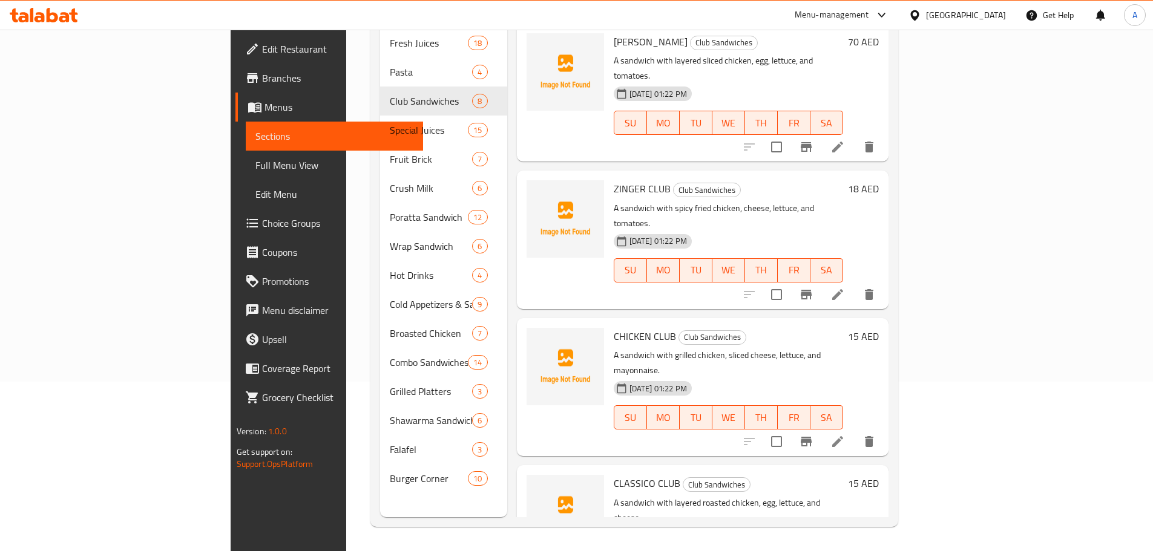
click at [766, 229] on div "30-09-2025 01:22 PM SU MO TU WE TH FR SA" at bounding box center [728, 261] width 239 height 65
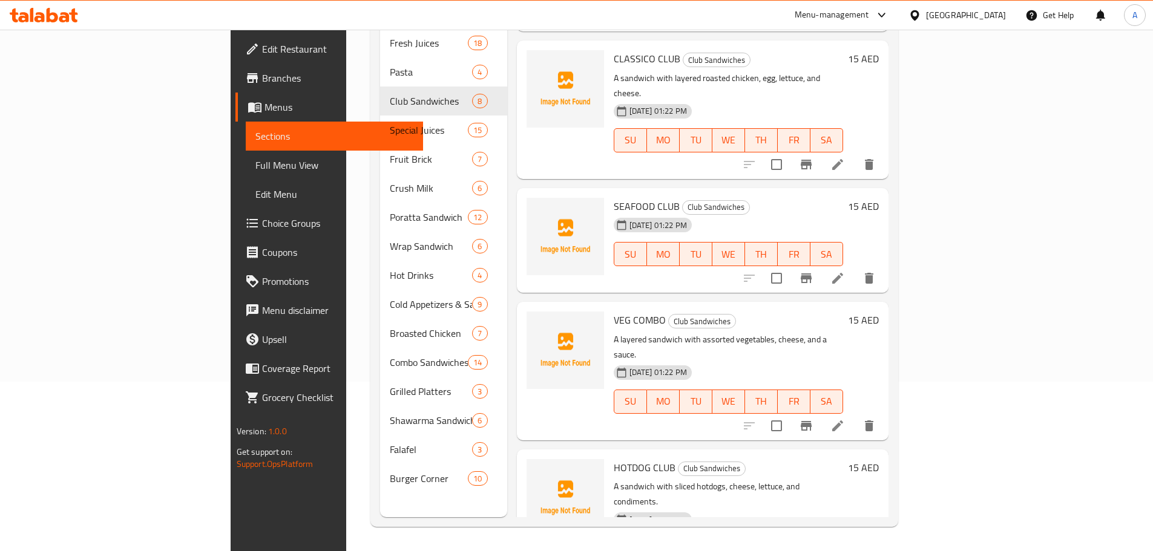
click at [843, 421] on icon at bounding box center [837, 426] width 11 height 11
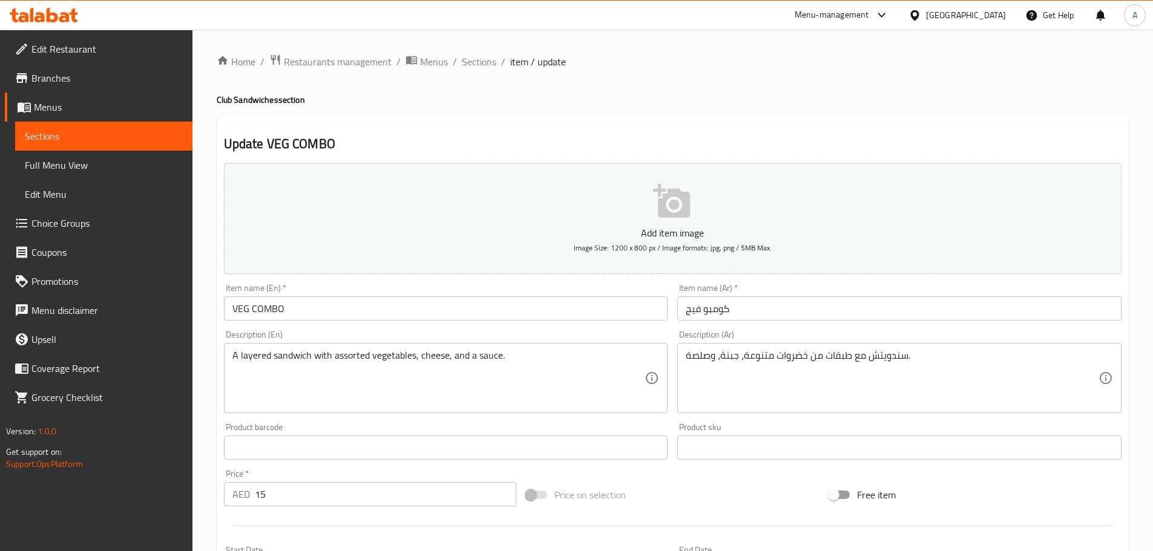
click at [694, 309] on input "كومبو فيج" at bounding box center [899, 309] width 444 height 24
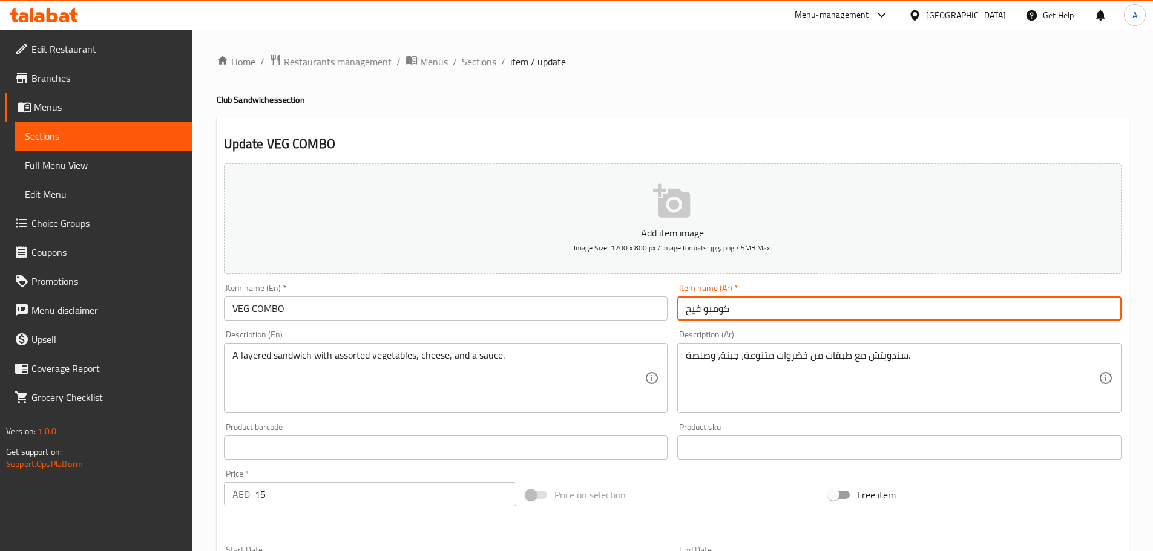
click at [694, 309] on input "كومبو فيج" at bounding box center [899, 309] width 444 height 24
paste input "باتي"
type input "كومبو نباتي"
click at [553, 304] on input "VEG COMBO" at bounding box center [446, 309] width 444 height 24
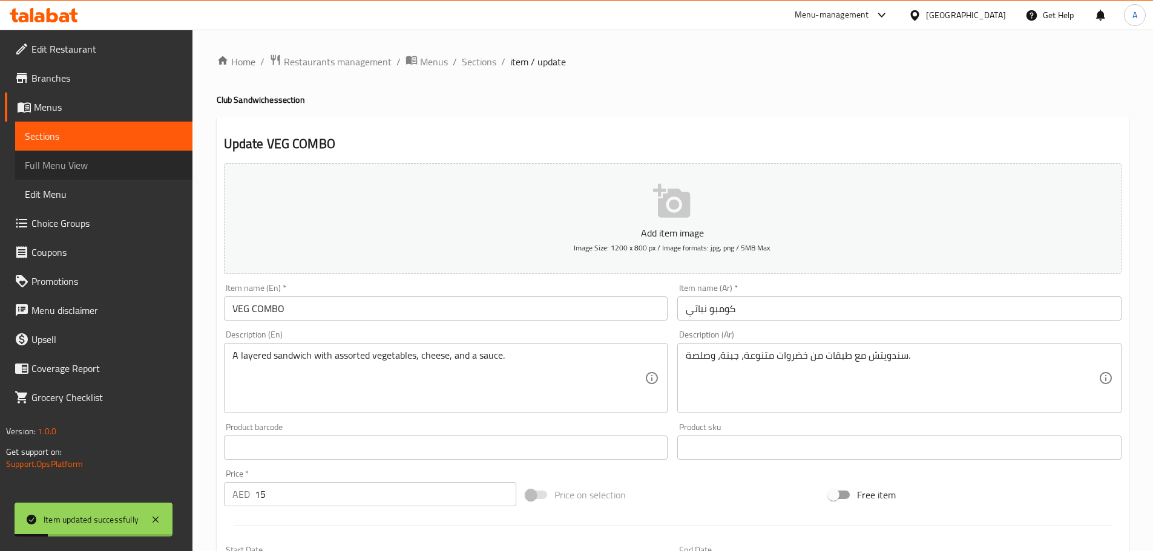
click at [62, 160] on span "Full Menu View" at bounding box center [104, 165] width 158 height 15
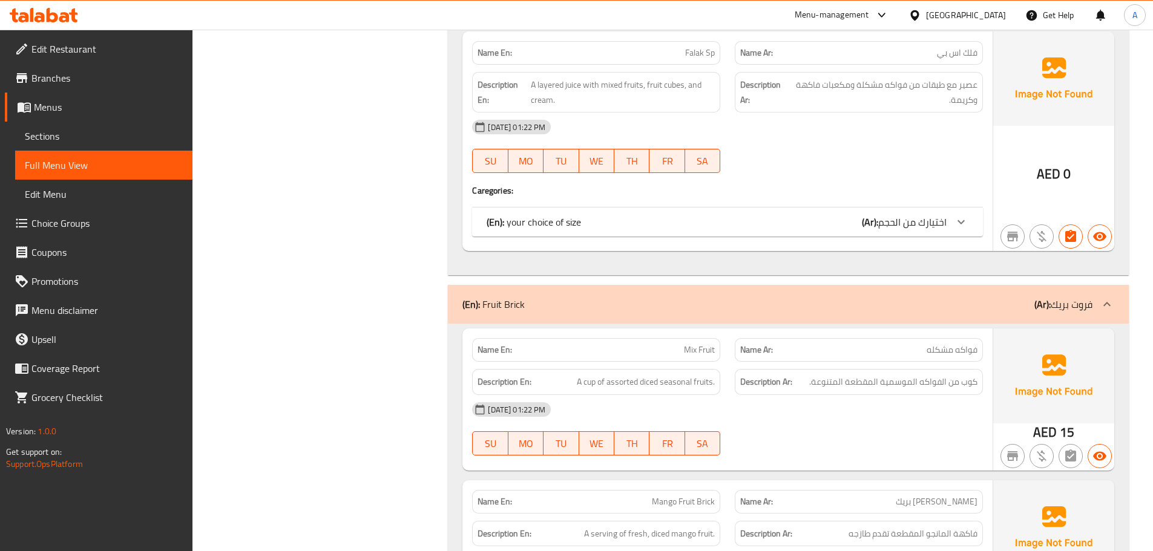
scroll to position [9748, 0]
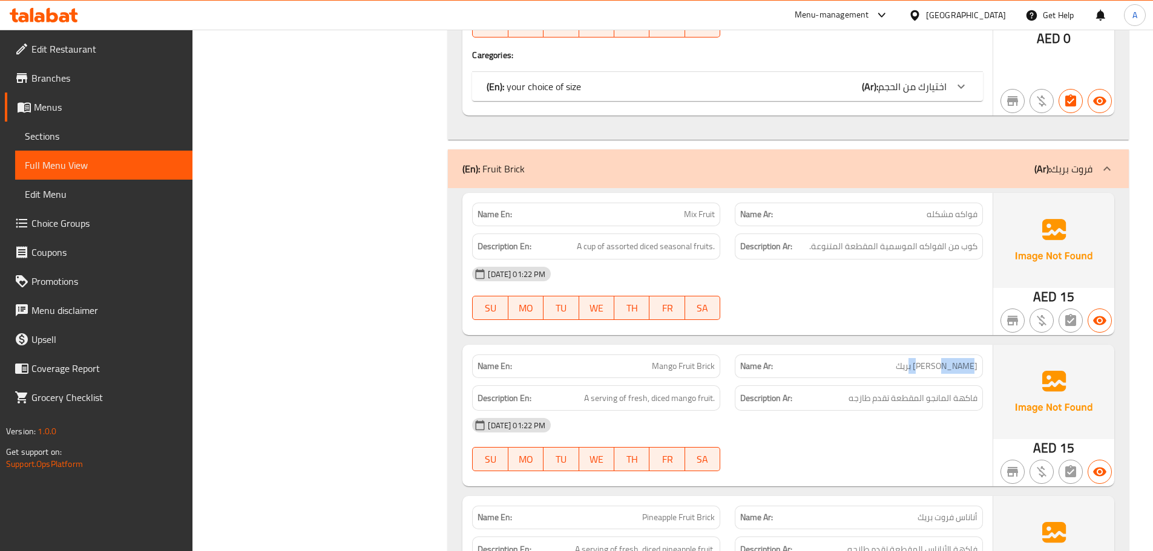
drag, startPoint x: 916, startPoint y: 334, endPoint x: 956, endPoint y: 336, distance: 40.0
click at [956, 360] on p "Name Ar: مانجو فروت بريك" at bounding box center [858, 366] width 237 height 13
click at [753, 360] on strong "Name Ar:" at bounding box center [756, 366] width 33 height 13
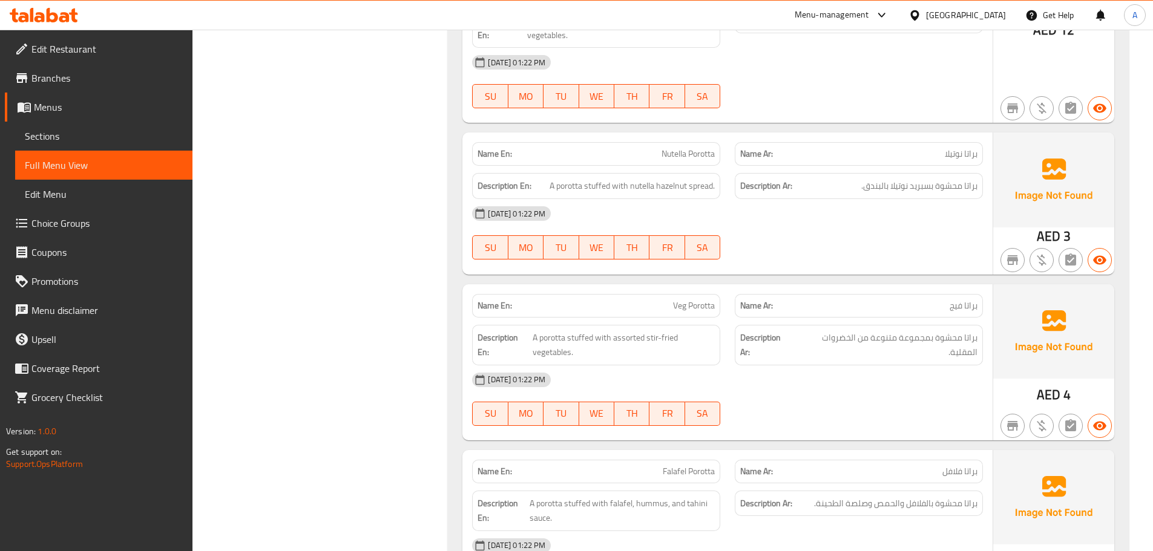
click at [701, 300] on span "Veg Porotta" at bounding box center [694, 306] width 42 height 13
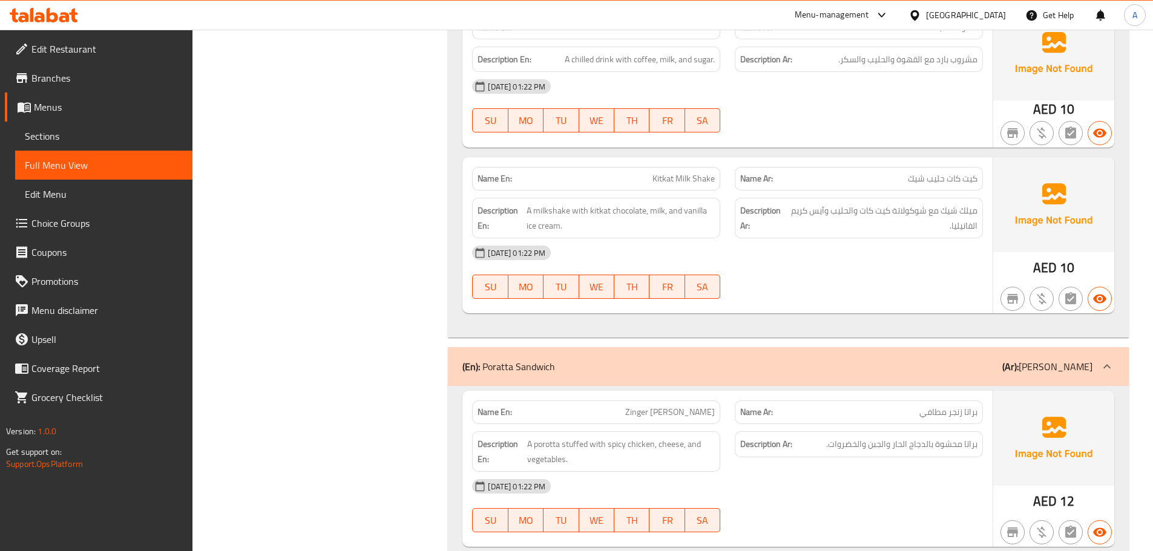
scroll to position [14574, 0]
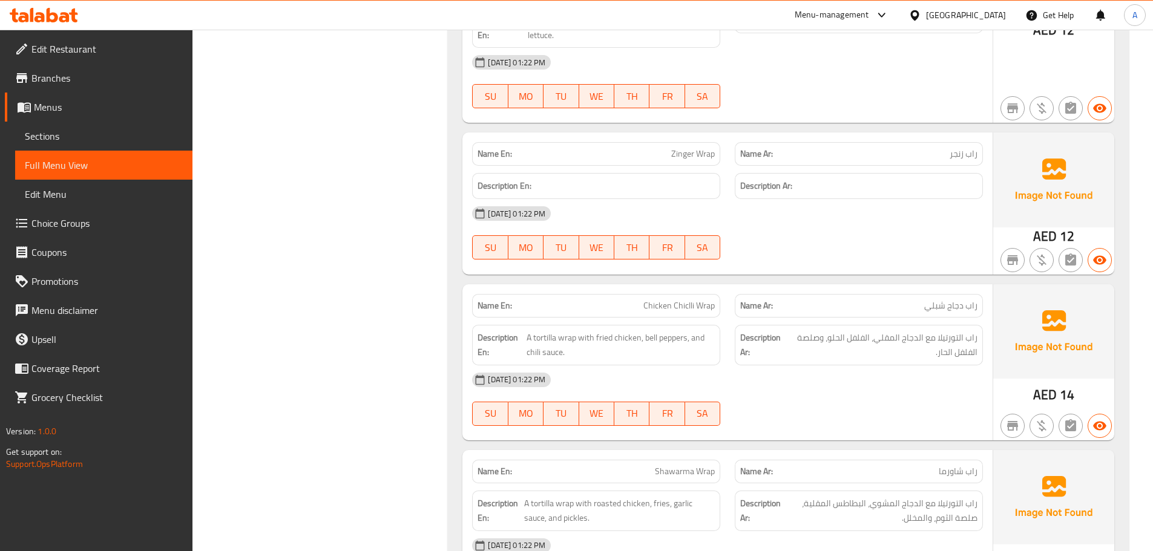
click at [664, 300] on span "Chicken Chiclli Wrap" at bounding box center [678, 306] width 71 height 13
click at [866, 366] on div "[DATE] 01:22 PM" at bounding box center [727, 380] width 525 height 29
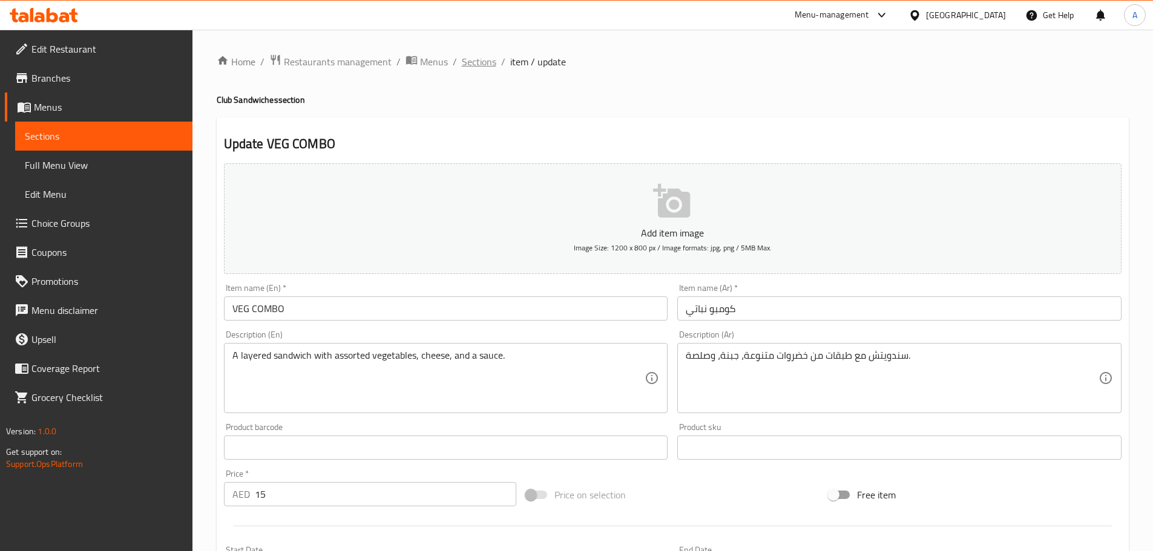
click at [473, 65] on span "Sections" at bounding box center [479, 61] width 34 height 15
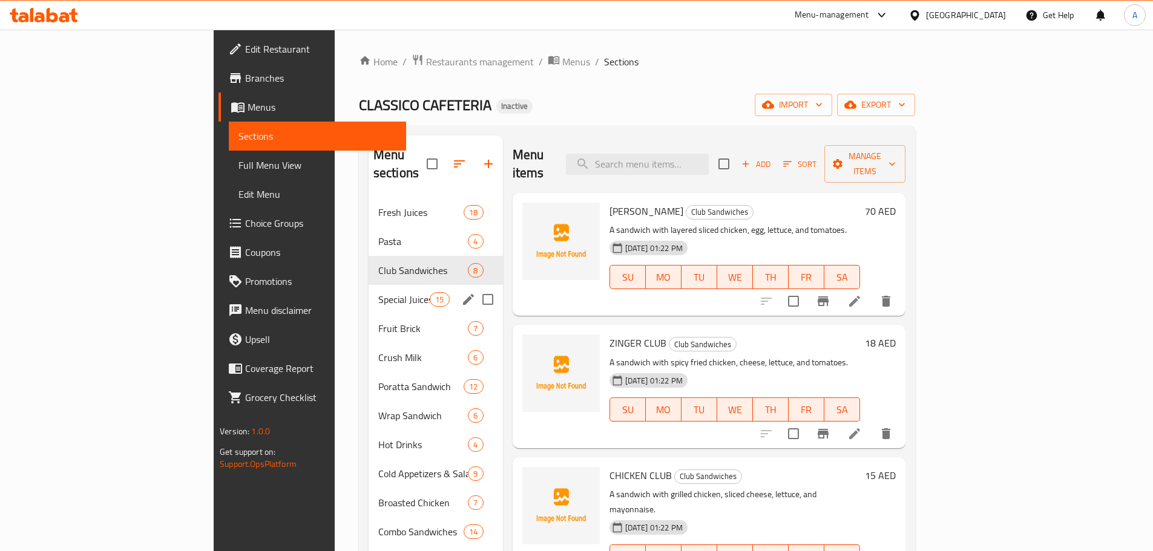
click at [378, 292] on span "Special Juices" at bounding box center [403, 299] width 51 height 15
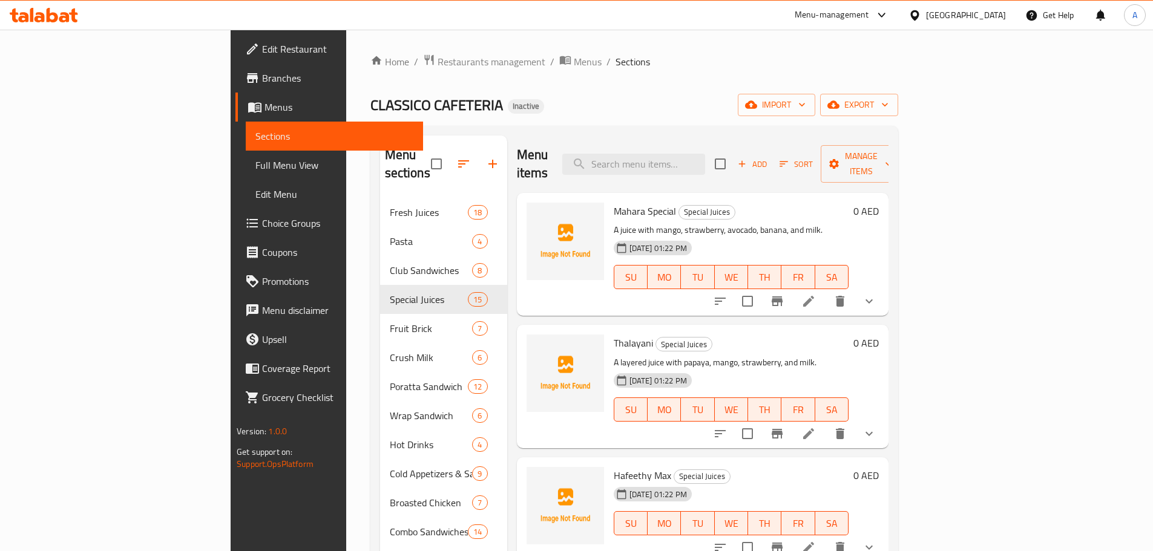
click at [764, 304] on div "Menu items Add Sort Manage items Mahara Special Special Juices A juice with man…" at bounding box center [697, 411] width 381 height 551
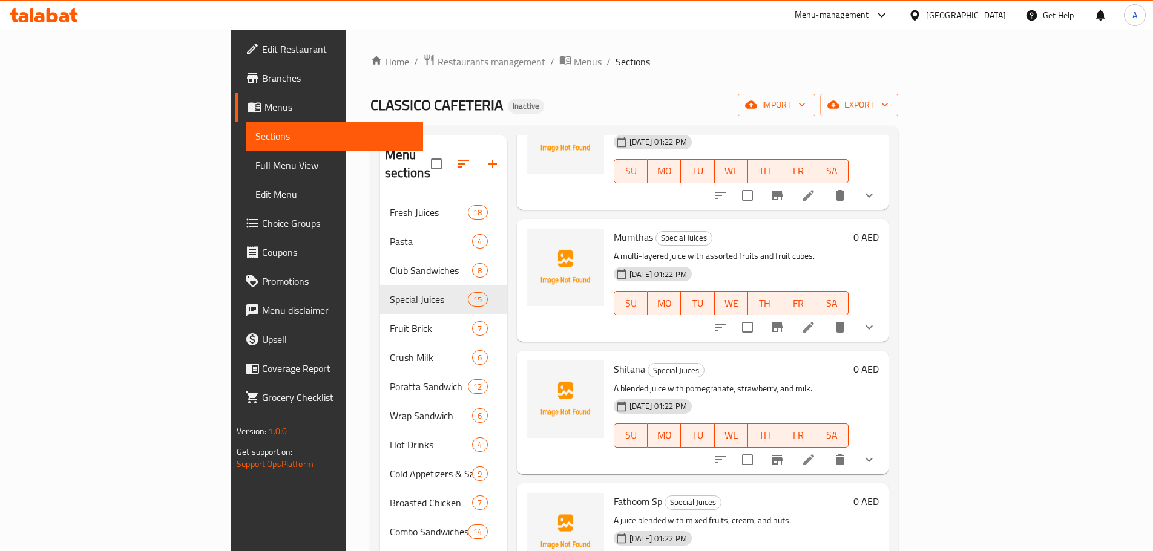
scroll to position [1279, 0]
click at [825, 450] on li at bounding box center [809, 459] width 34 height 22
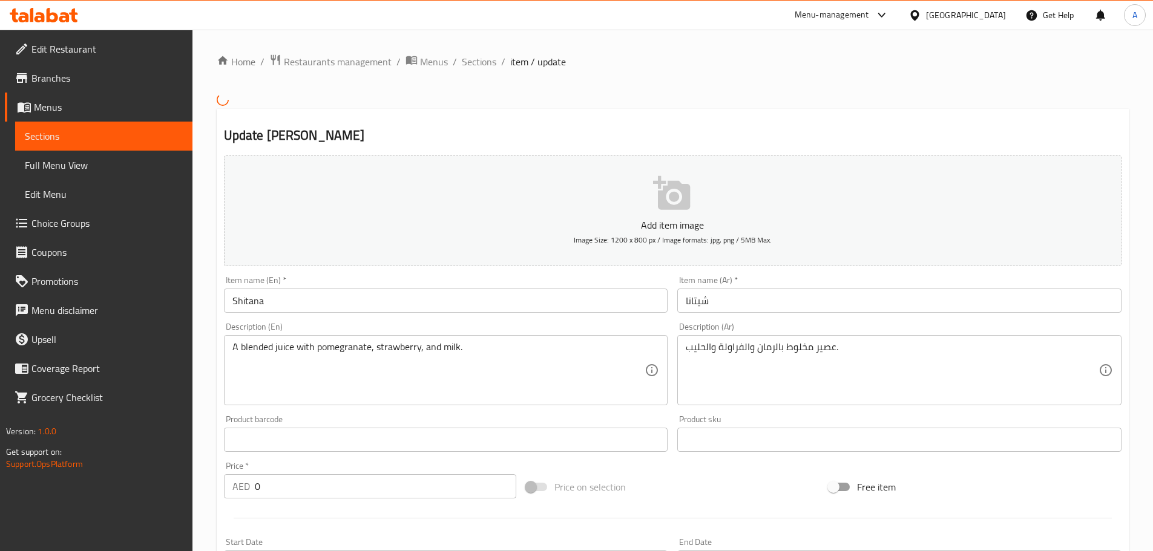
click at [309, 304] on input "Shitana" at bounding box center [446, 301] width 444 height 24
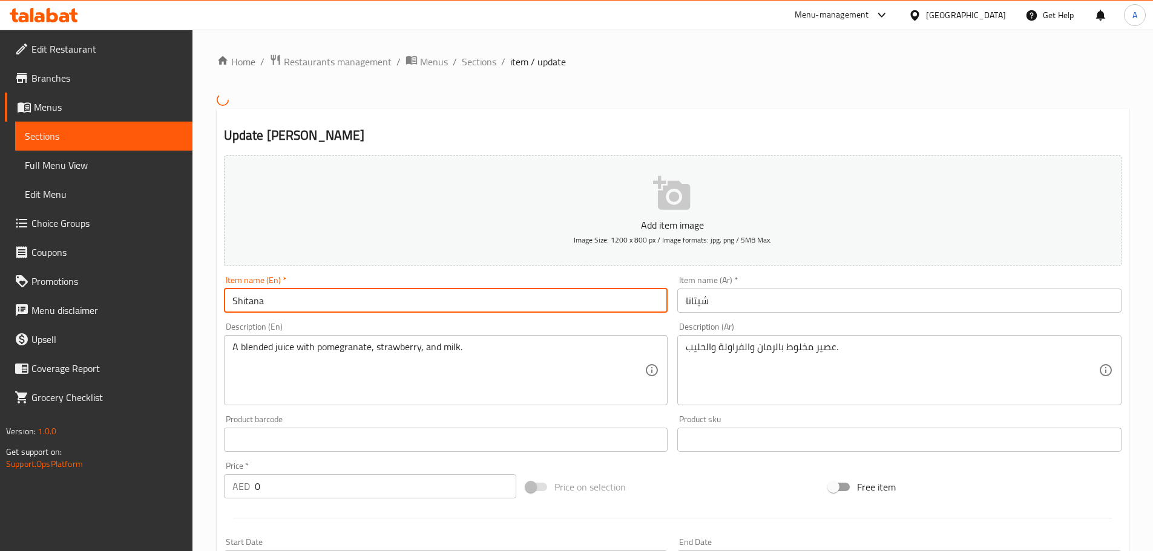
click at [309, 304] on input "Shitana" at bounding box center [446, 301] width 444 height 24
paste input "f"
type input "Shifana"
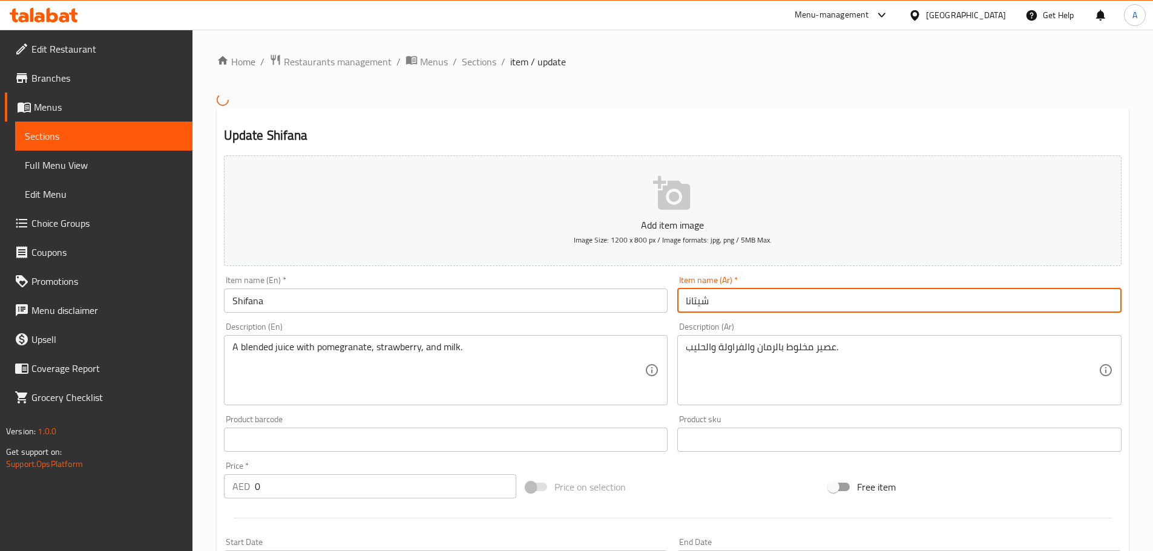
click at [754, 307] on input "شيتانا" at bounding box center [899, 301] width 444 height 24
paste input "ف"
type input "شيفانا"
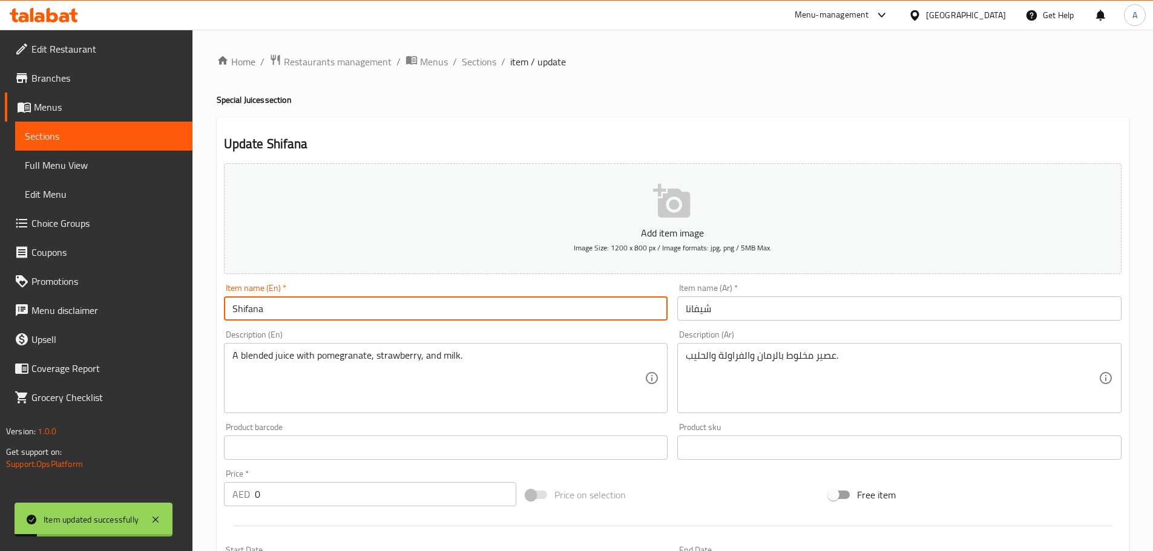
click at [250, 307] on input "Shifana" at bounding box center [446, 309] width 444 height 24
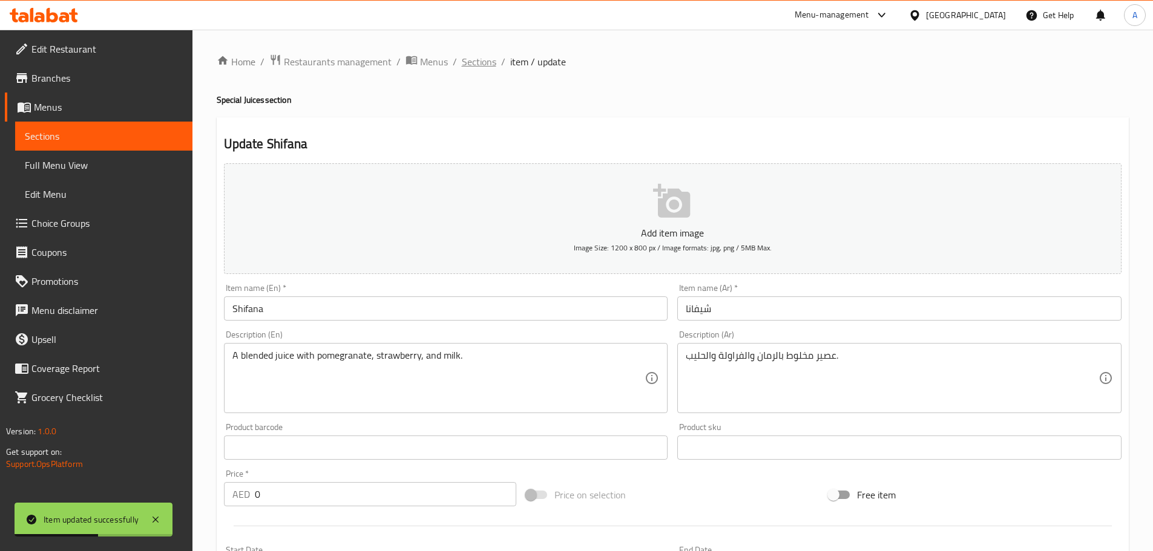
click at [480, 59] on span "Sections" at bounding box center [479, 61] width 34 height 15
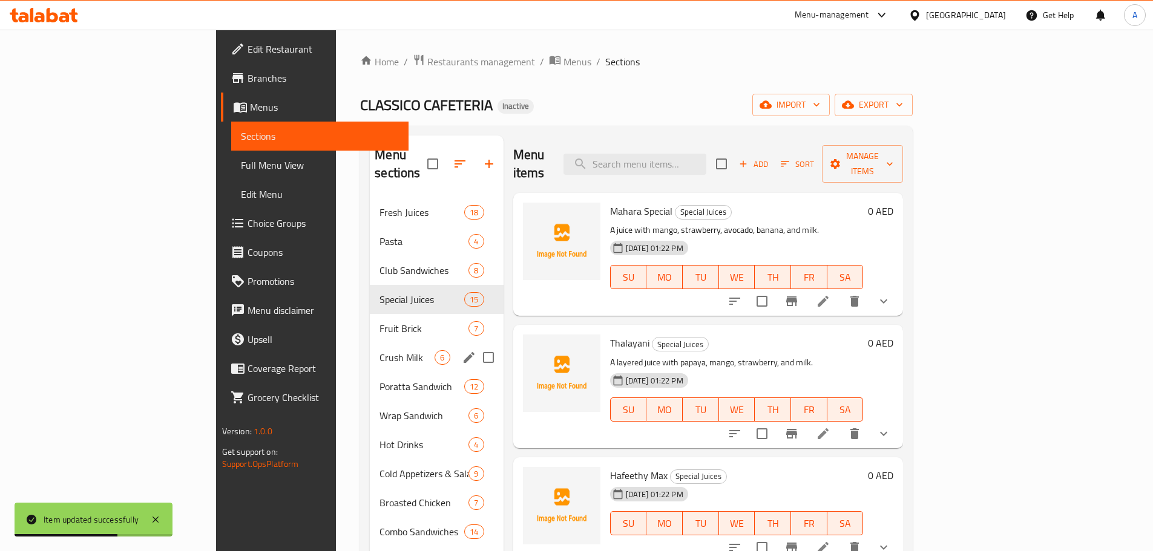
click at [370, 323] on div "Fruit Brick 7" at bounding box center [436, 328] width 133 height 29
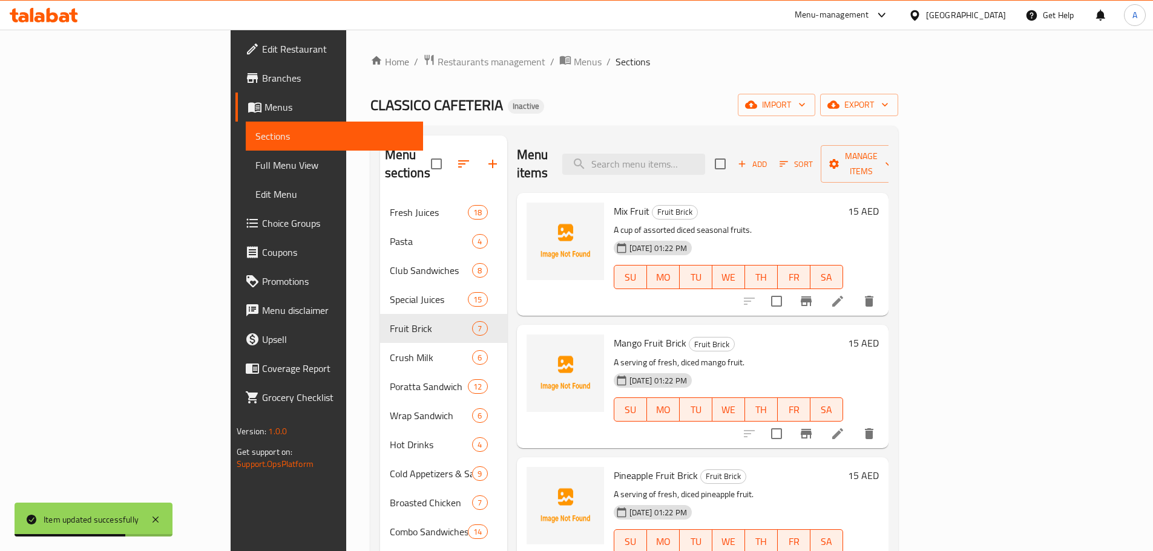
click at [818, 355] on p "A serving of fresh, diced mango fruit." at bounding box center [728, 362] width 229 height 15
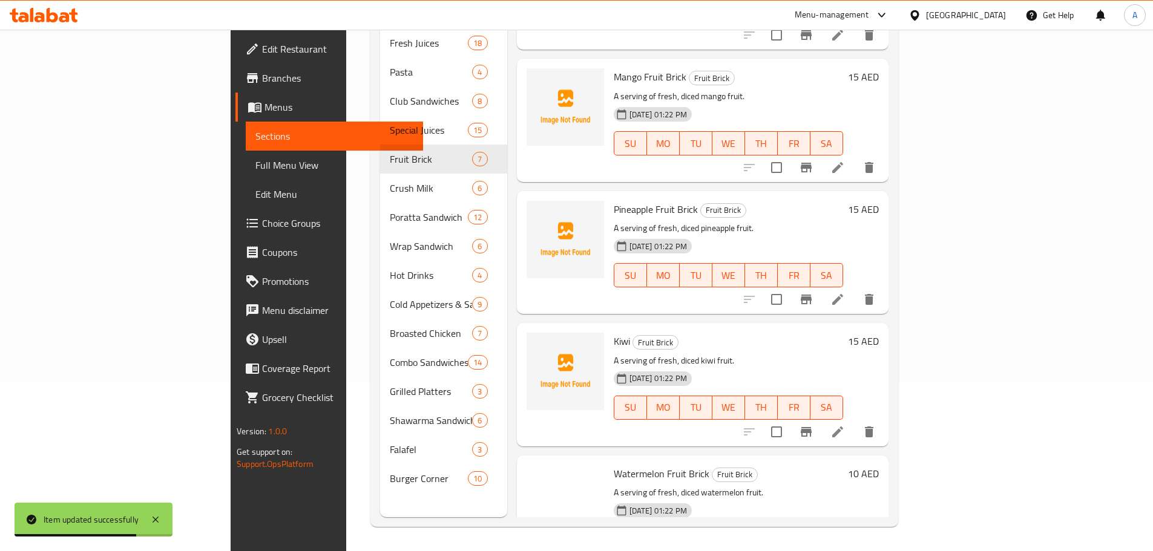
scroll to position [121, 0]
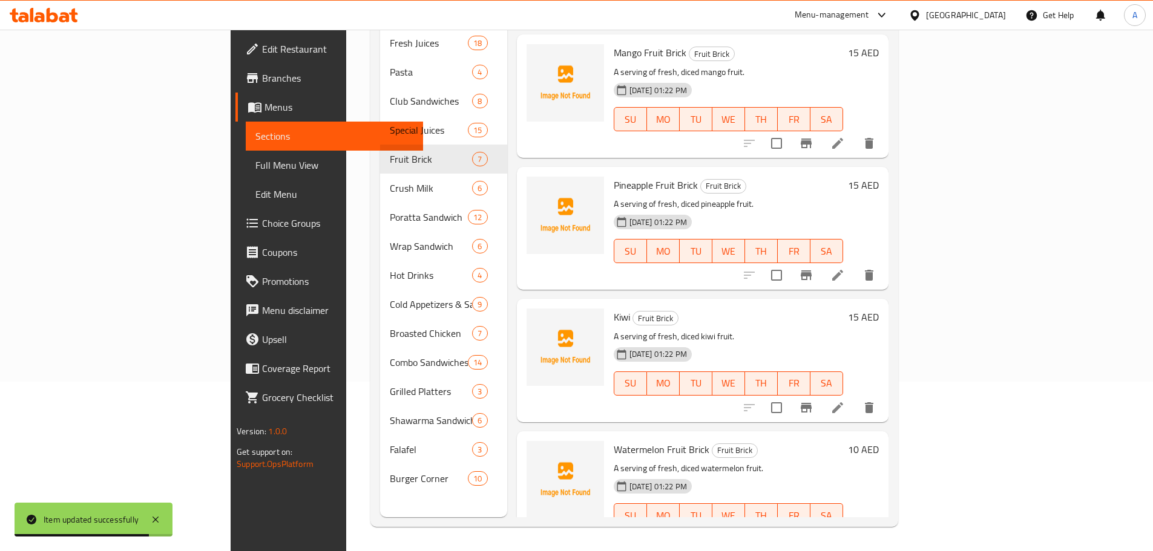
click at [843, 402] on icon at bounding box center [837, 407] width 11 height 11
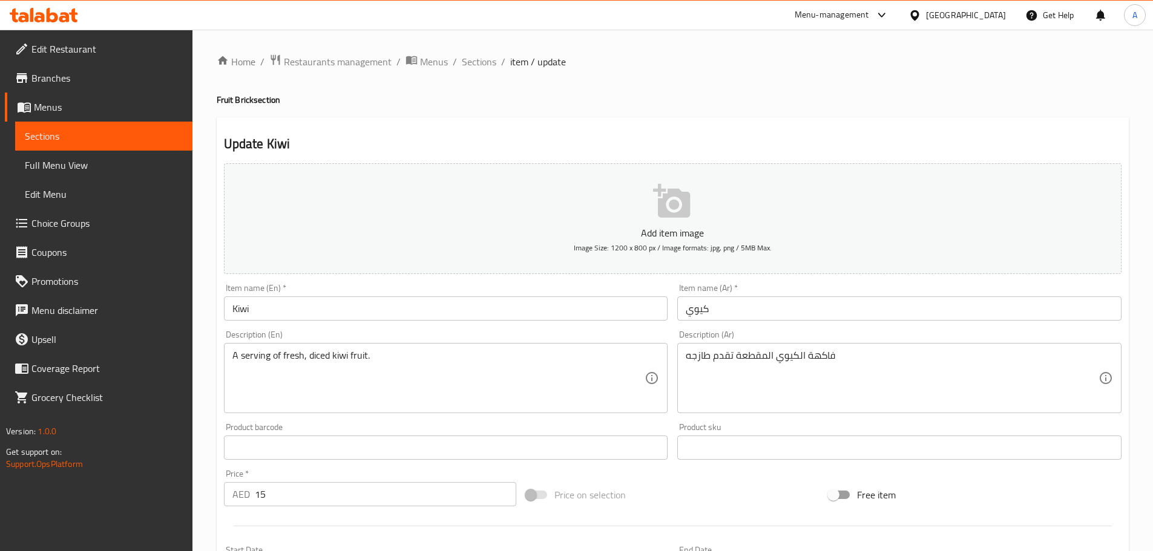
click at [418, 302] on input "Kiwi" at bounding box center [446, 309] width 444 height 24
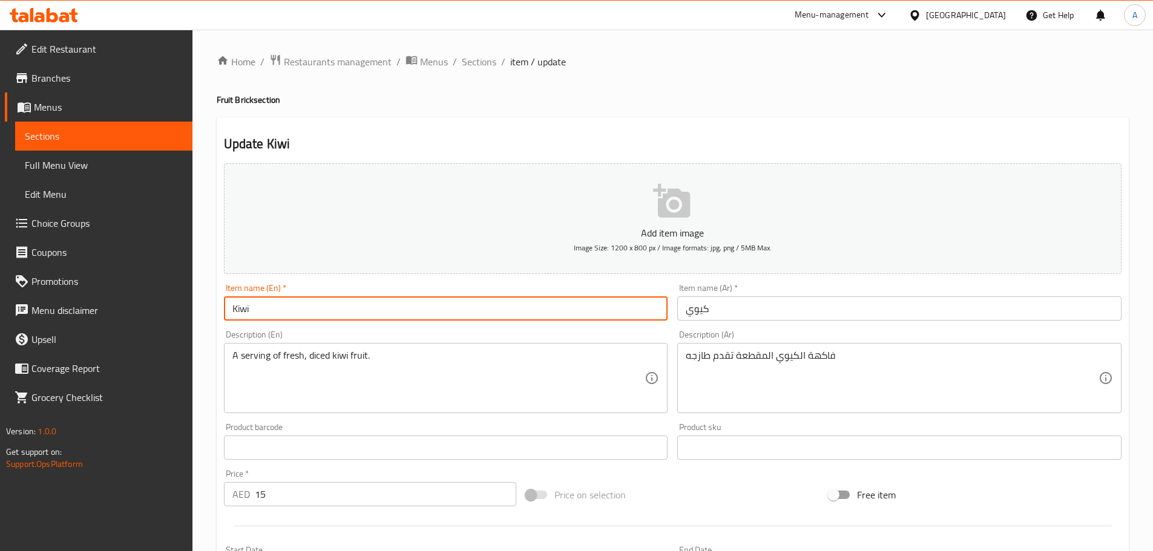
click at [418, 302] on input "Kiwi" at bounding box center [446, 309] width 444 height 24
click at [484, 307] on input "Kiwi" at bounding box center [446, 309] width 444 height 24
paste input "Kiwi Fruit Brick"
type input "Kiwi Fruit Brick"
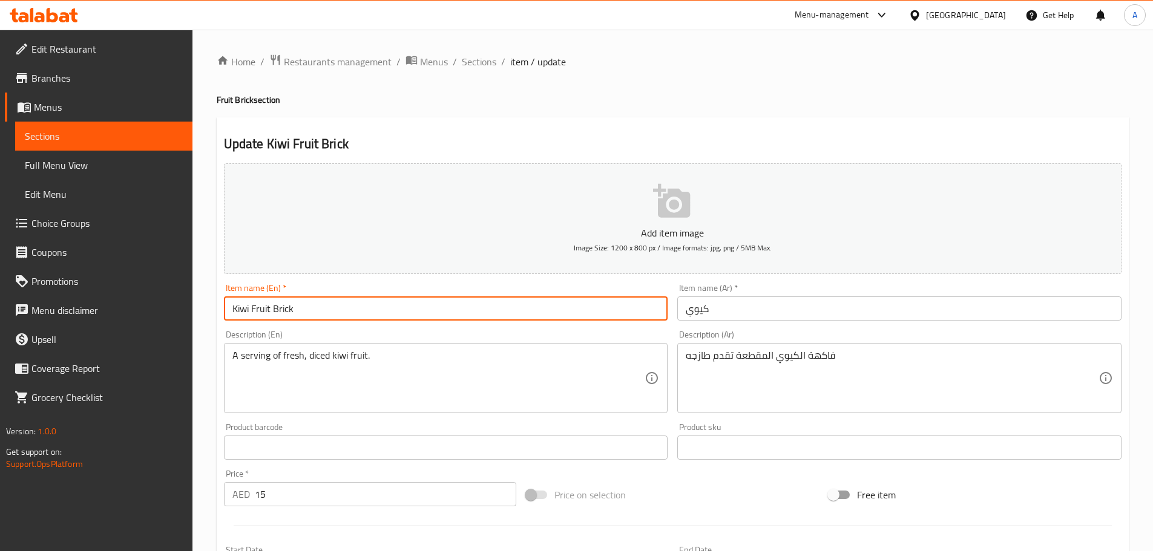
click at [739, 306] on input "كيوي" at bounding box center [899, 309] width 444 height 24
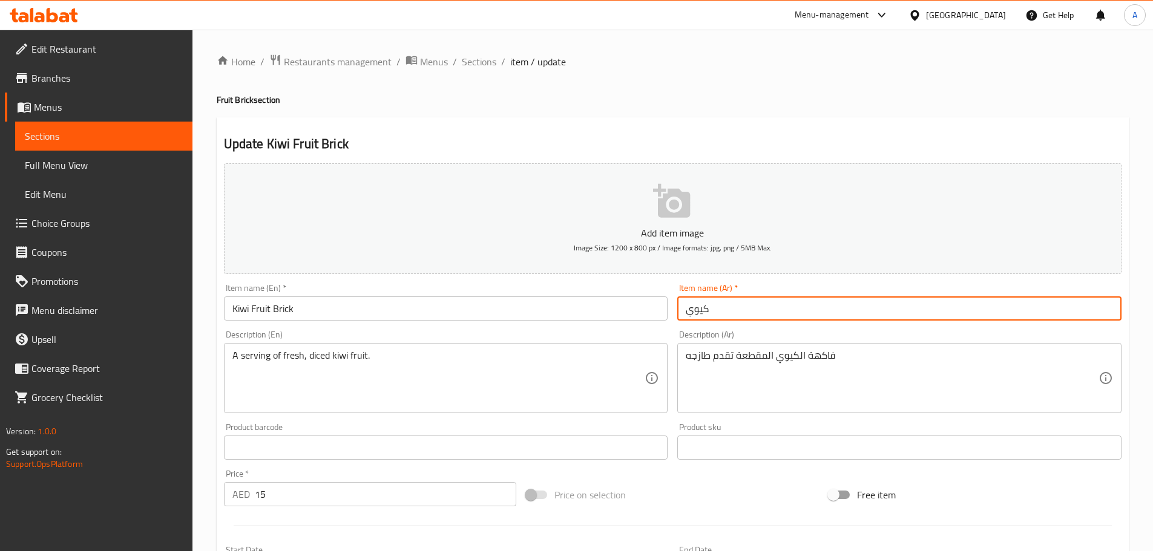
paste input "فروت بريك"
type input "كيوي فروت بريك"
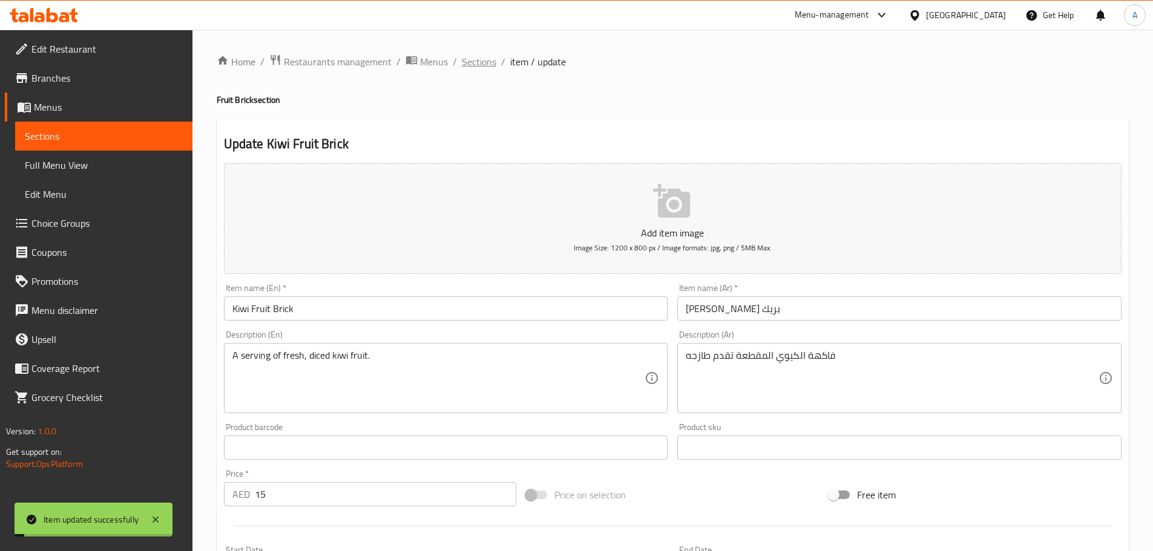
click at [484, 67] on span "Sections" at bounding box center [479, 61] width 34 height 15
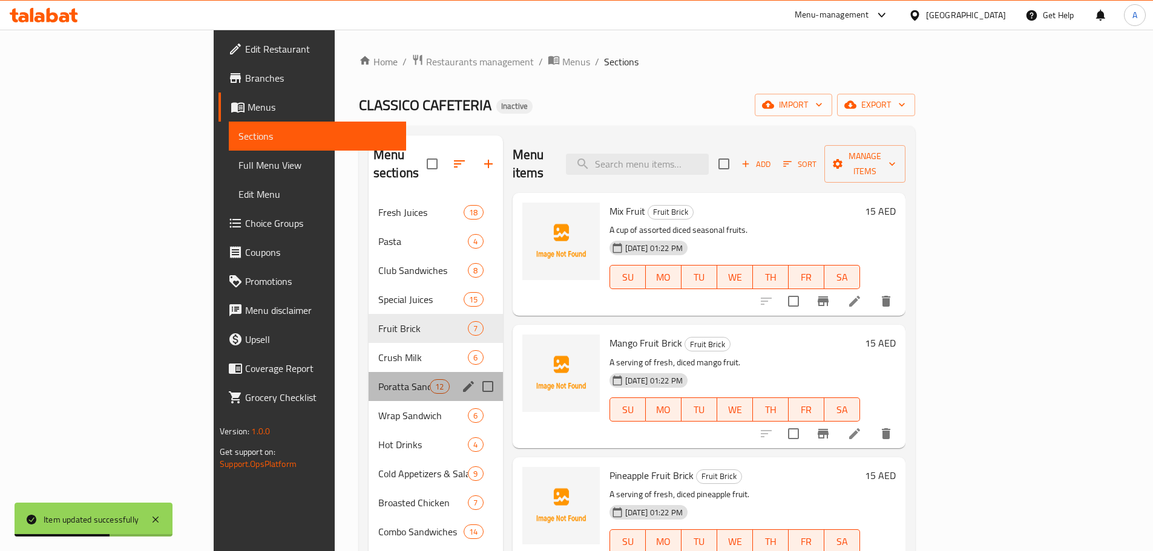
click at [378, 379] on span "Poratta Sandwich" at bounding box center [403, 386] width 51 height 15
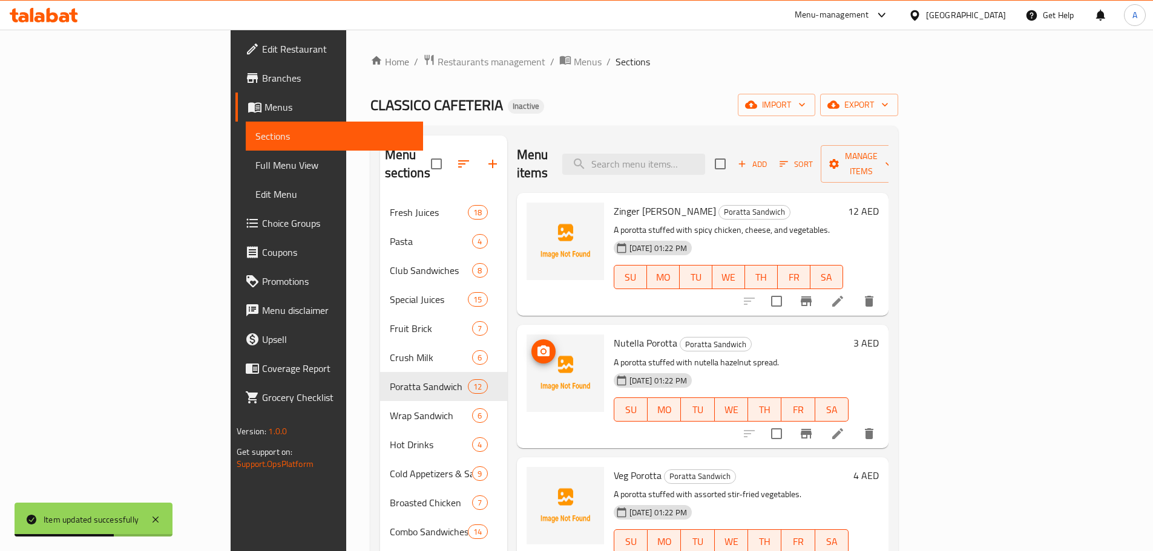
click at [743, 335] on h6 "Nutella Porotta Poratta Sandwich" at bounding box center [731, 343] width 235 height 17
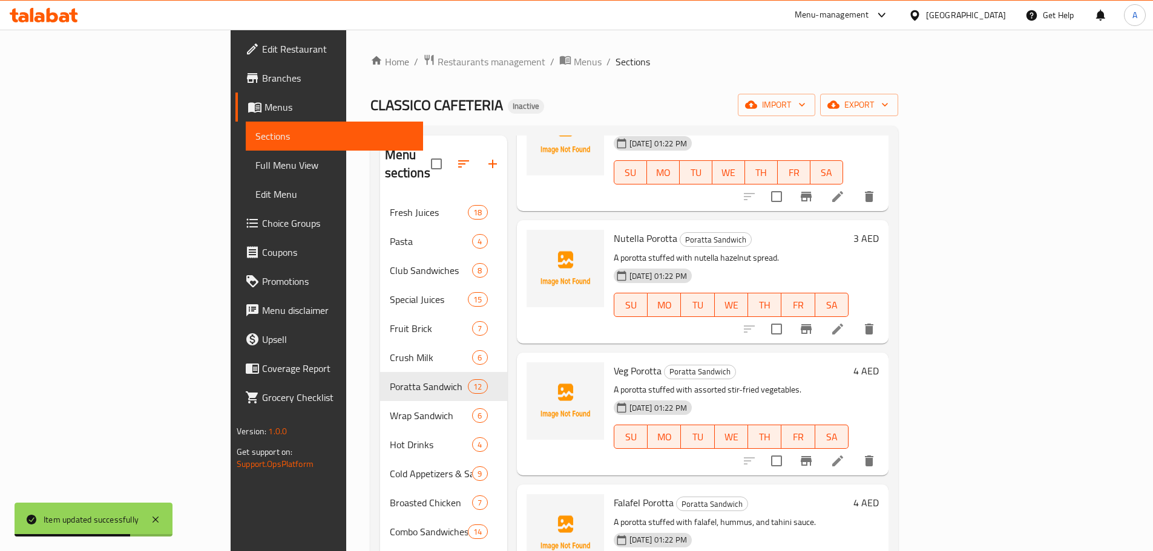
scroll to position [121, 0]
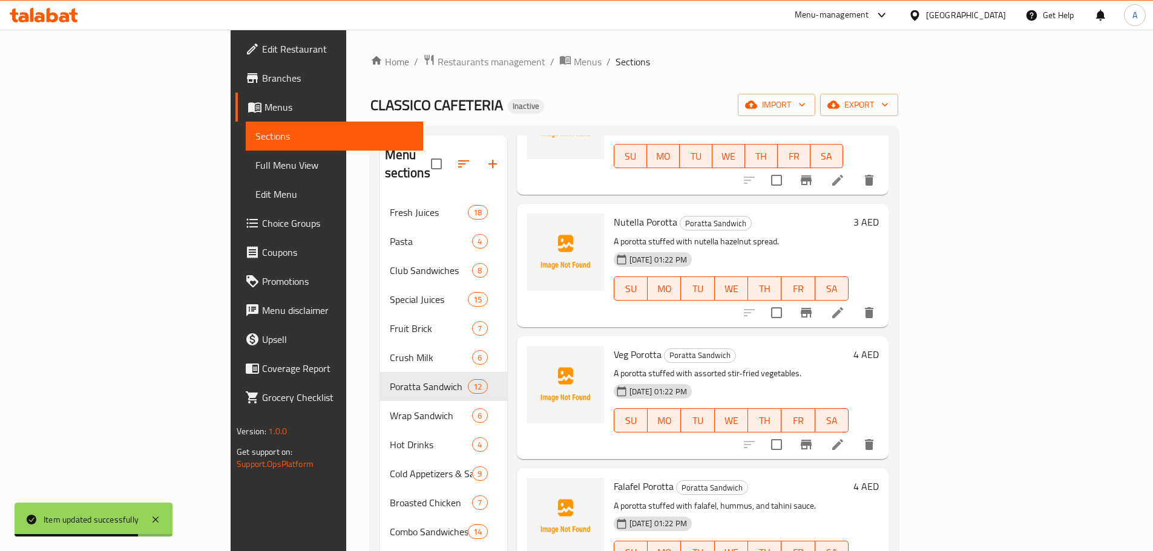
click at [843, 439] on icon at bounding box center [837, 444] width 11 height 11
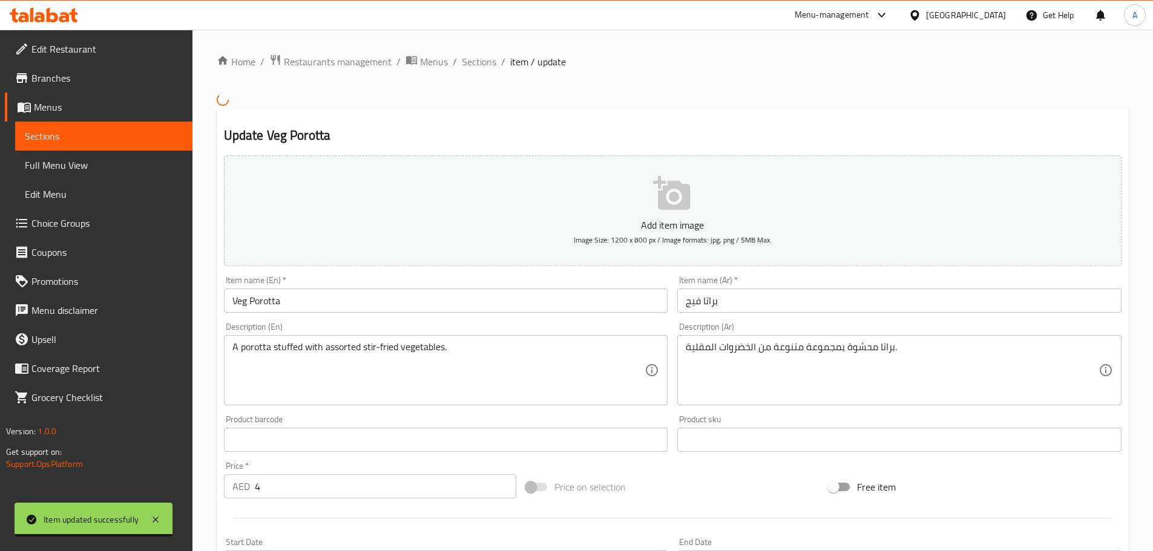
click at [540, 312] on input "Veg Porotta" at bounding box center [446, 301] width 444 height 24
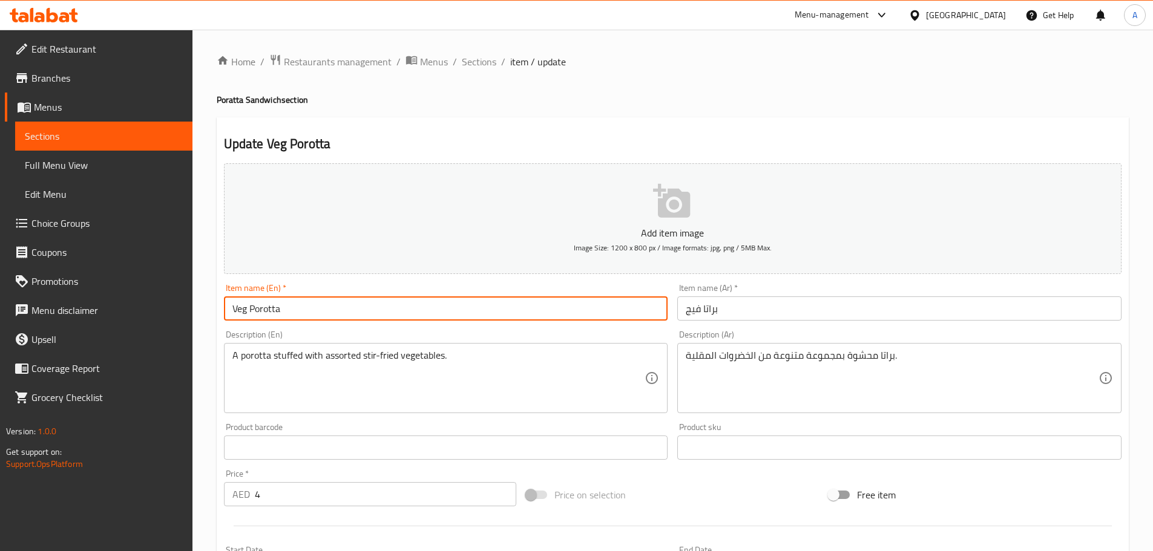
click at [687, 312] on input "براتا فيج" at bounding box center [899, 309] width 444 height 24
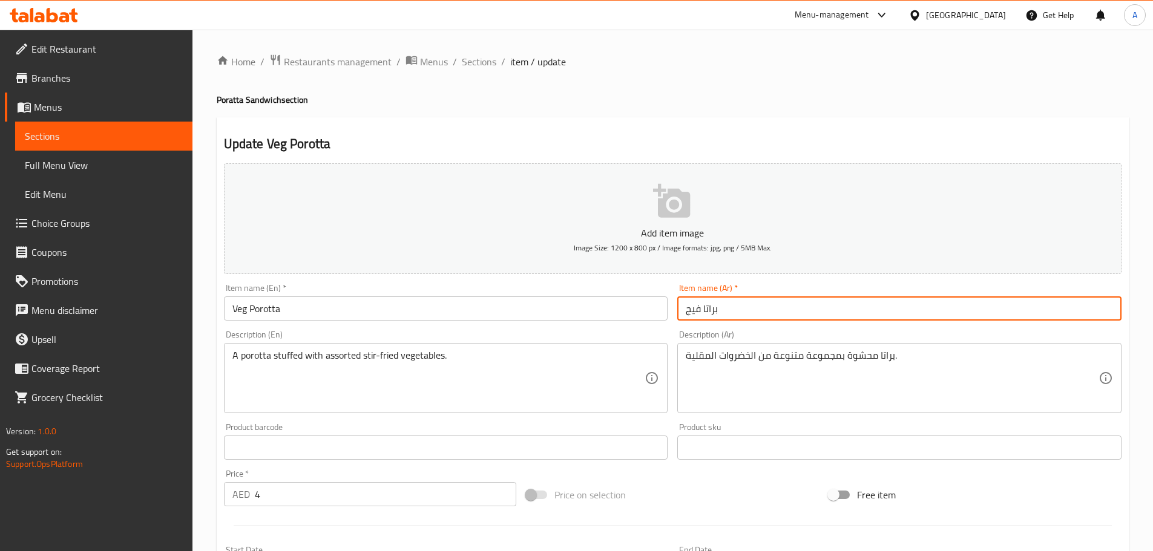
click at [687, 312] on input "براتا فيج" at bounding box center [899, 309] width 444 height 24
click at [697, 309] on input "براتا فيج" at bounding box center [899, 309] width 444 height 24
paste input "باتي"
type input "براتا نباتي"
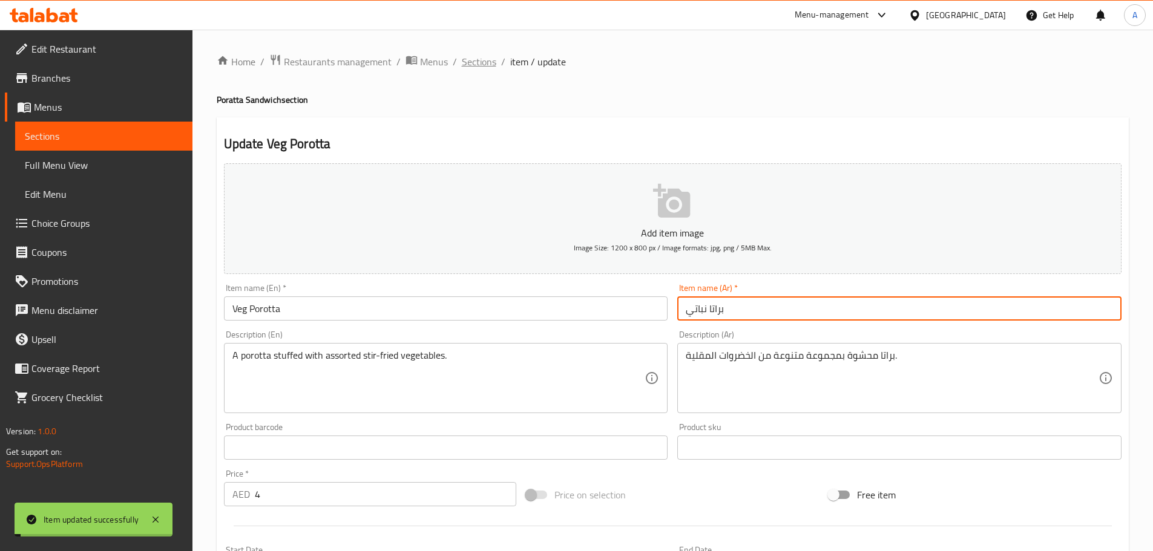
click at [471, 60] on span "Sections" at bounding box center [479, 61] width 34 height 15
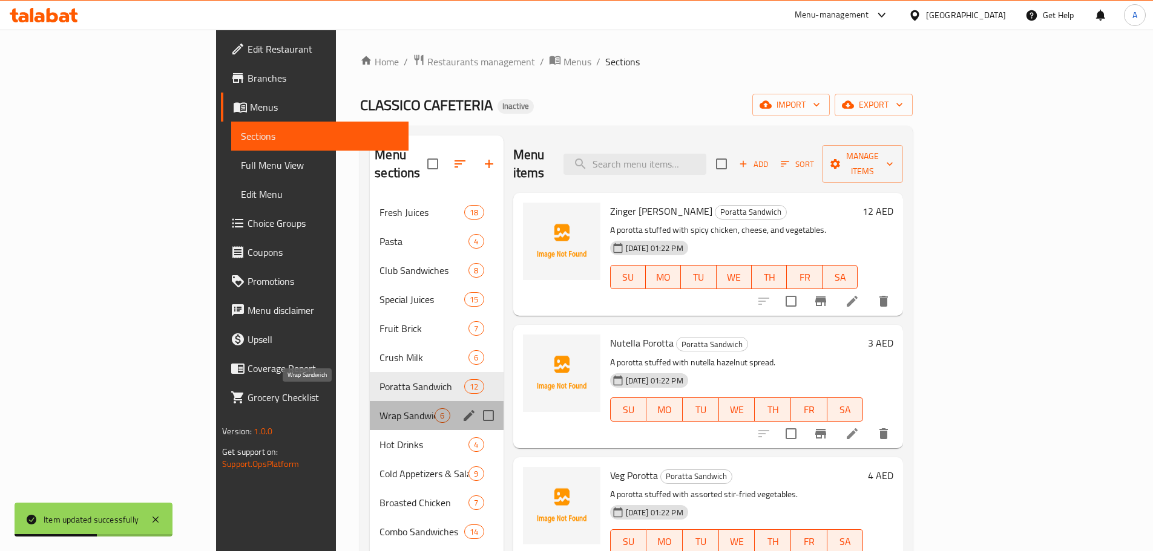
click at [379, 408] on span "Wrap Sandwich" at bounding box center [406, 415] width 55 height 15
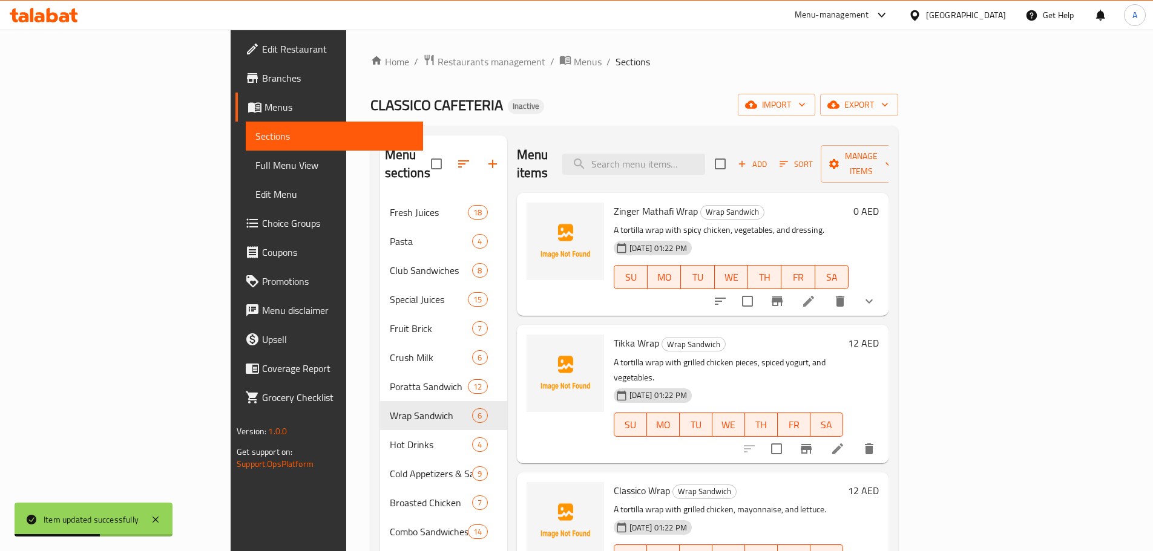
click at [764, 384] on div "30-09-2025 01:22 PM SU MO TU WE TH FR SA" at bounding box center [728, 416] width 239 height 65
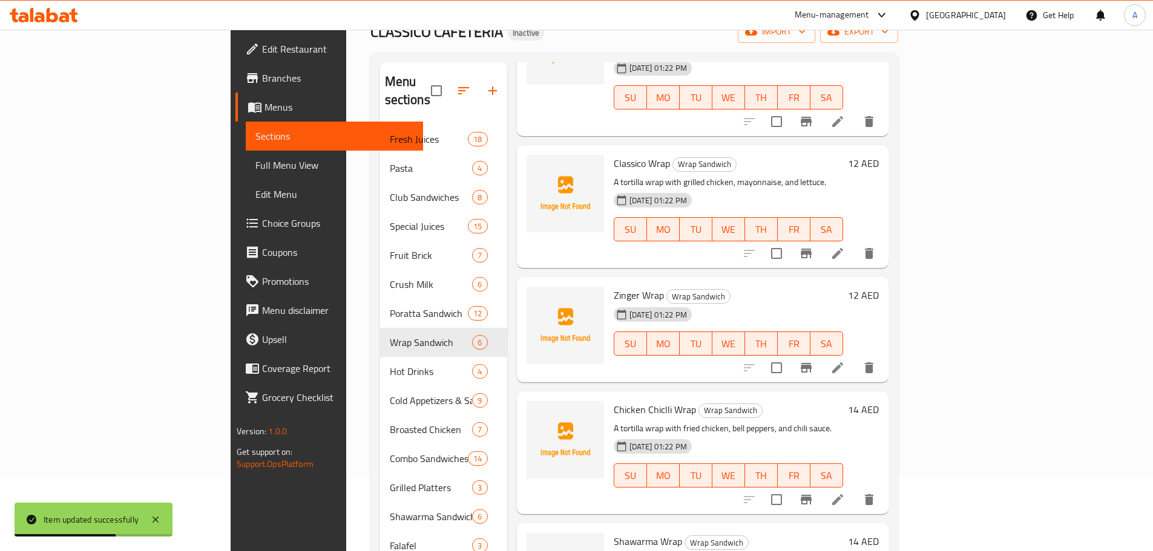
scroll to position [169, 0]
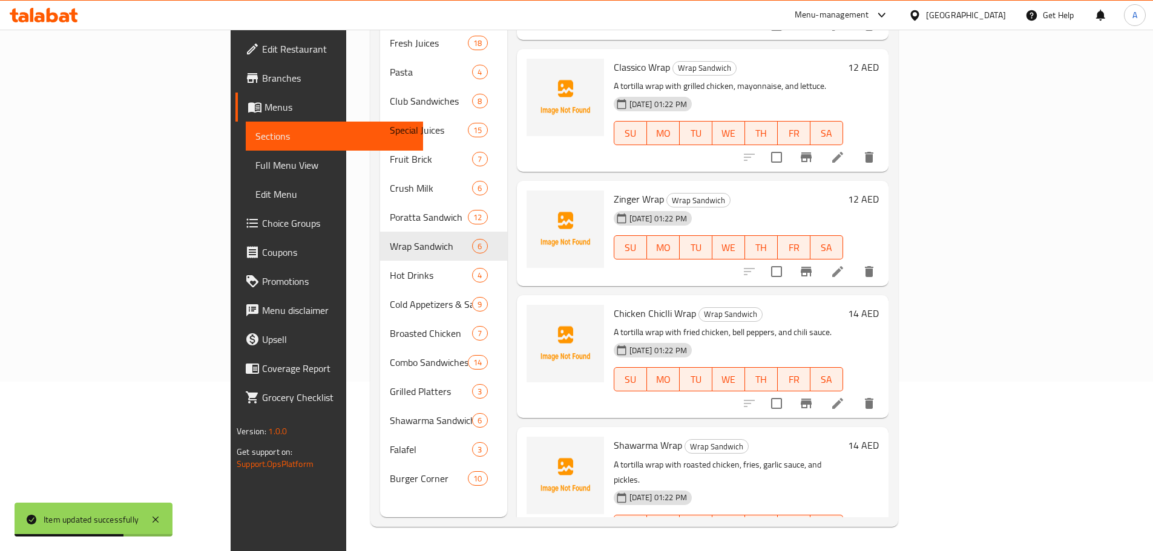
click at [845, 396] on icon at bounding box center [837, 403] width 15 height 15
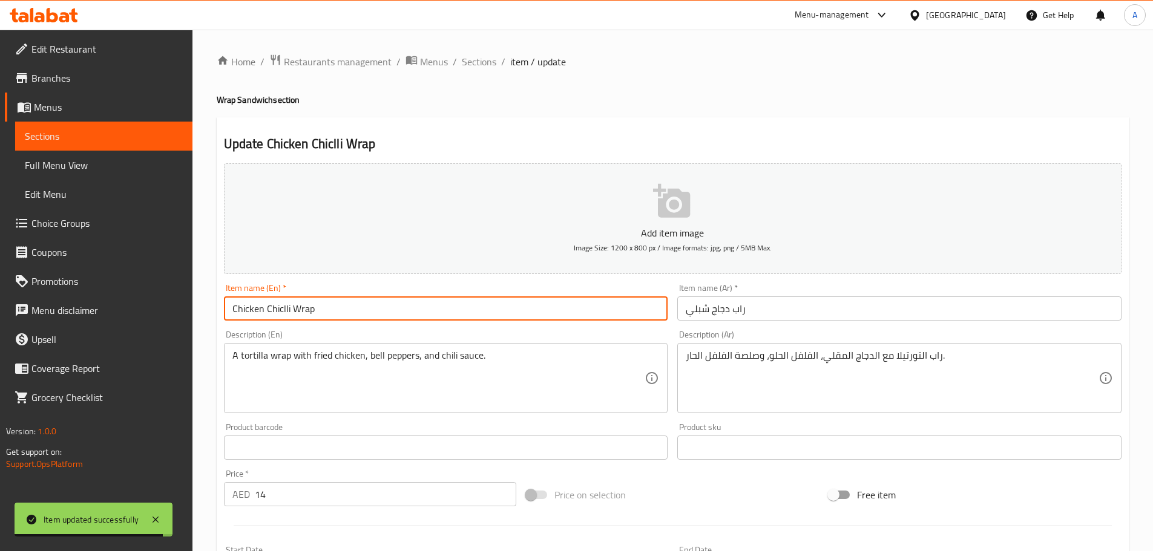
click at [268, 307] on input "Chicken Chiclli Wrap" at bounding box center [446, 309] width 444 height 24
paste input "lli"
type input "Chicken Chilli Wrap"
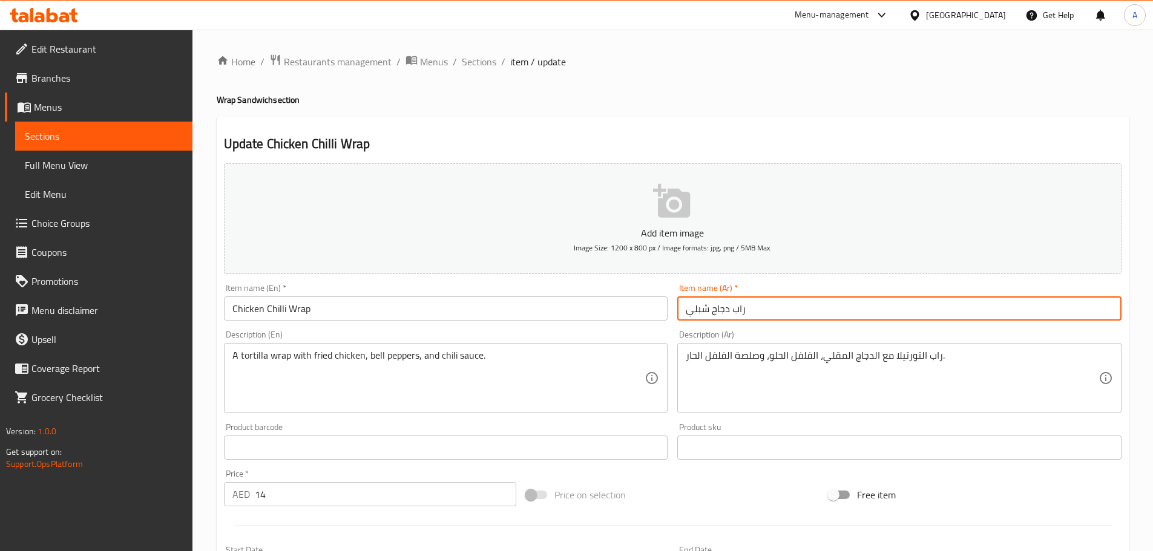
click at [701, 306] on input "راب دجاج شبلي" at bounding box center [899, 309] width 444 height 24
type input "راب دجاج شيلي"
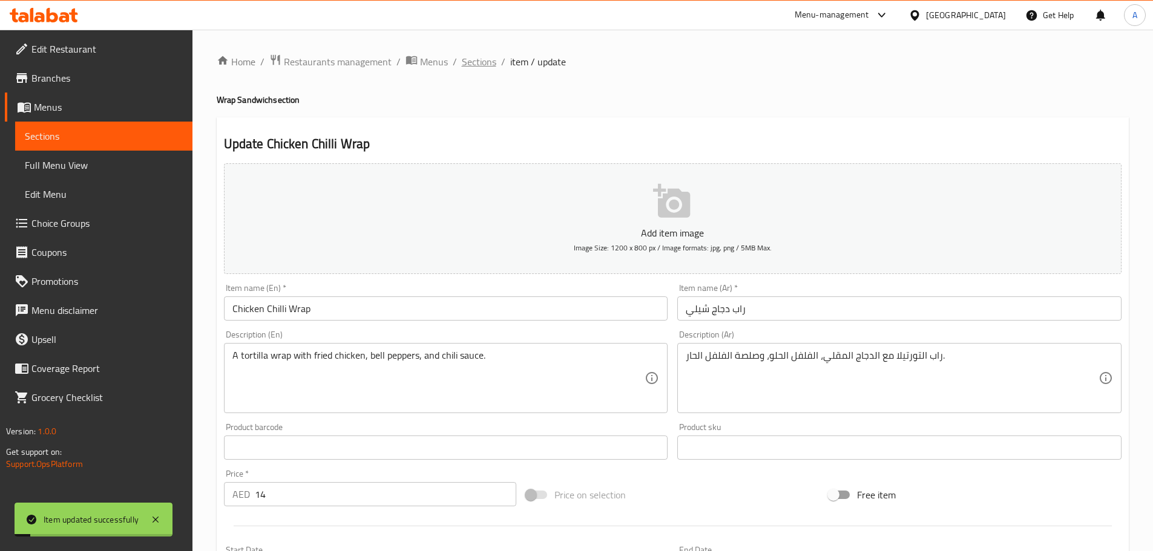
click at [482, 56] on span "Sections" at bounding box center [479, 61] width 34 height 15
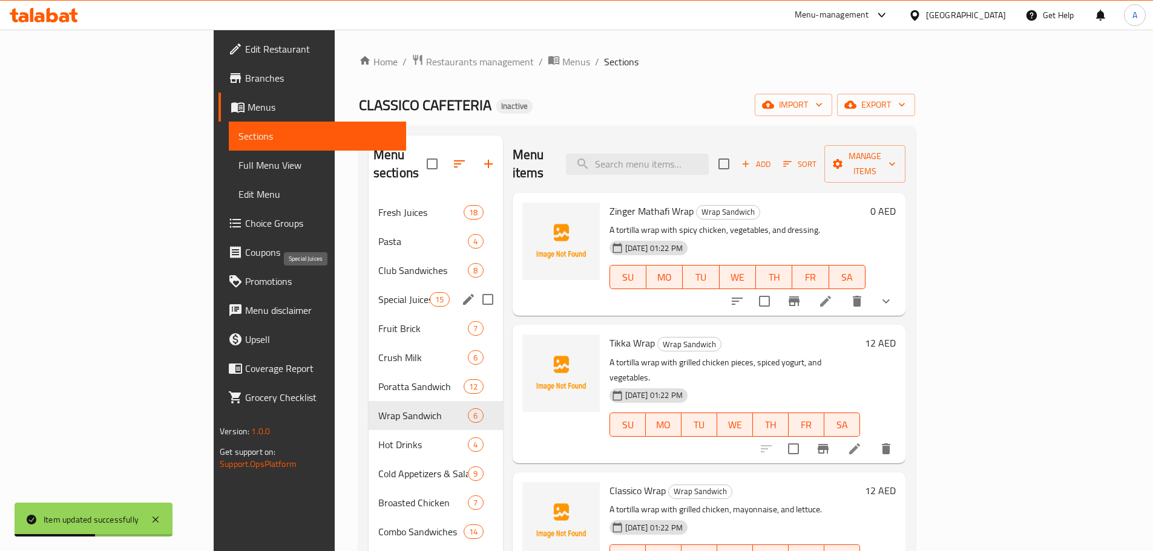
click at [378, 292] on span "Special Juices" at bounding box center [403, 299] width 51 height 15
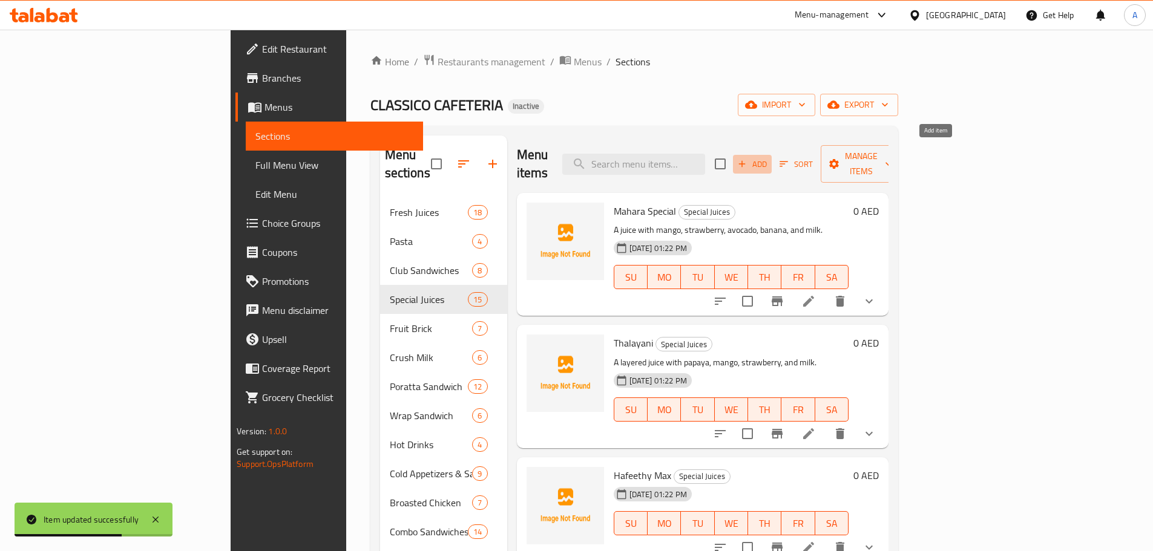
click at [769, 158] on span "Add" at bounding box center [752, 164] width 33 height 14
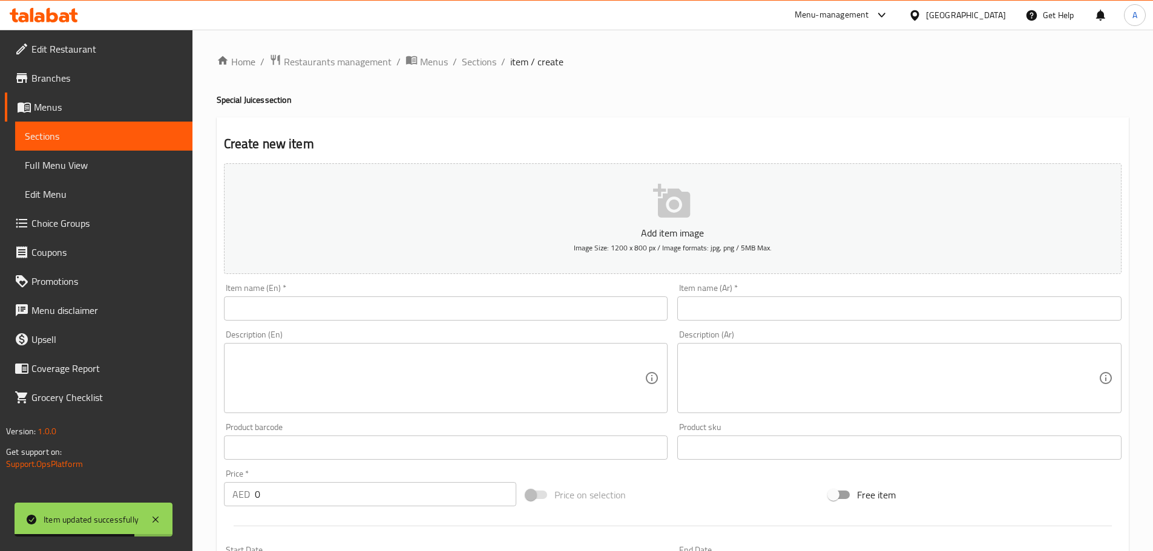
click at [341, 307] on input "text" at bounding box center [446, 309] width 444 height 24
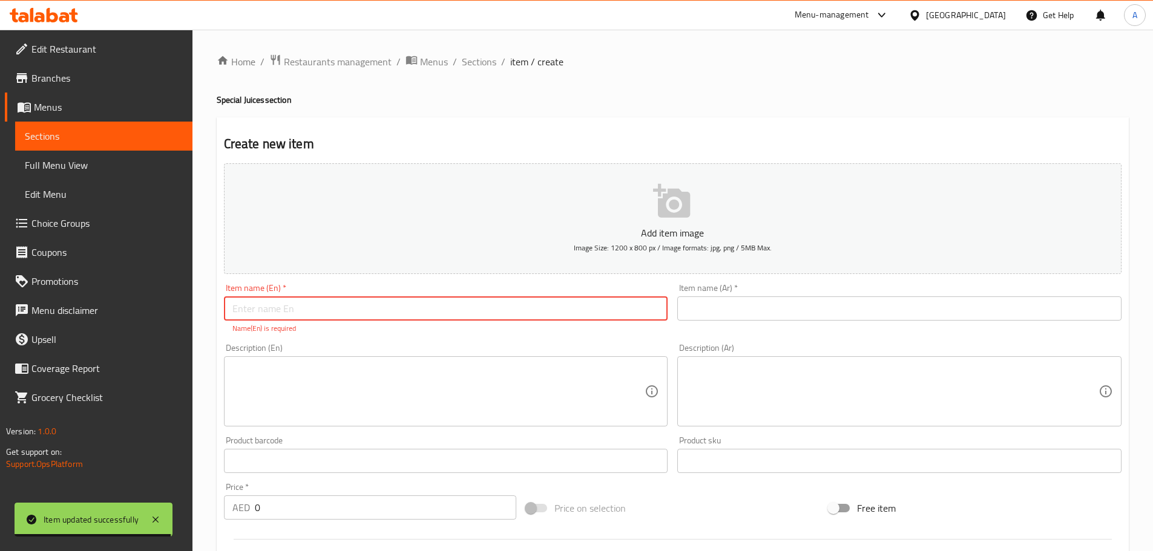
click at [246, 303] on input "text" at bounding box center [446, 309] width 444 height 24
paste input "Aubadi"
type input "Aubadi"
click at [707, 307] on input "text" at bounding box center [899, 309] width 444 height 24
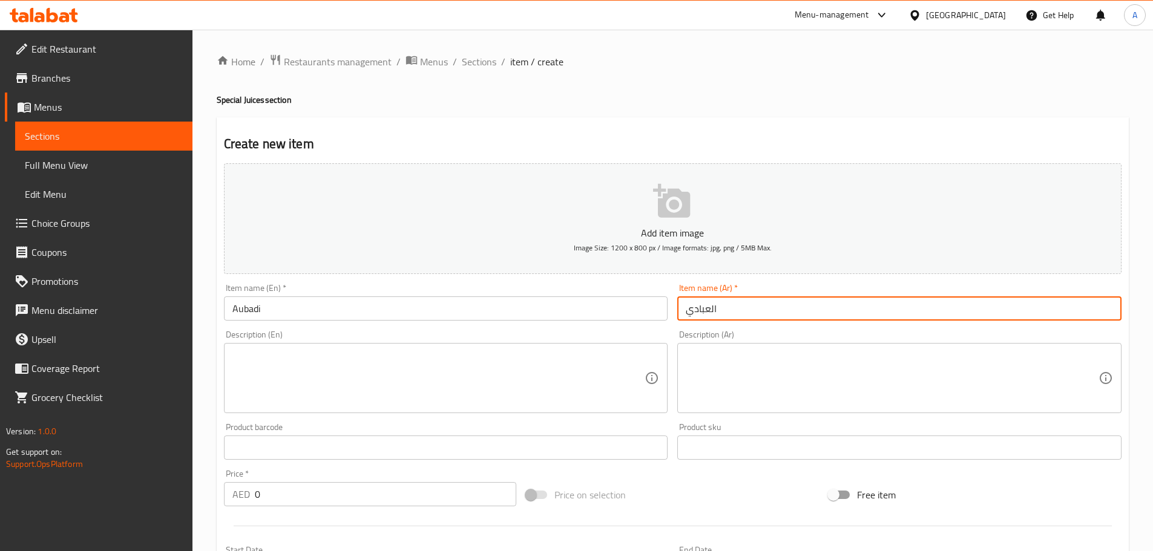
type input "العبادي"
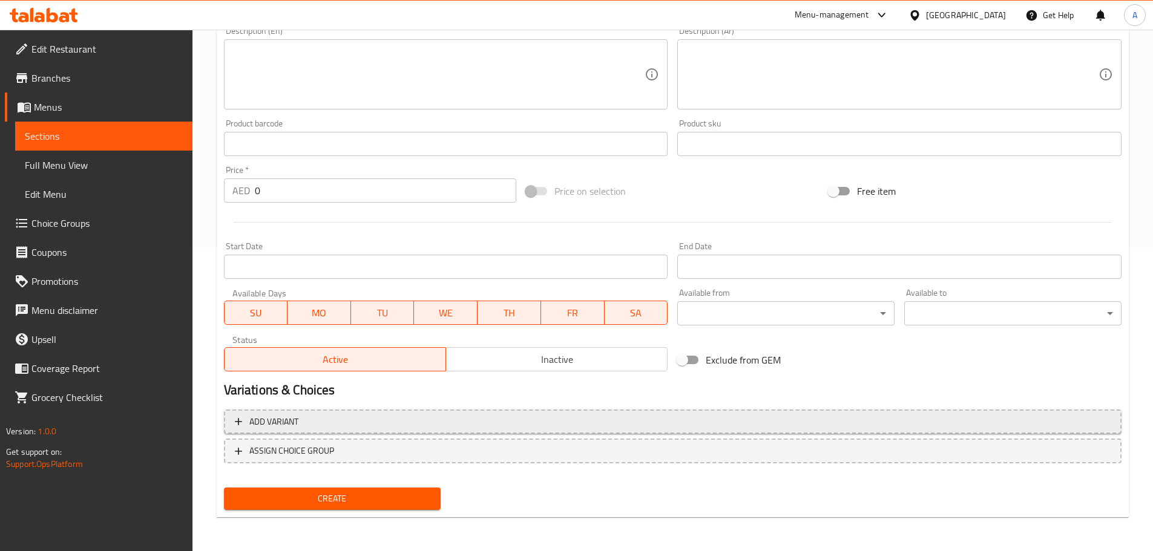
click at [496, 415] on span "Add variant" at bounding box center [673, 422] width 876 height 15
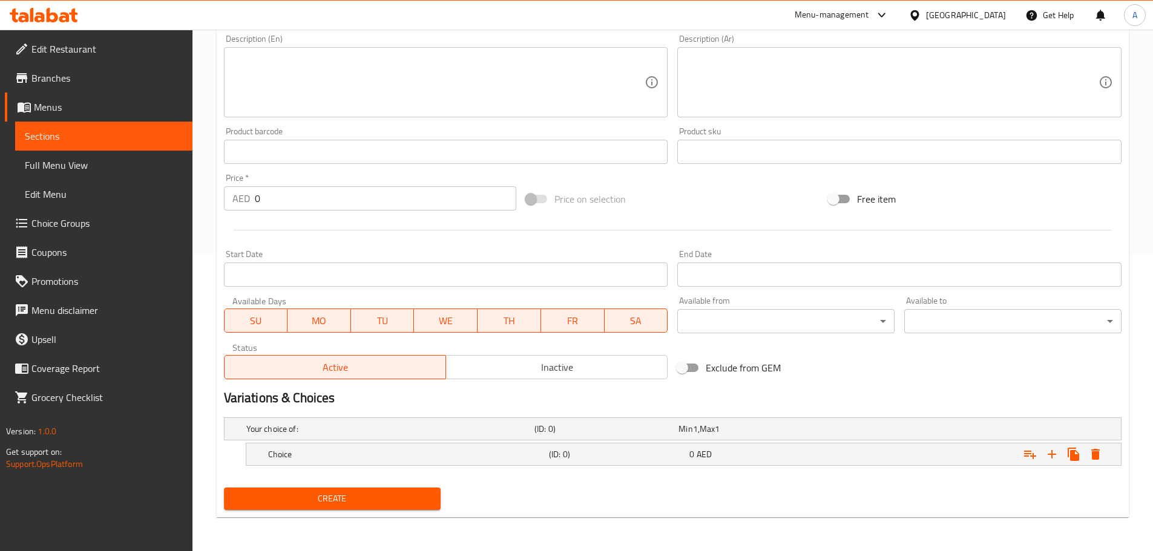
scroll to position [296, 0]
click at [1051, 460] on icon "Expand" at bounding box center [1051, 454] width 15 height 15
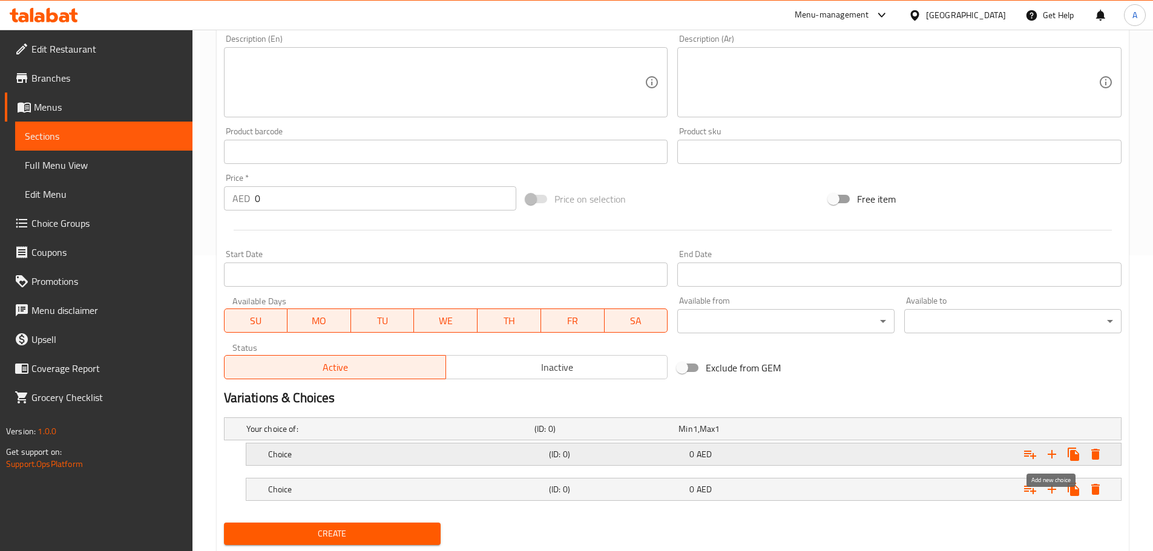
click at [1053, 458] on icon "Expand" at bounding box center [1051, 454] width 15 height 15
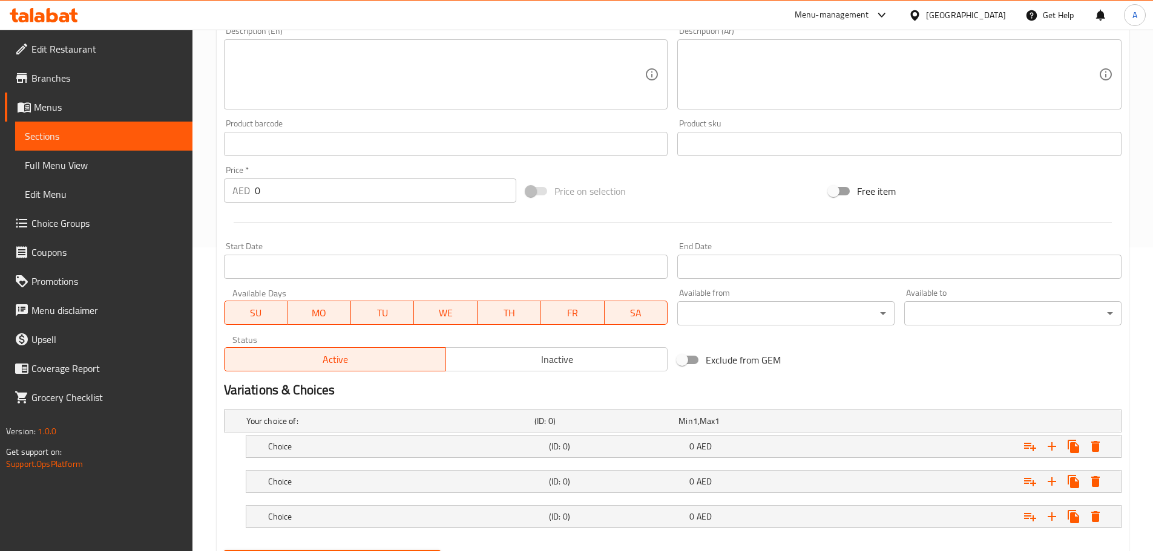
scroll to position [366, 0]
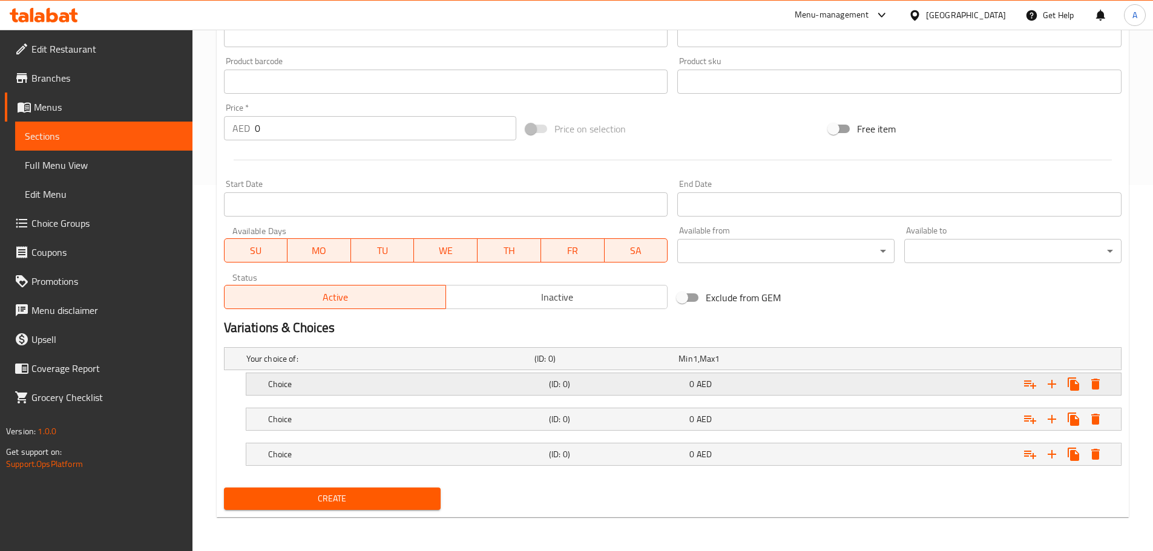
click at [758, 374] on div "Choice (ID: 0) 0 AED" at bounding box center [687, 384] width 843 height 27
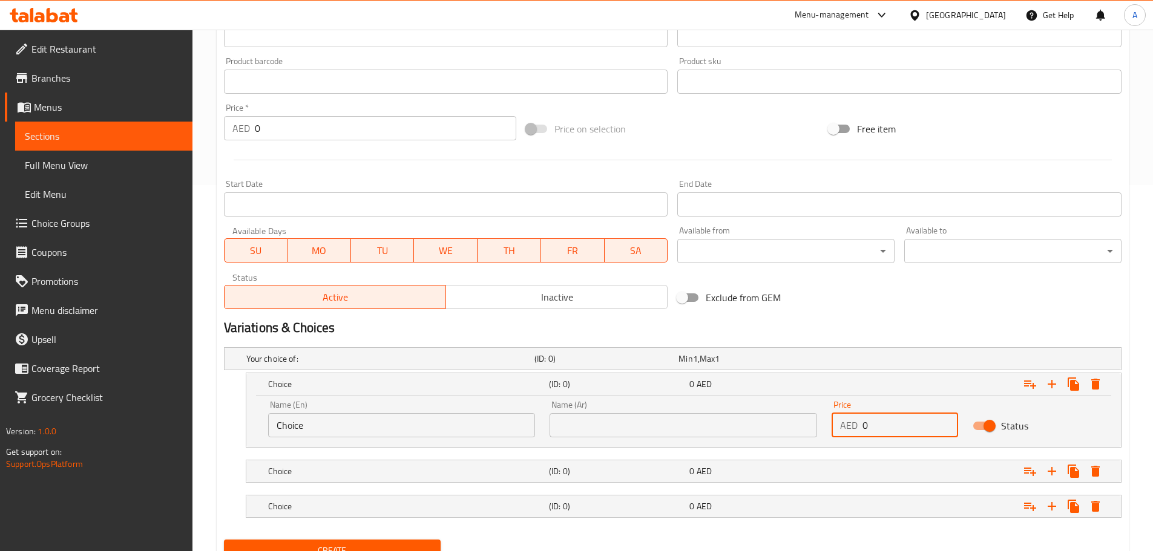
drag, startPoint x: 895, startPoint y: 430, endPoint x: 828, endPoint y: 432, distance: 66.6
click at [834, 431] on div "AED 0 Price" at bounding box center [894, 425] width 126 height 24
type input "8"
click at [855, 467] on div "Expand" at bounding box center [967, 471] width 281 height 27
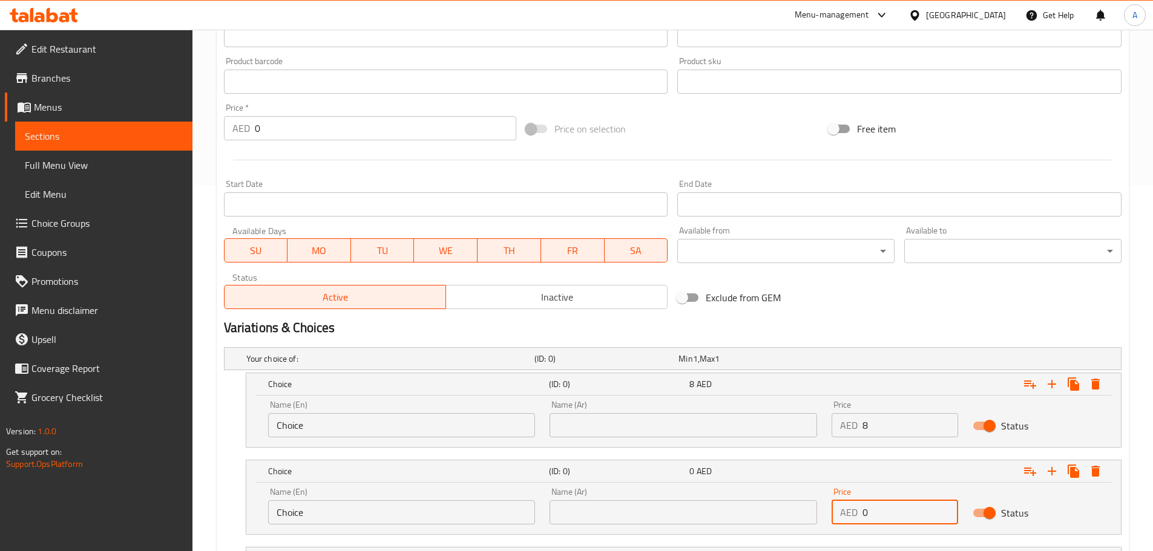
drag, startPoint x: 883, startPoint y: 506, endPoint x: 799, endPoint y: 515, distance: 84.0
click at [819, 514] on div "Name (En) Choice Name (En) Name (Ar) Name (Ar) Price AED 0 Price Status" at bounding box center [683, 505] width 845 height 51
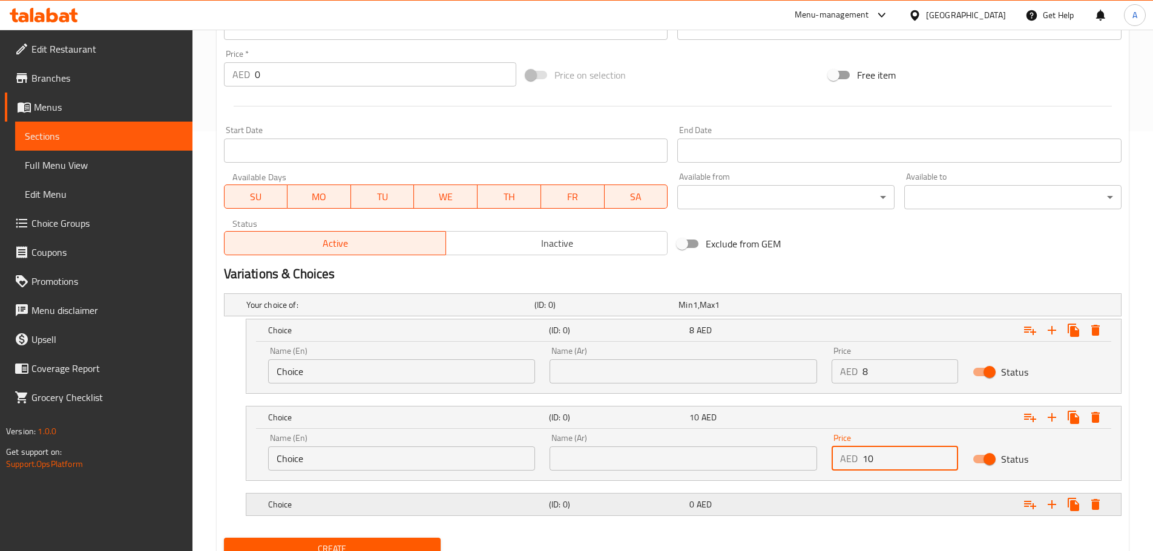
scroll to position [470, 0]
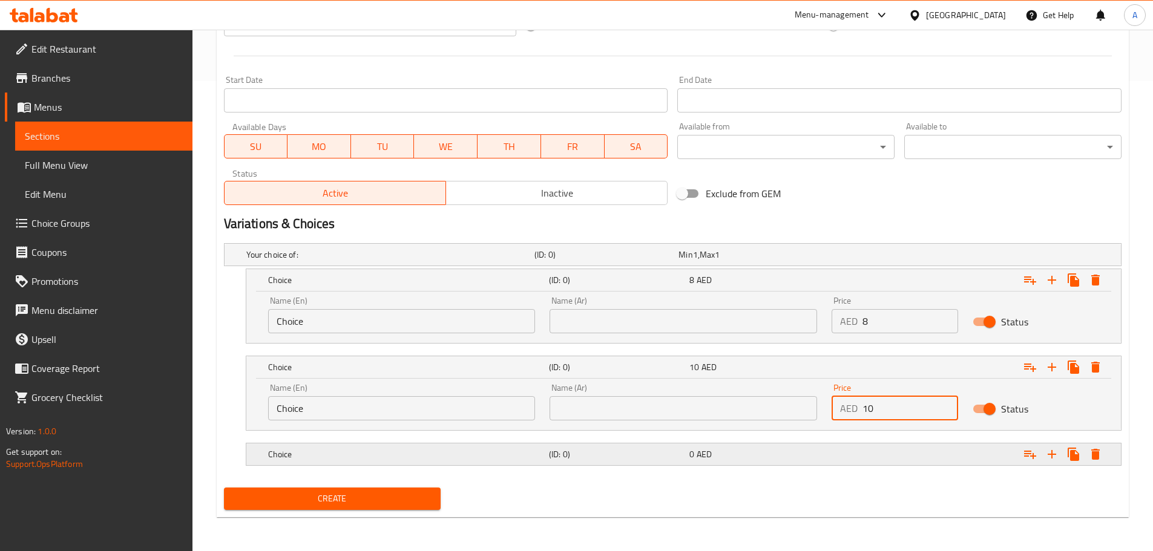
type input "10"
click at [906, 461] on div "Expand" at bounding box center [967, 454] width 281 height 27
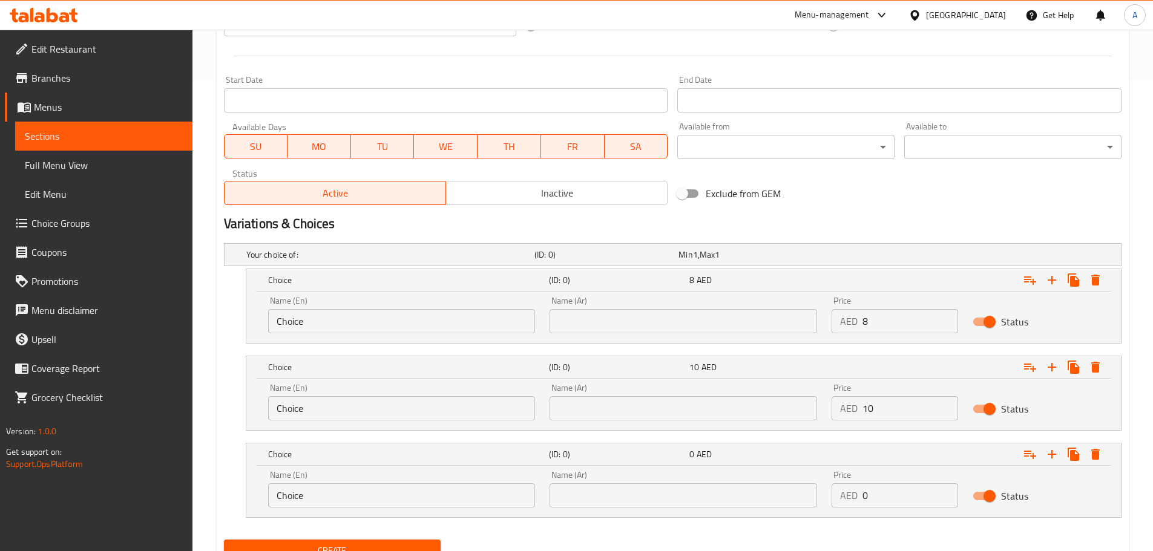
drag, startPoint x: 877, startPoint y: 499, endPoint x: 845, endPoint y: 502, distance: 32.8
click at [845, 502] on div "AED 0 Price" at bounding box center [894, 496] width 126 height 24
type input "12"
click at [381, 328] on input "Choice" at bounding box center [401, 321] width 267 height 24
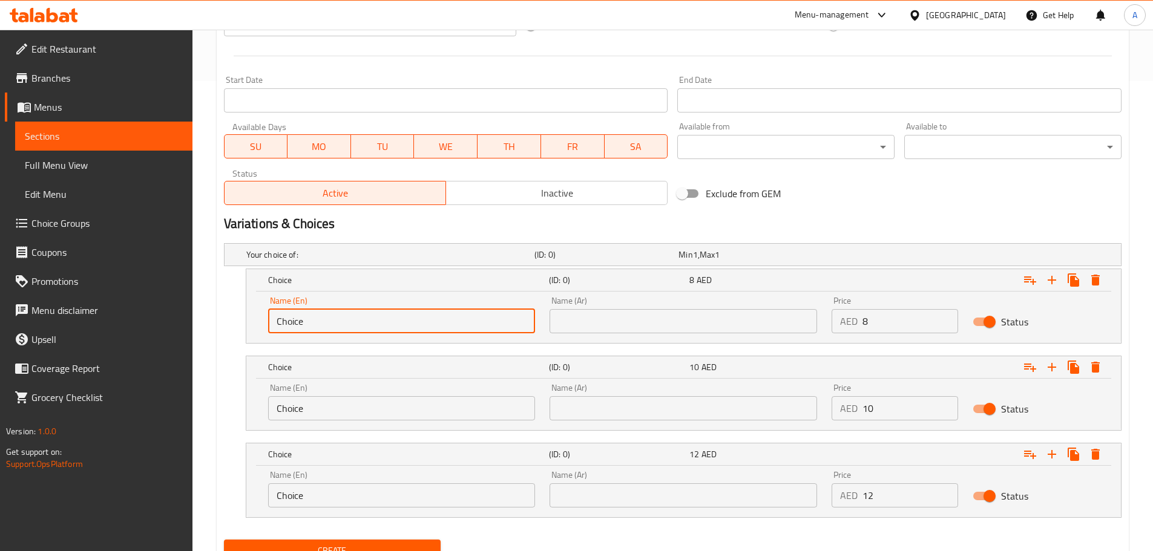
click at [381, 328] on input "Choice" at bounding box center [401, 321] width 267 height 24
type input "ٍةشم"
type input "Small"
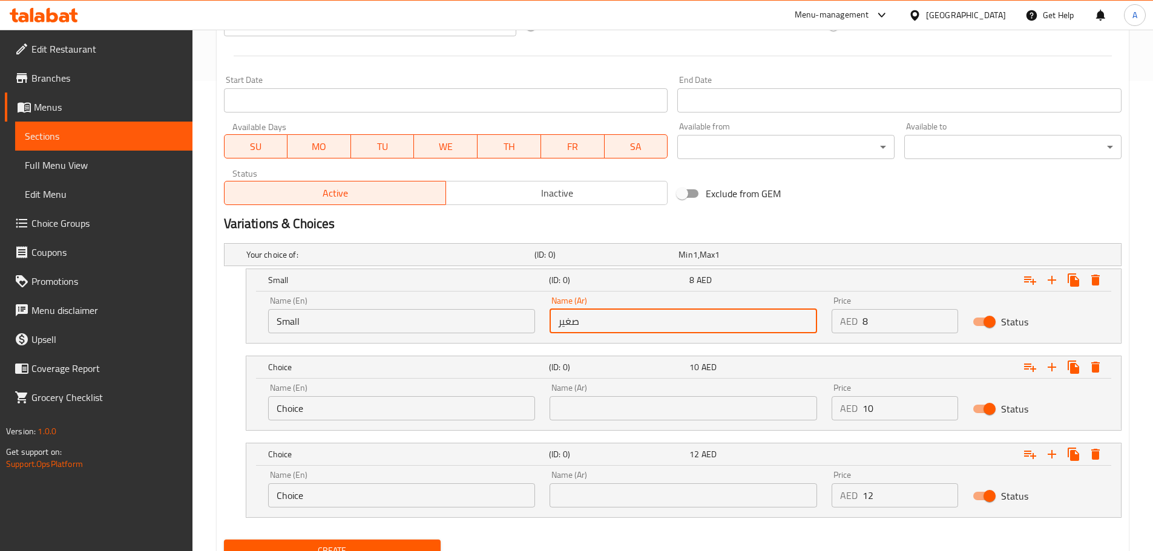
type input "صغير"
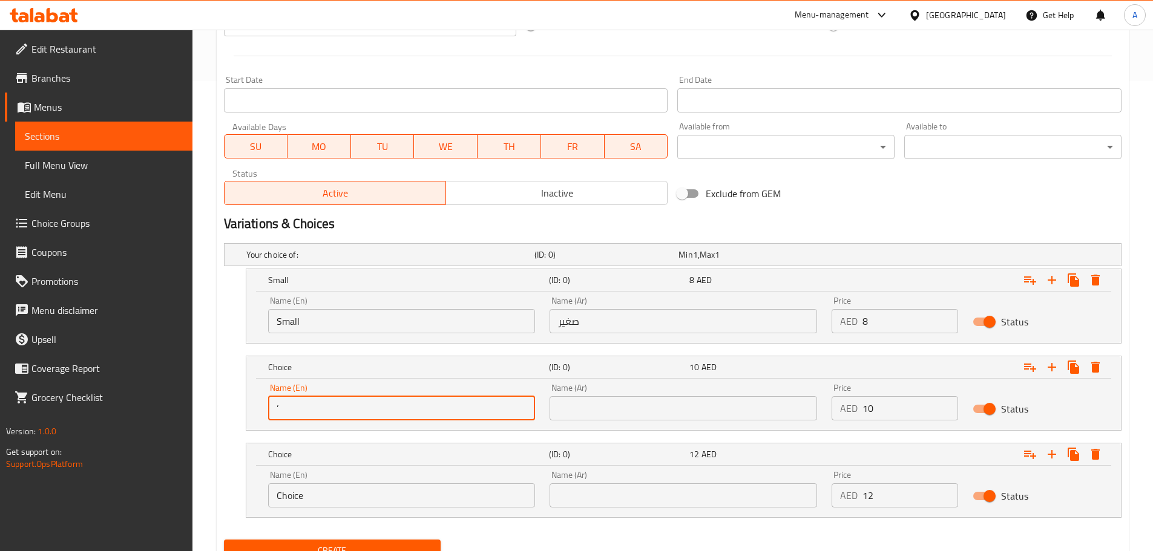
type input "’ث"
type input "Medium"
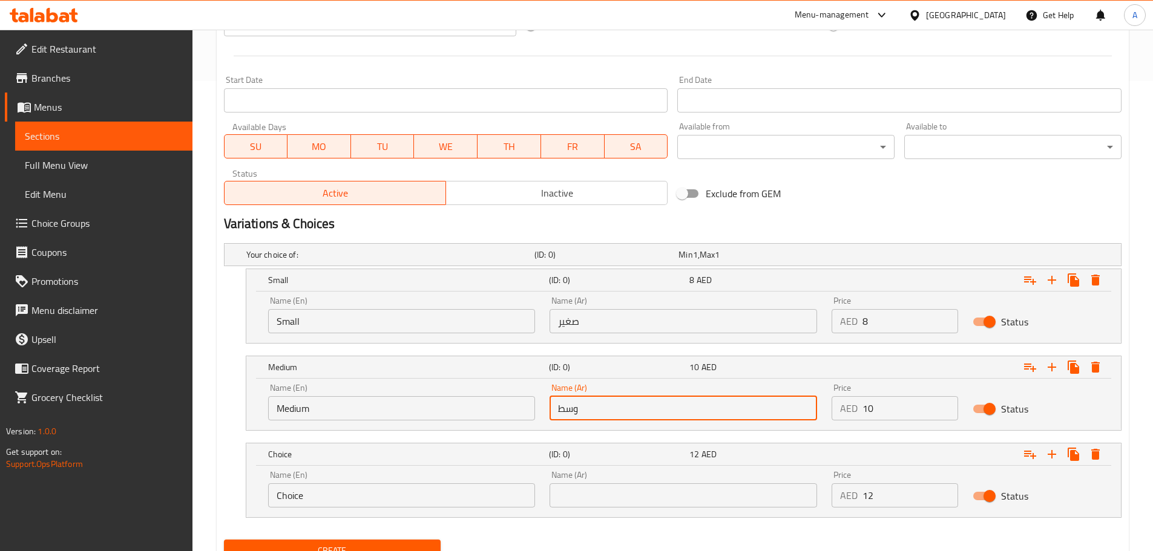
type input "وسط"
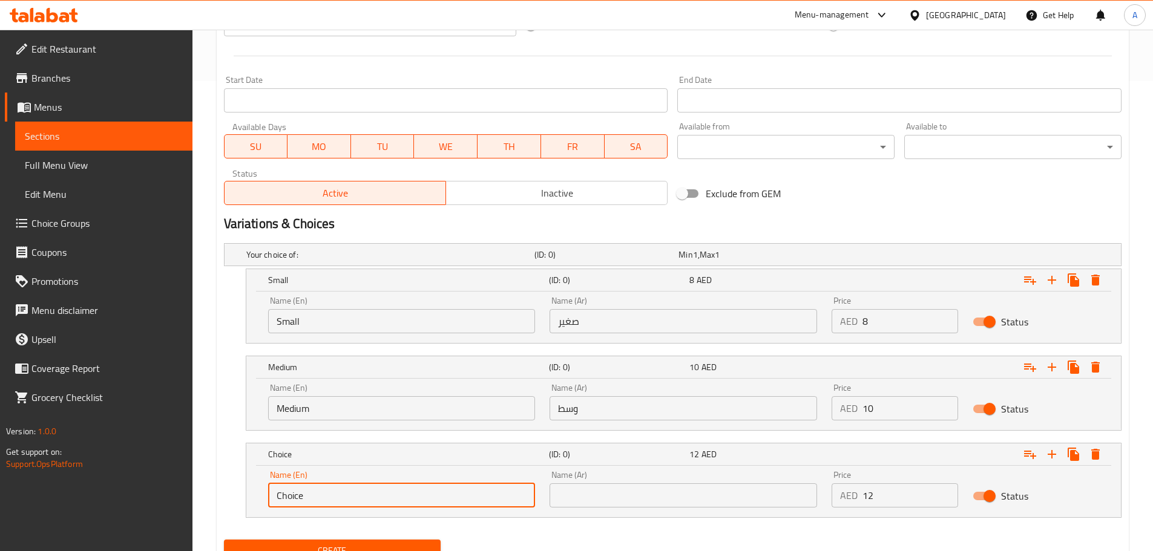
type input "/"
type input "Large"
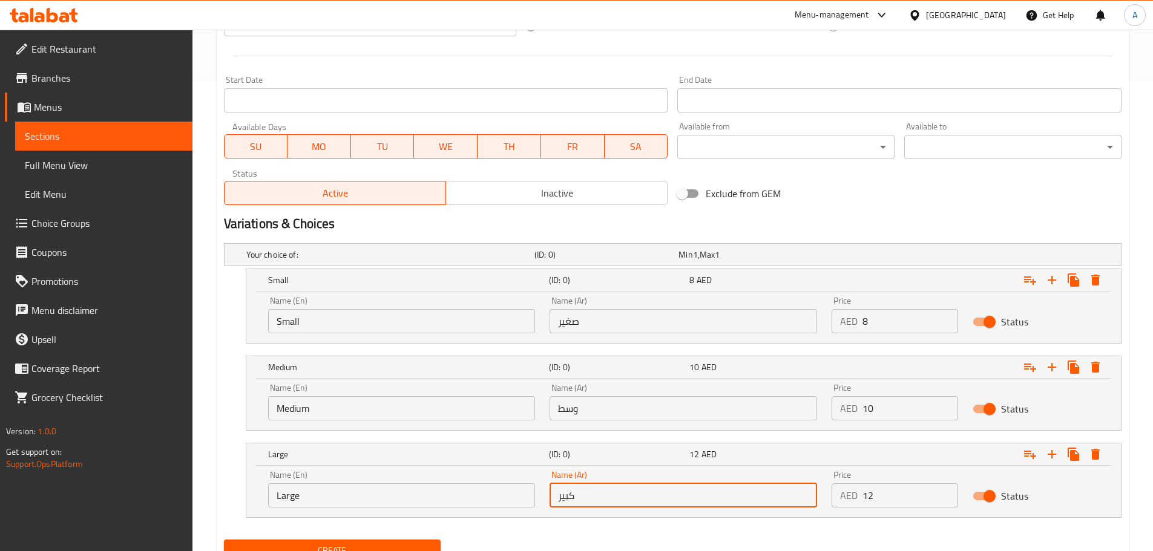
type input "كبير"
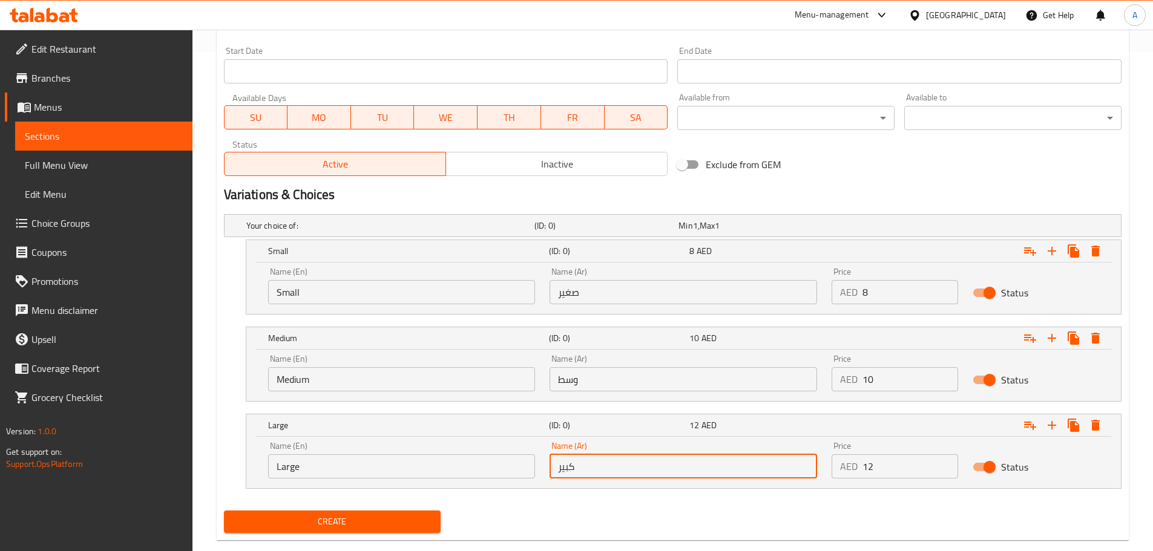
scroll to position [522, 0]
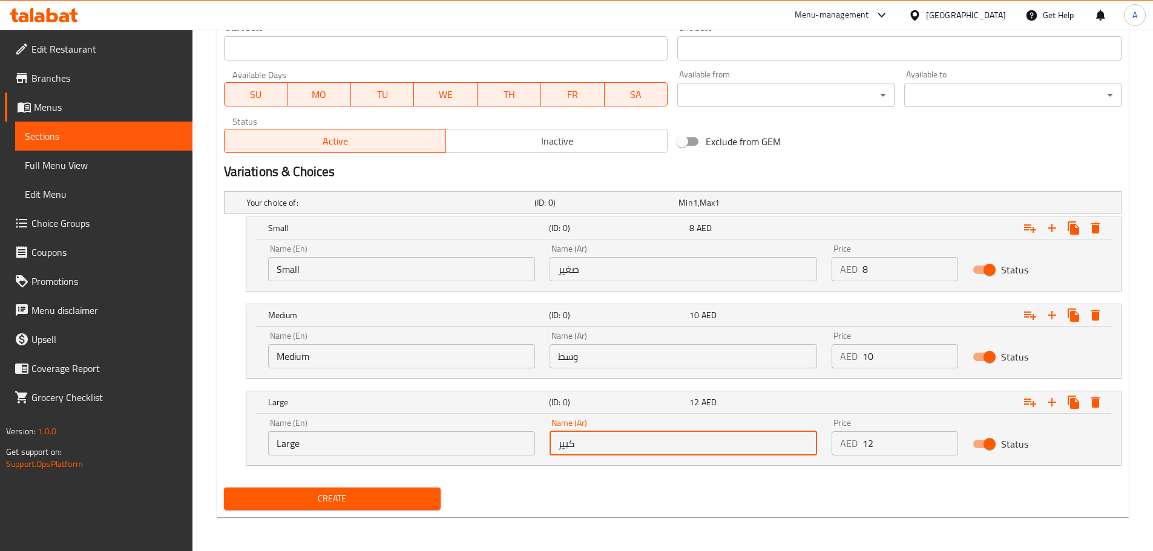
click at [318, 497] on span "Create" at bounding box center [333, 498] width 198 height 15
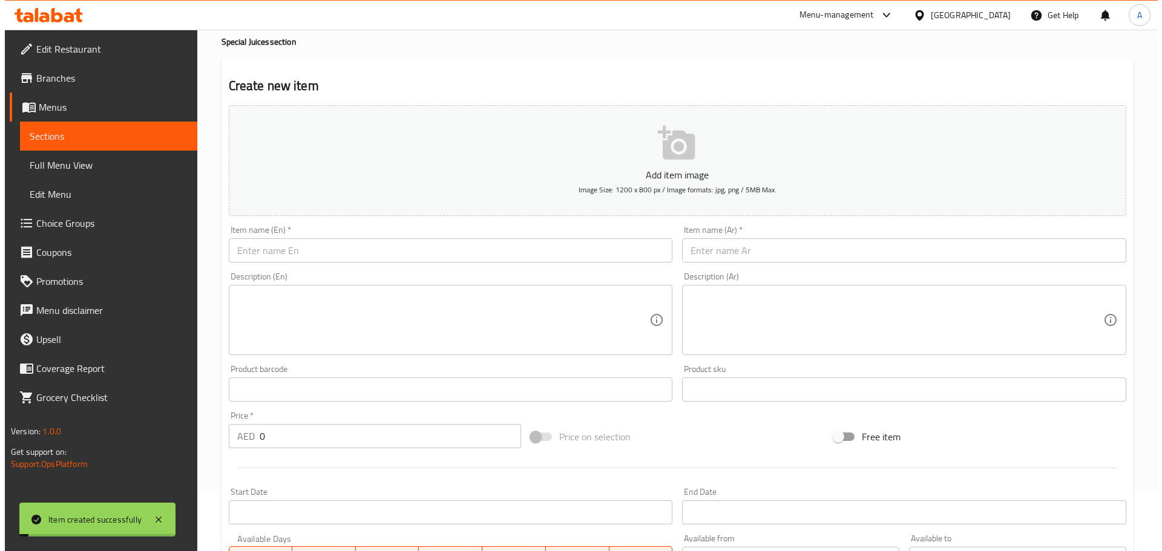
scroll to position [0, 0]
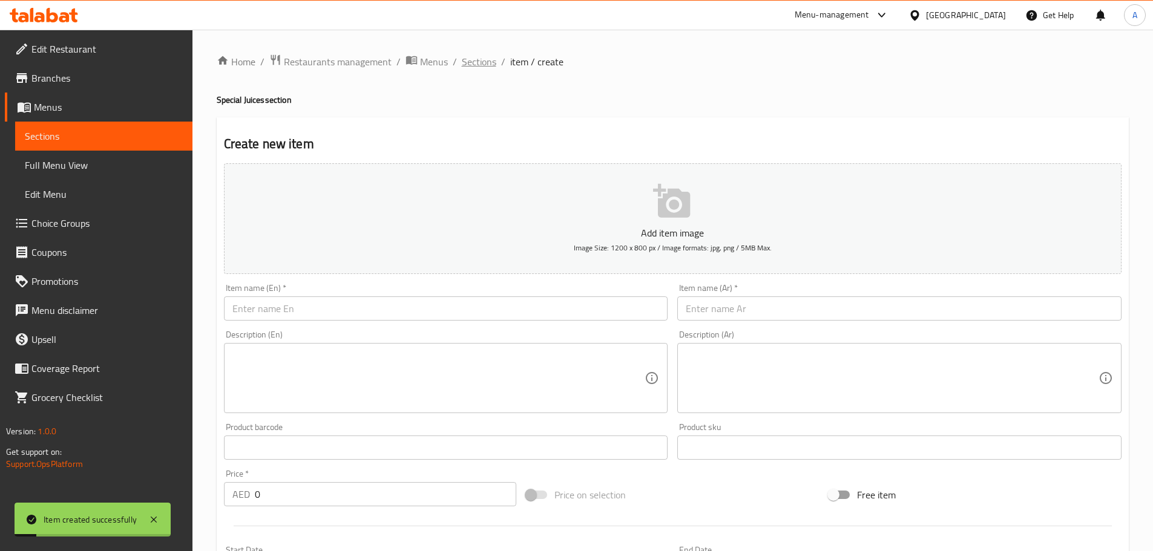
click at [467, 61] on span "Sections" at bounding box center [479, 61] width 34 height 15
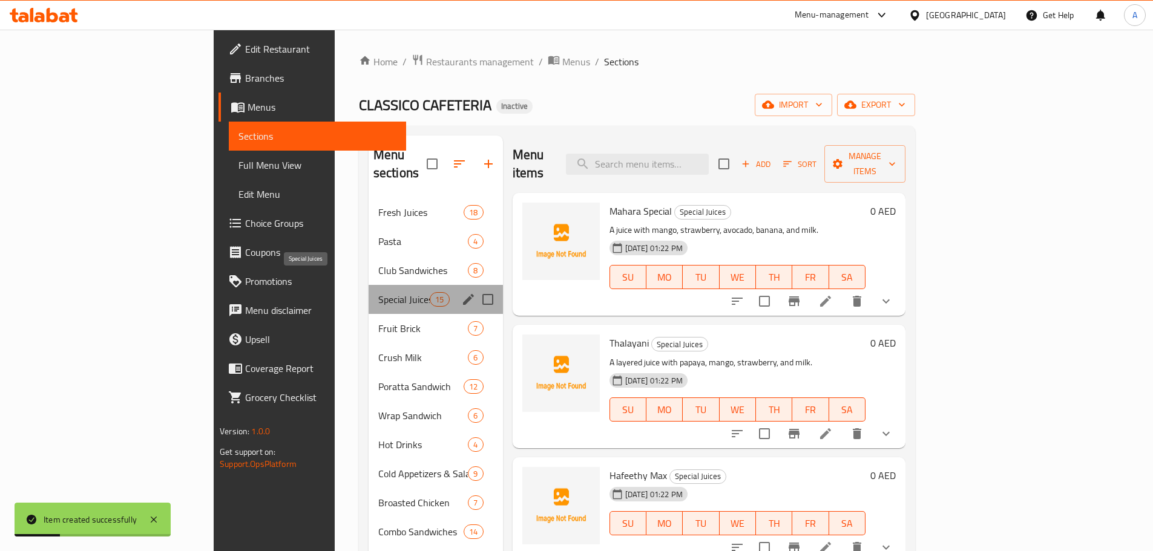
click at [378, 292] on span "Special Juices" at bounding box center [403, 299] width 51 height 15
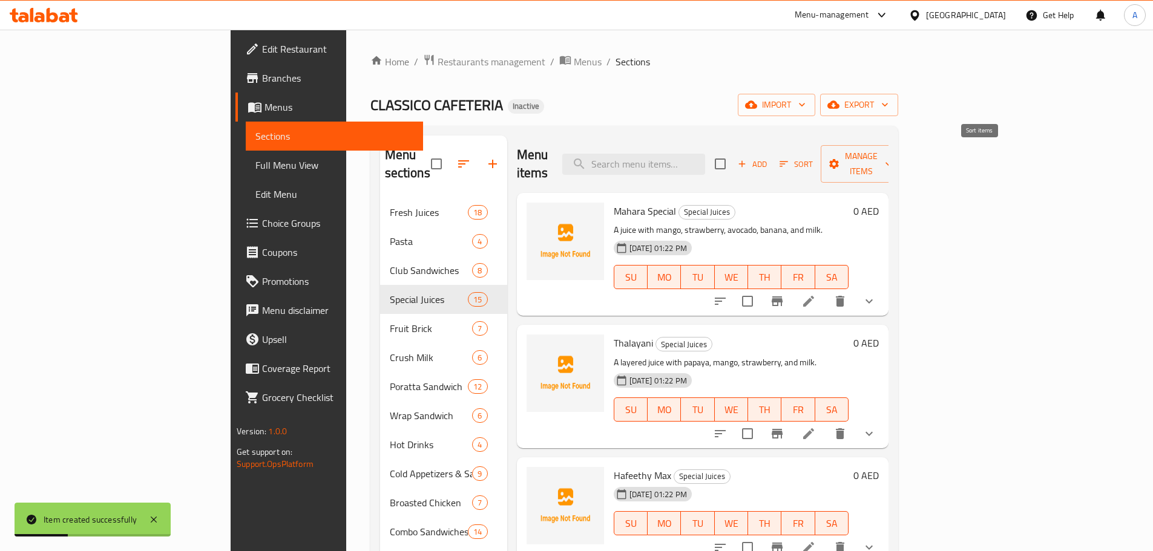
click at [813, 157] on span "Sort" at bounding box center [795, 164] width 33 height 14
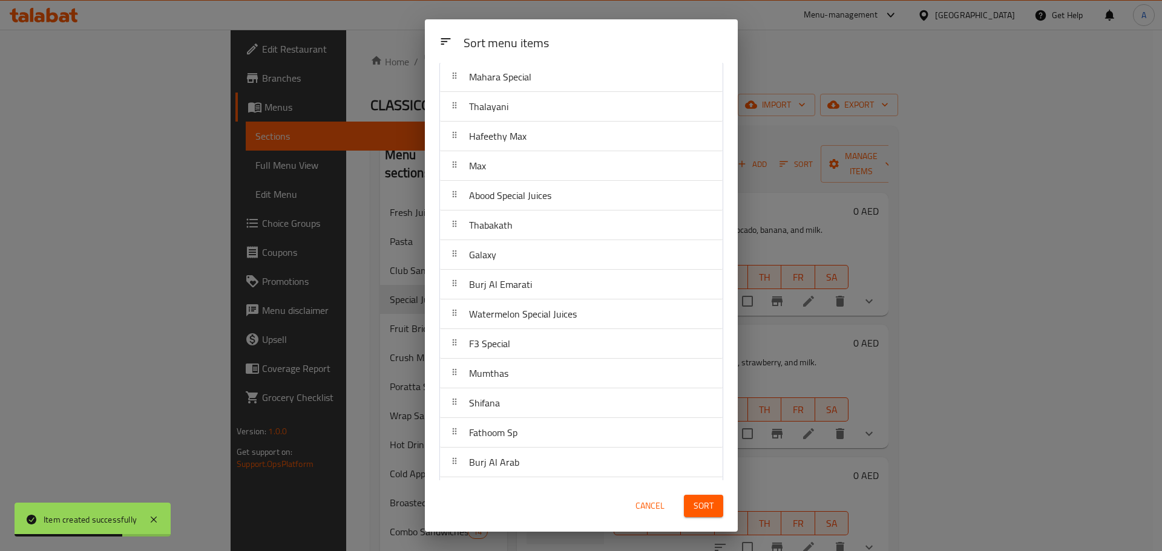
scroll to position [68, 0]
click at [649, 506] on span "Cancel" at bounding box center [649, 506] width 29 height 15
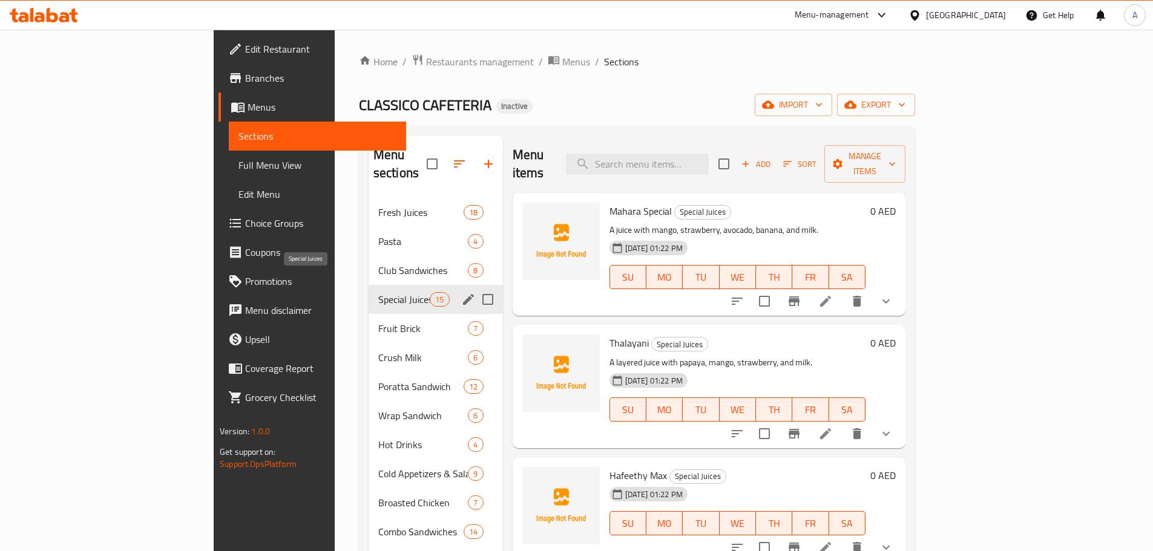
click at [378, 292] on span "Special Juices" at bounding box center [403, 299] width 51 height 15
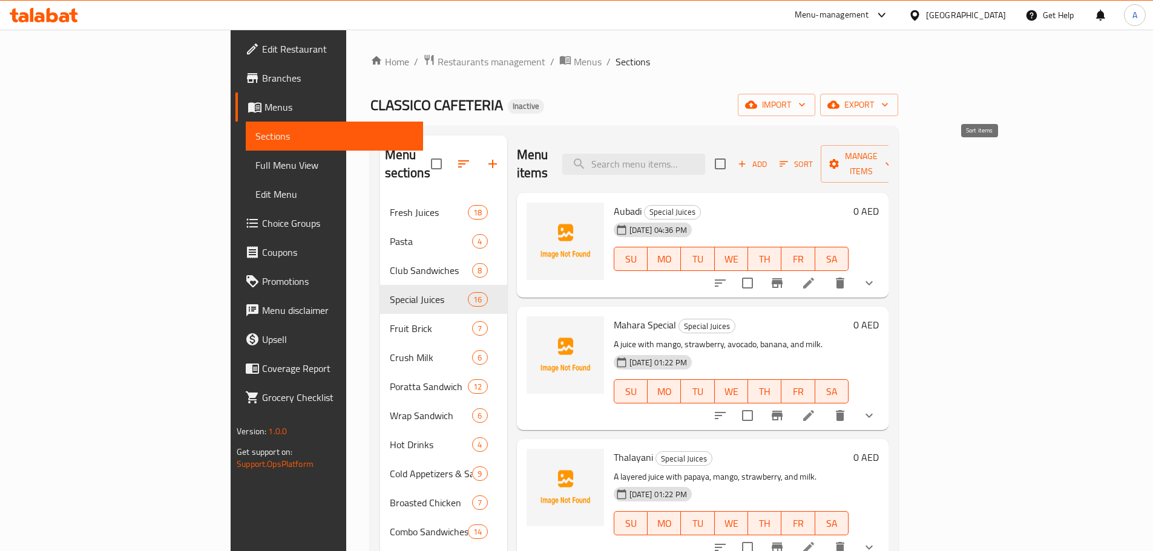
click at [813, 157] on span "Sort" at bounding box center [795, 164] width 33 height 14
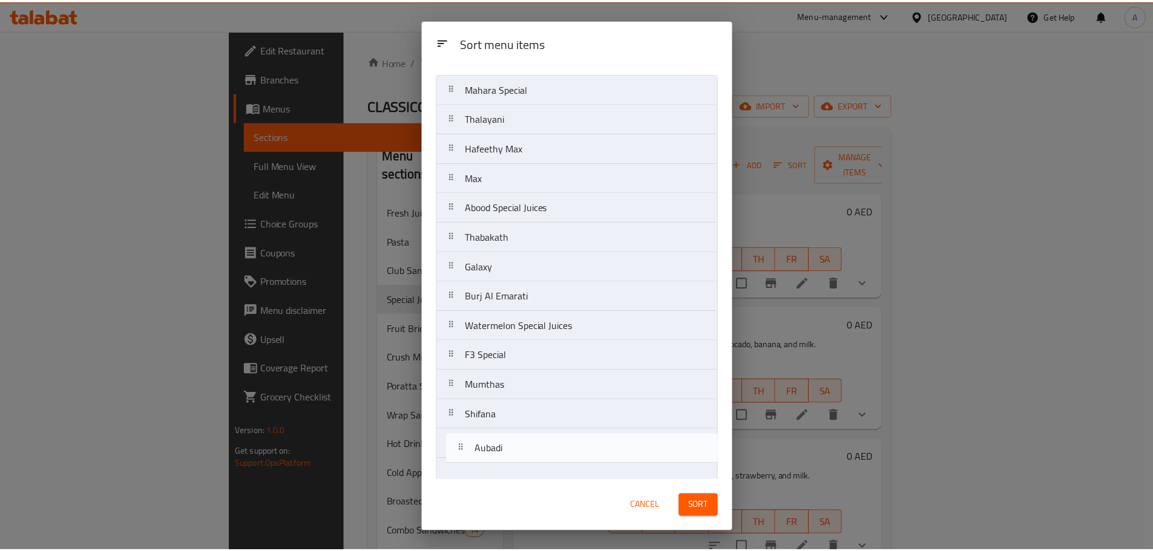
scroll to position [97, 0]
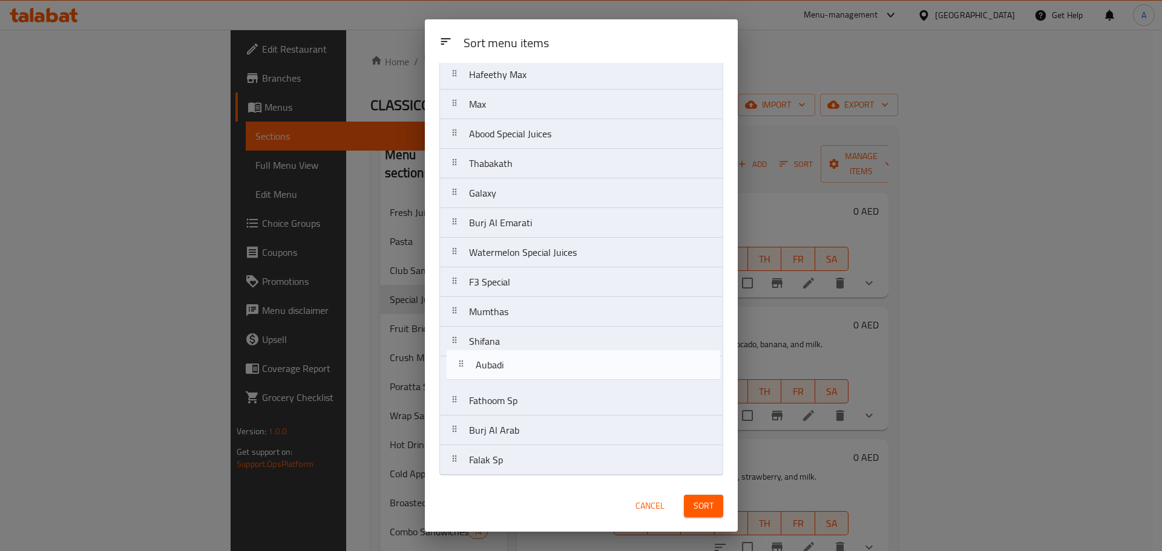
drag, startPoint x: 460, startPoint y: 117, endPoint x: 465, endPoint y: 373, distance: 256.0
click at [465, 373] on nav "Aubadi Mahara Special Thalayani Hafeethy Max Max Abood Special Juices Thabakath…" at bounding box center [581, 238] width 284 height 476
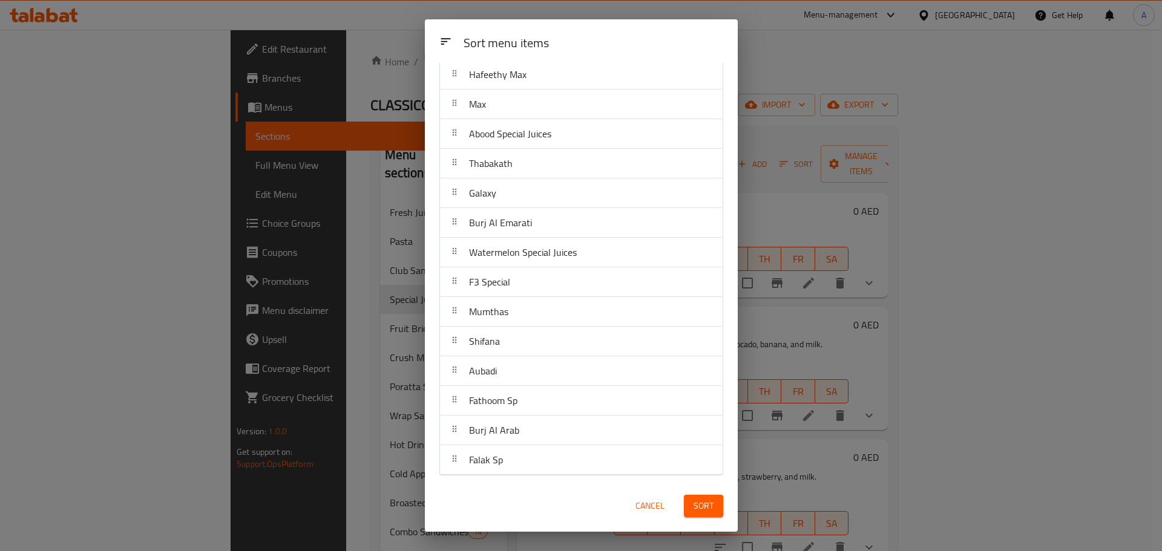
click at [695, 508] on span "Sort" at bounding box center [704, 506] width 20 height 15
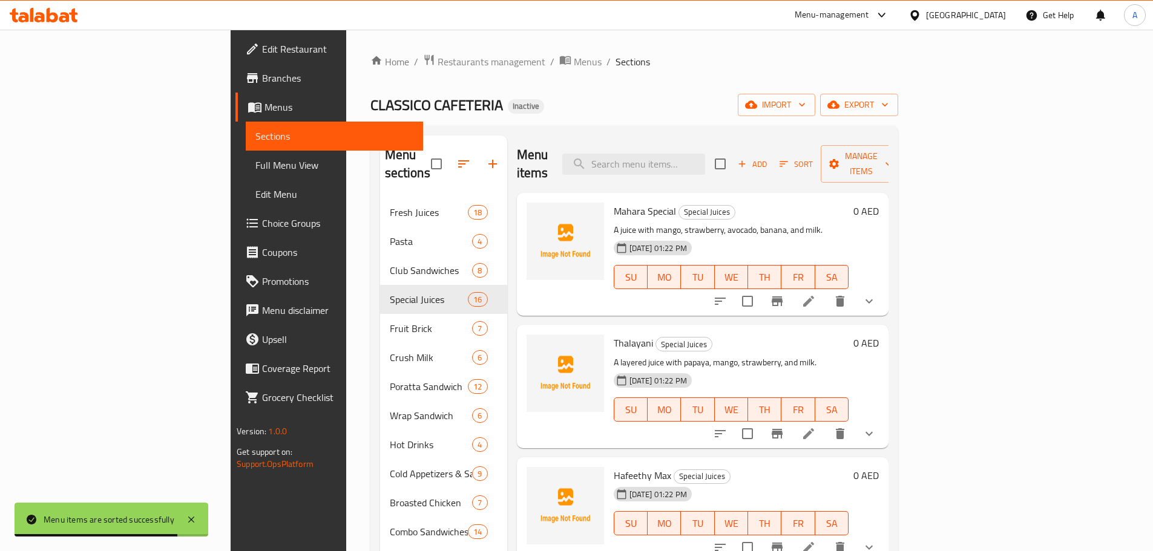
click at [255, 168] on span "Full Menu View" at bounding box center [334, 165] width 158 height 15
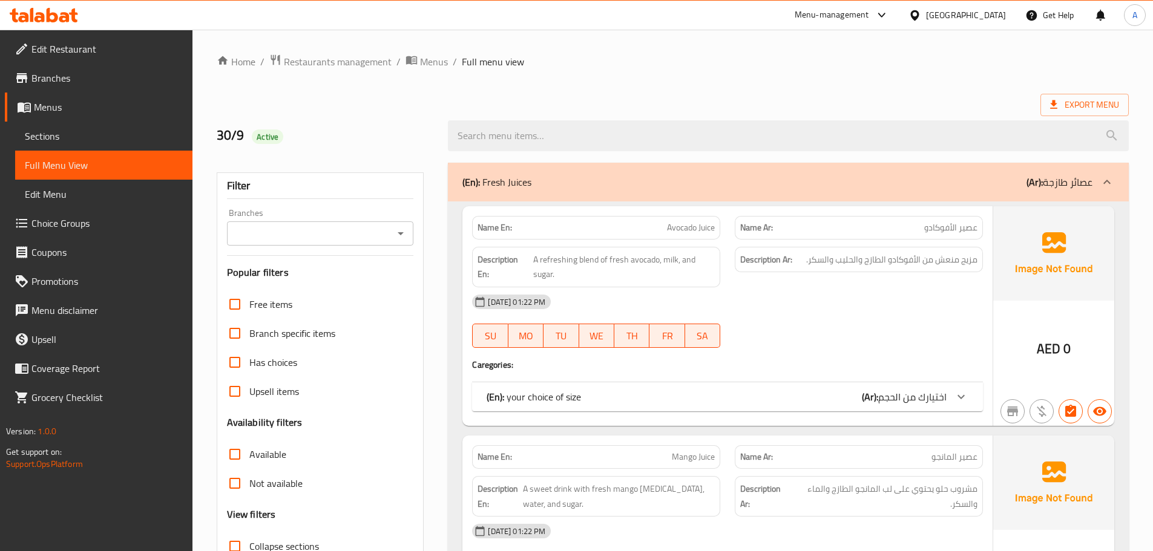
click at [785, 292] on div "[DATE] 01:22 PM" at bounding box center [727, 301] width 525 height 29
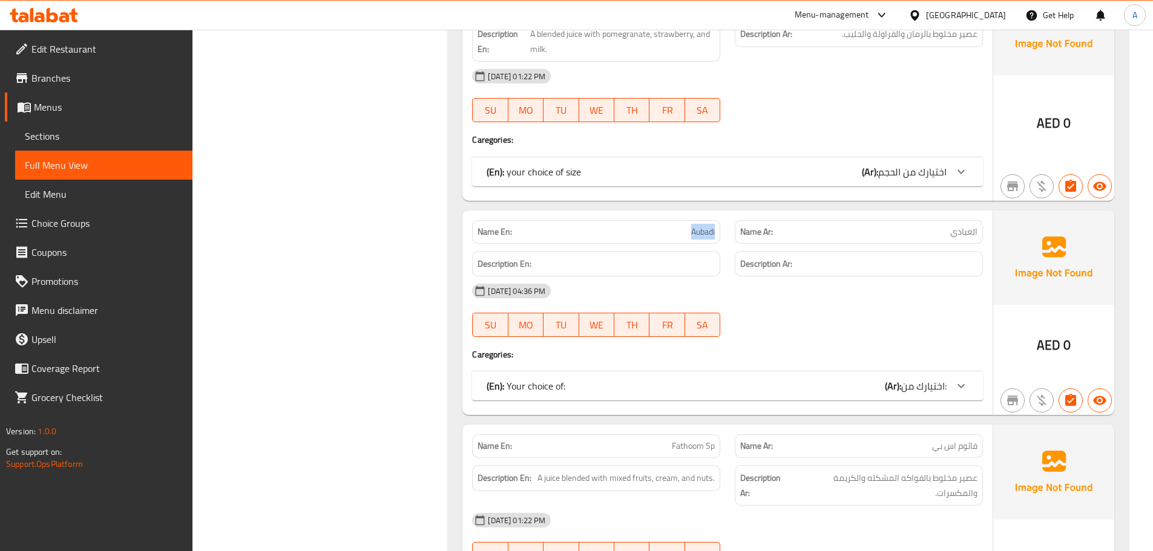
scroll to position [9082, 0]
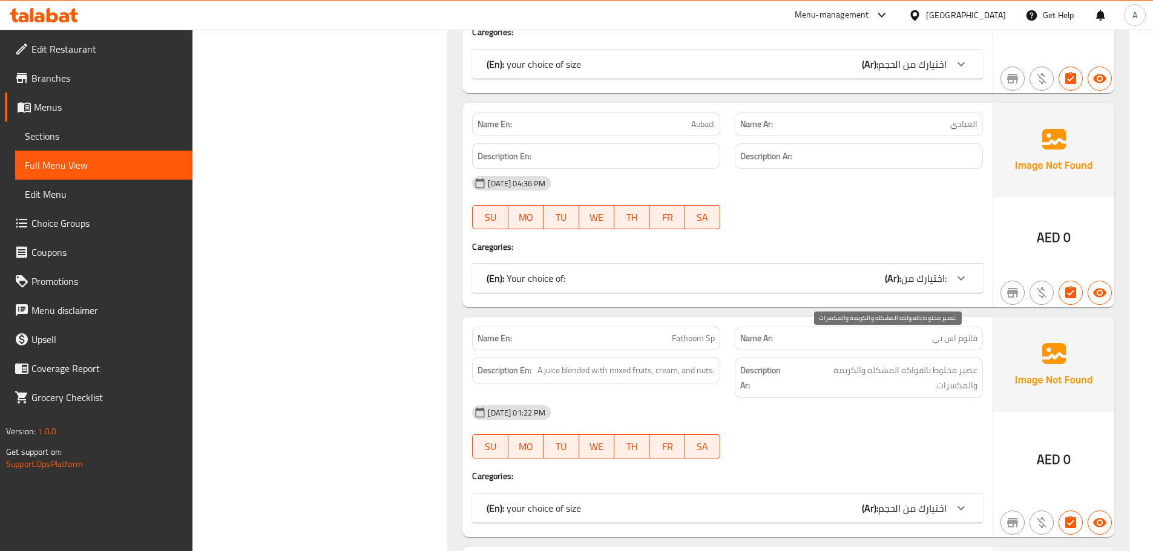
click at [906, 364] on div "Description Ar: عصير مخلوط بالفواكه المشكله والكريمة والمكسرات." at bounding box center [859, 378] width 248 height 41
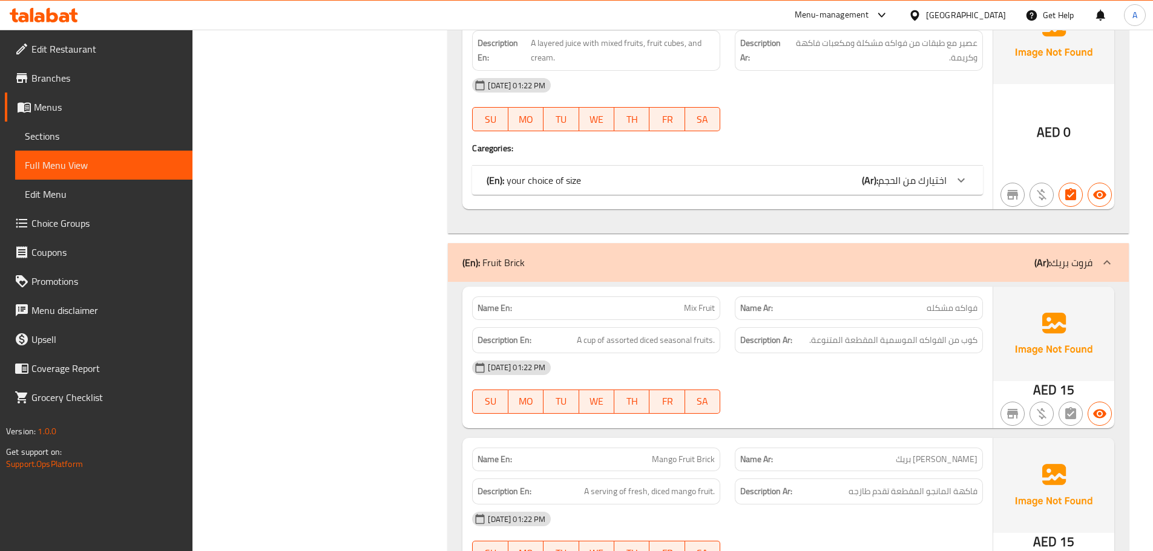
scroll to position [15140, 0]
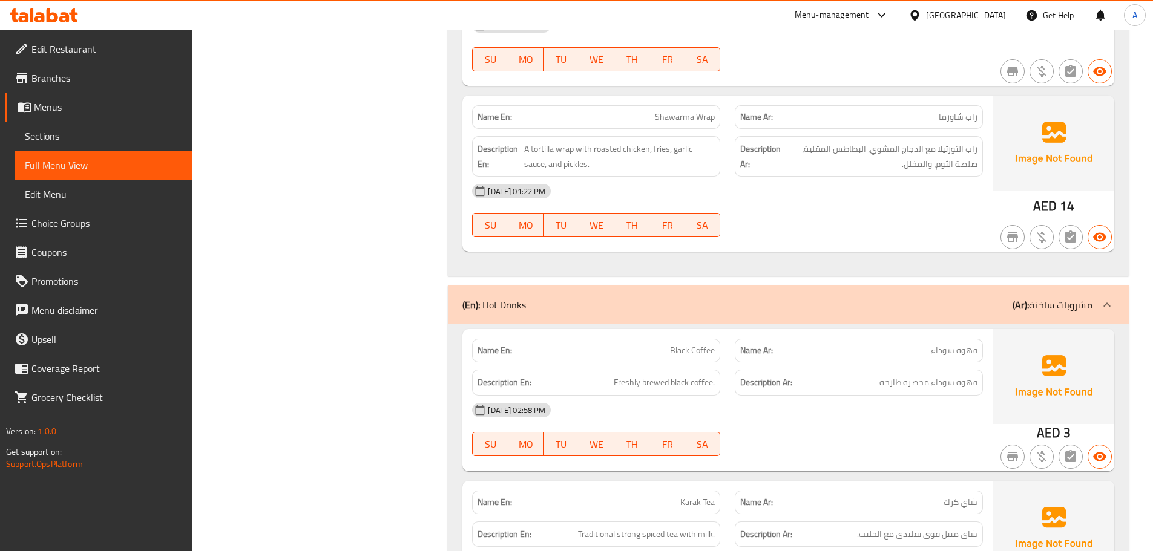
click at [577, 298] on div "(En): Hot Drinks (Ar): مشروبات ساخنة" at bounding box center [777, 305] width 630 height 15
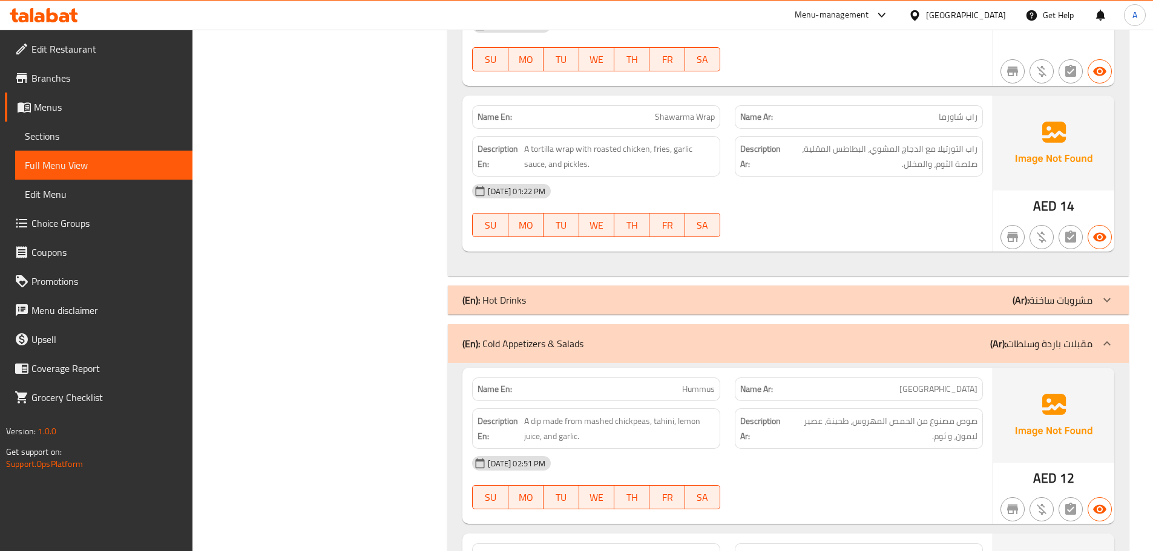
click at [597, 324] on div "(En): Cold Appetizers & Salads (Ar): مقبلات باردة وسلطات" at bounding box center [788, 343] width 681 height 39
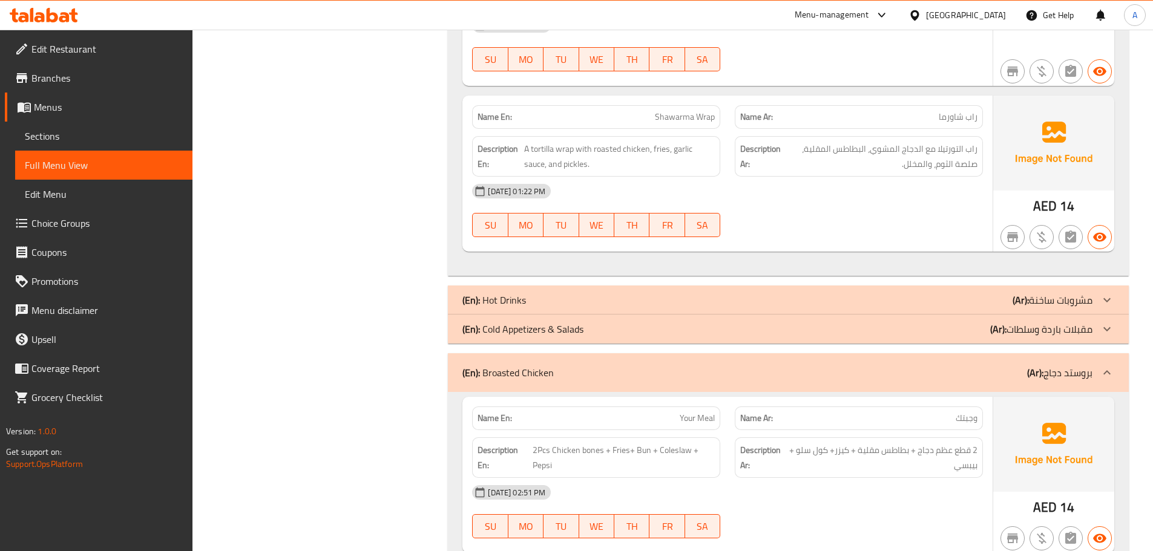
click at [585, 366] on div "(En): Broasted Chicken (Ar): بروستد دجاج" at bounding box center [777, 373] width 630 height 15
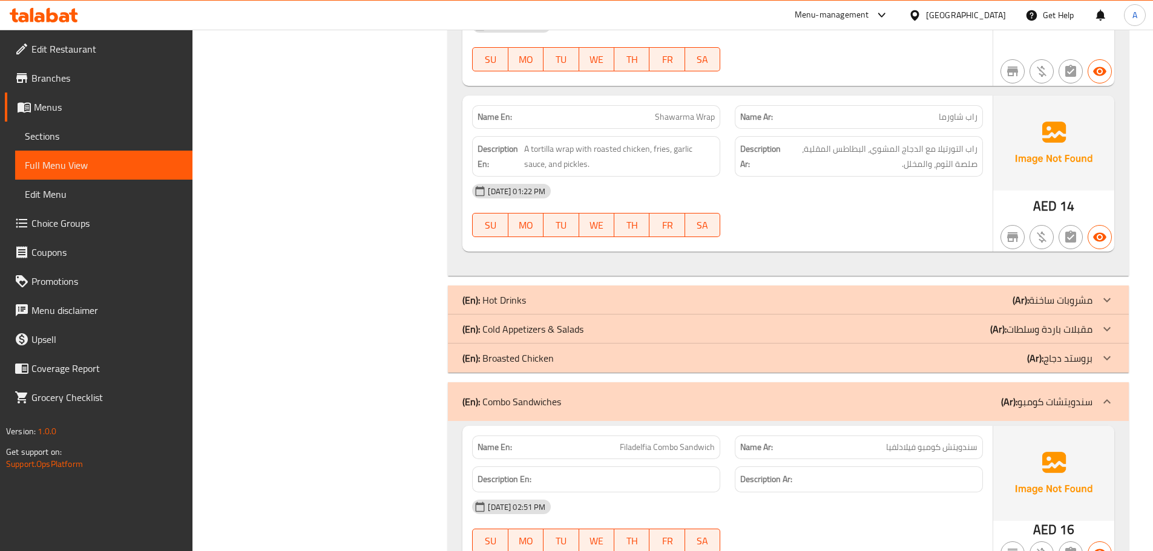
click at [582, 382] on div "(En): Combo Sandwiches (Ar): سندويتشات كومبو" at bounding box center [788, 401] width 681 height 39
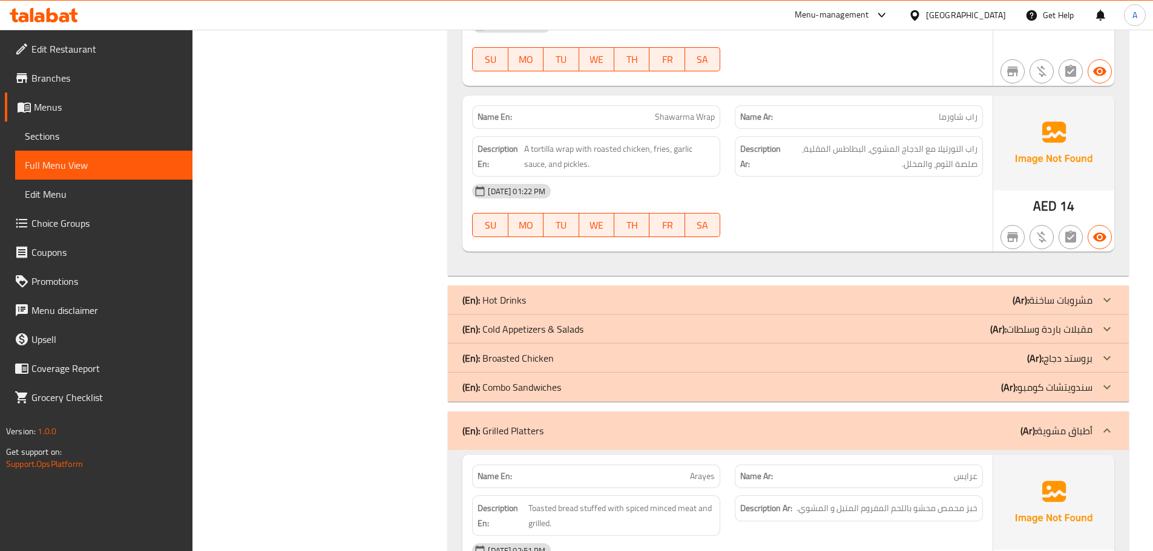
click at [575, 413] on div "(En): Grilled Platters (Ar): أطباق مشوية" at bounding box center [788, 431] width 681 height 39
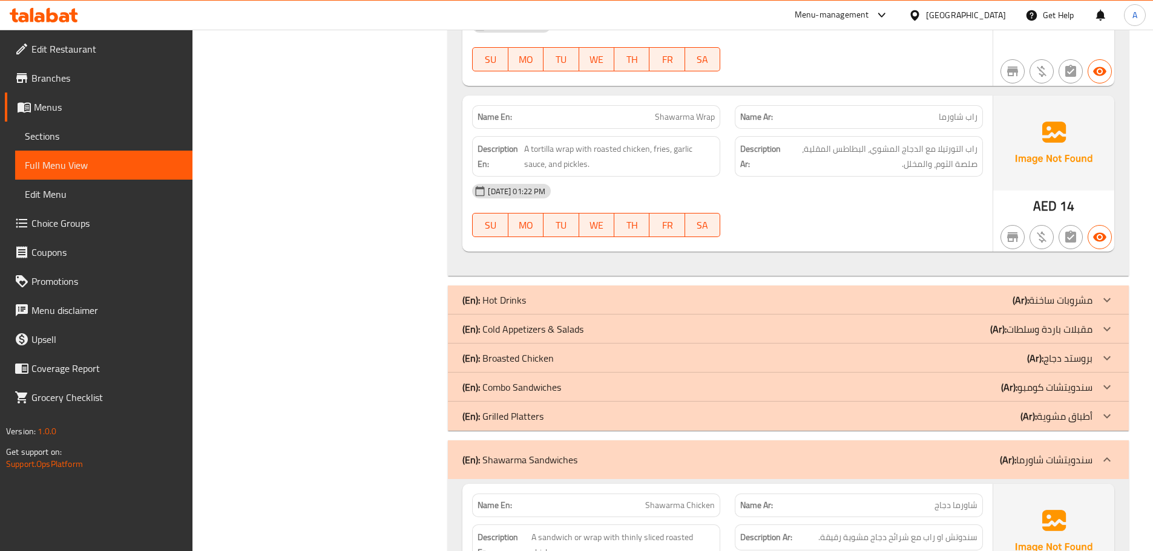
click at [579, 442] on div "(En): Shawarma Sandwiches (Ar): سندويتشات شاورما" at bounding box center [788, 460] width 681 height 39
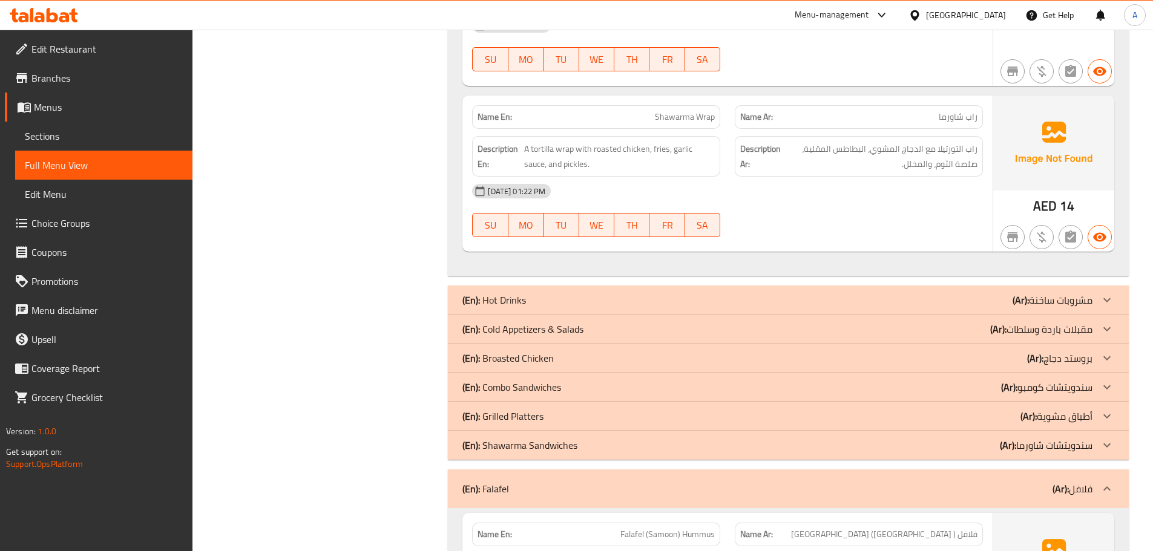
click at [574, 482] on div "(En): Falafel (Ar): فلافل" at bounding box center [777, 489] width 630 height 15
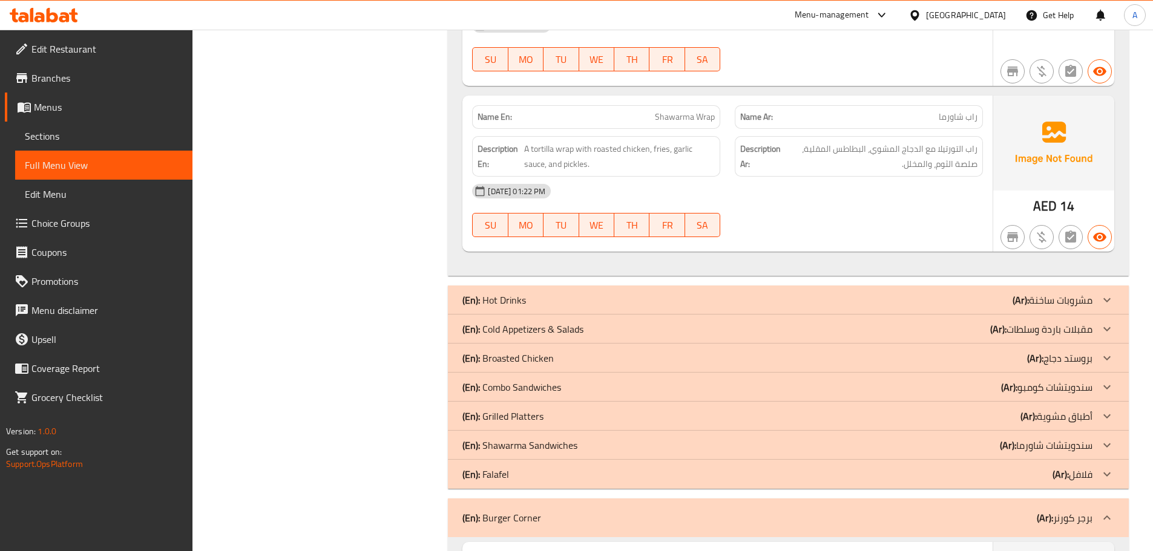
click at [573, 511] on div "(En): Burger Corner (Ar): برجر كورنر" at bounding box center [777, 518] width 630 height 15
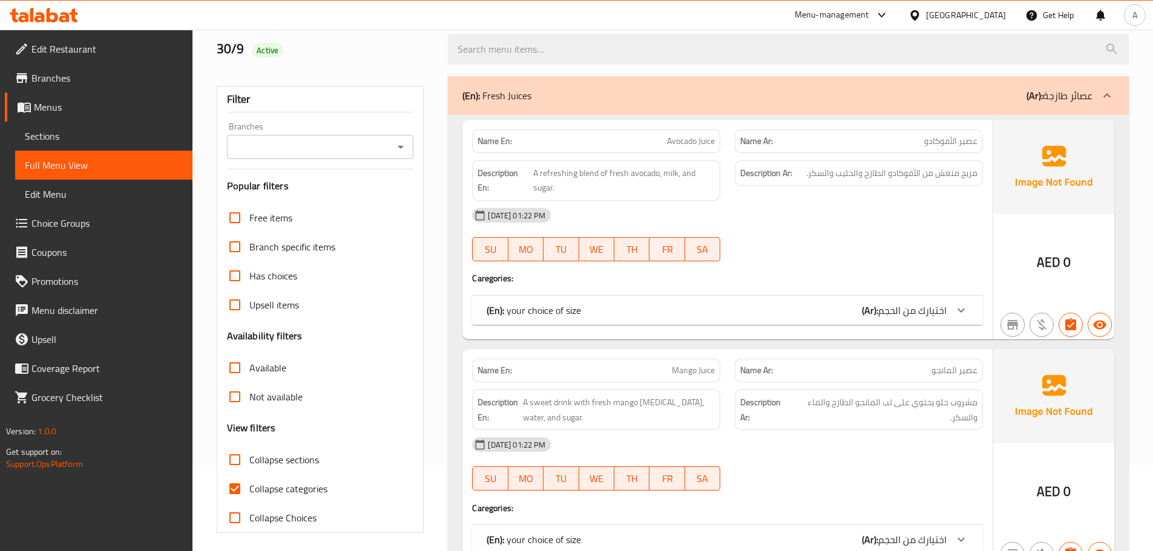
scroll to position [182, 0]
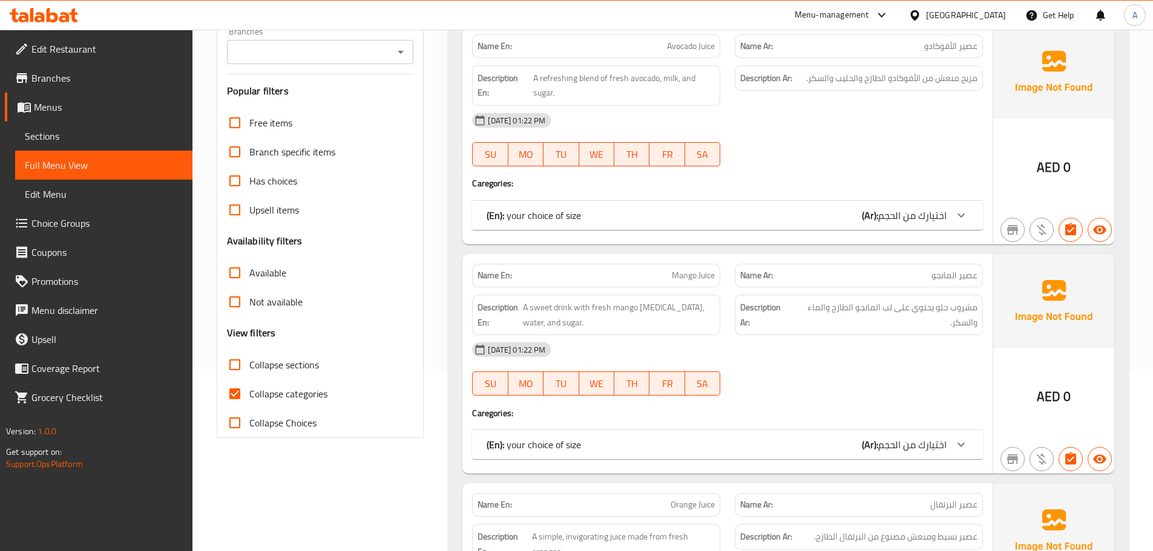
click at [258, 399] on span "Collapse categories" at bounding box center [288, 394] width 78 height 15
click at [249, 399] on input "Collapse categories" at bounding box center [234, 393] width 29 height 29
checkbox input "false"
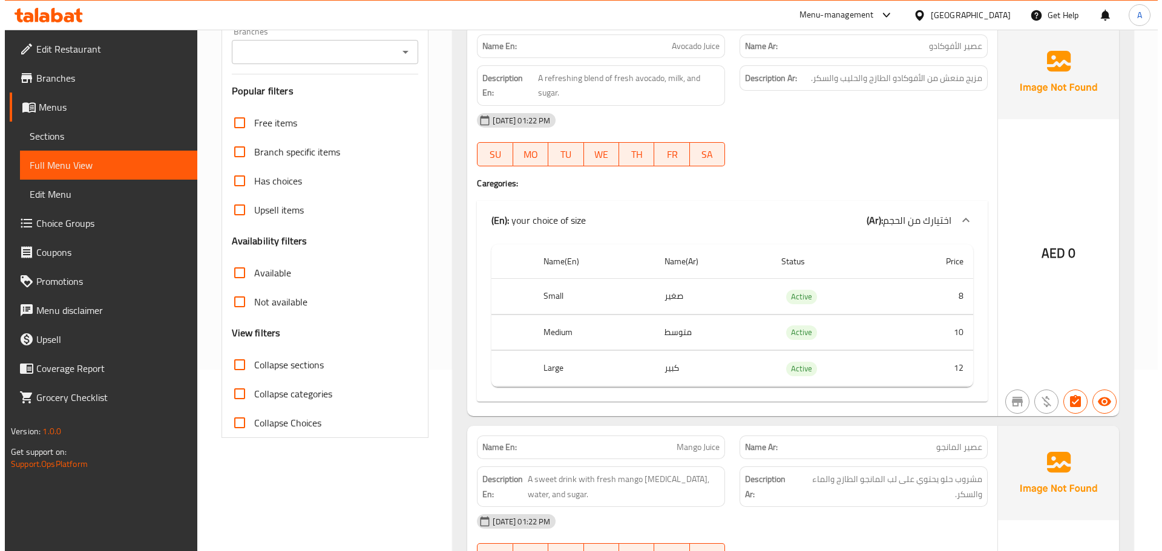
scroll to position [0, 0]
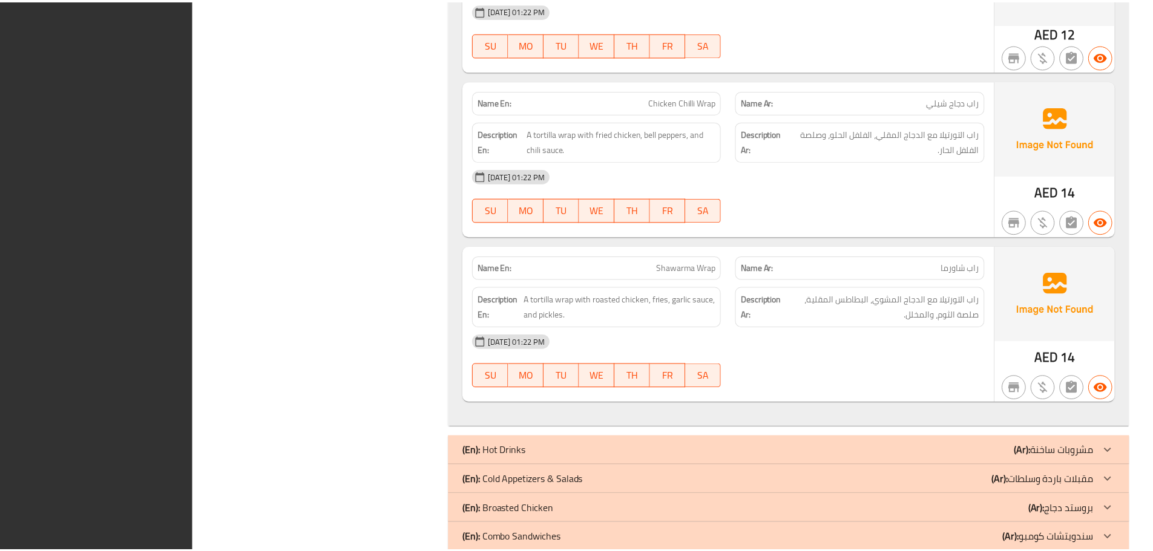
scroll to position [21180, 0]
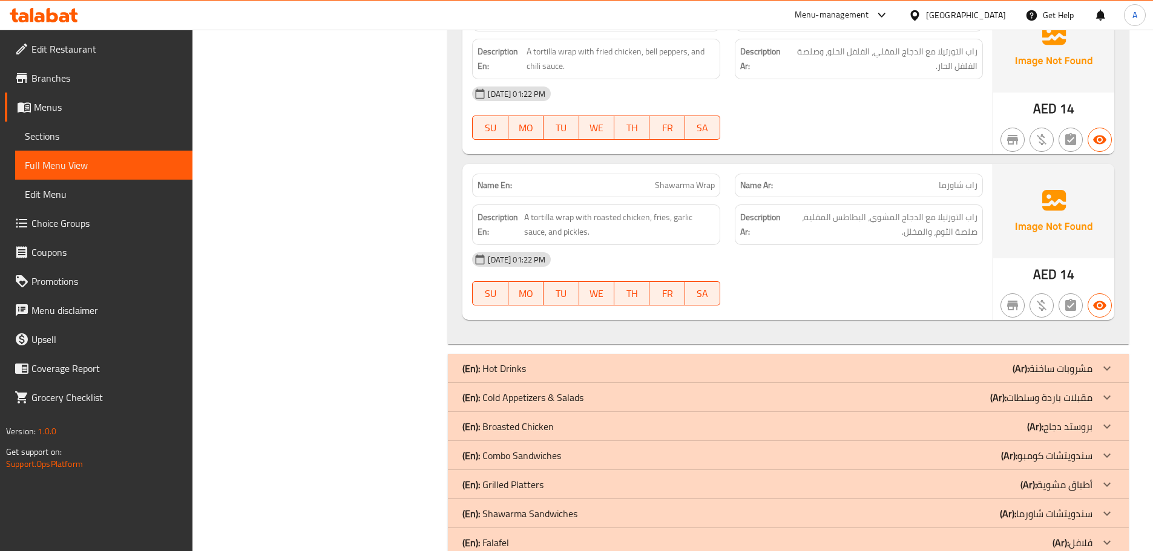
click at [67, 44] on span "Edit Restaurant" at bounding box center [106, 49] width 151 height 15
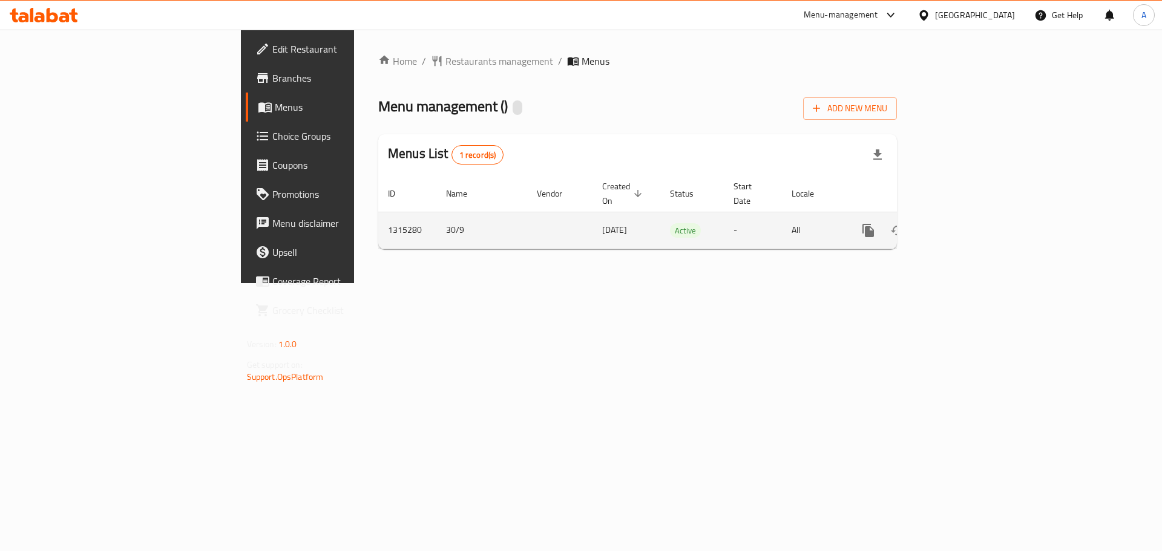
click at [963, 223] on icon "enhanced table" at bounding box center [955, 230] width 15 height 15
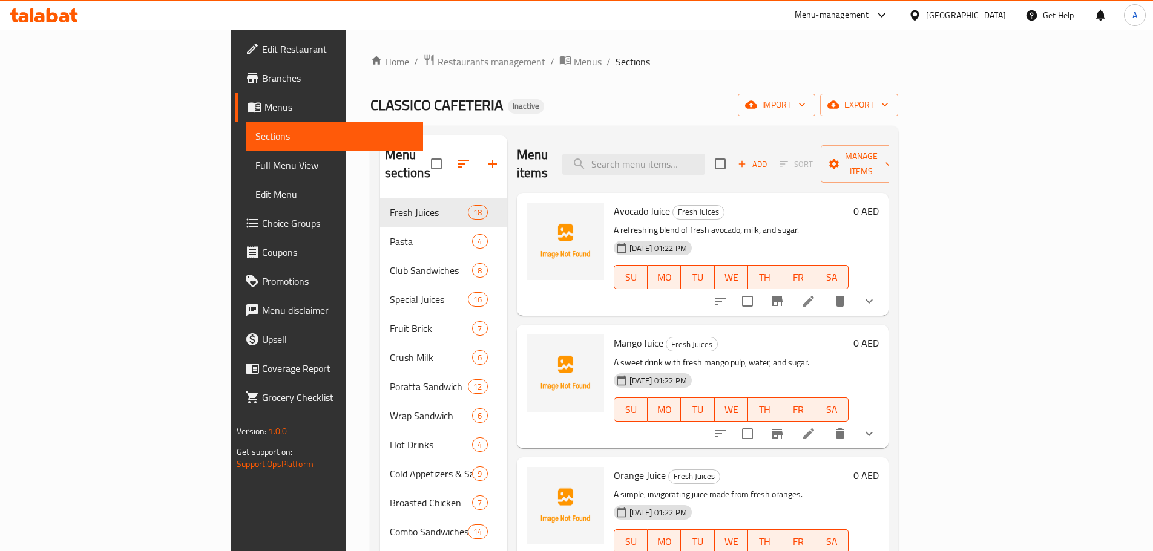
click at [262, 76] on span "Branches" at bounding box center [337, 78] width 151 height 15
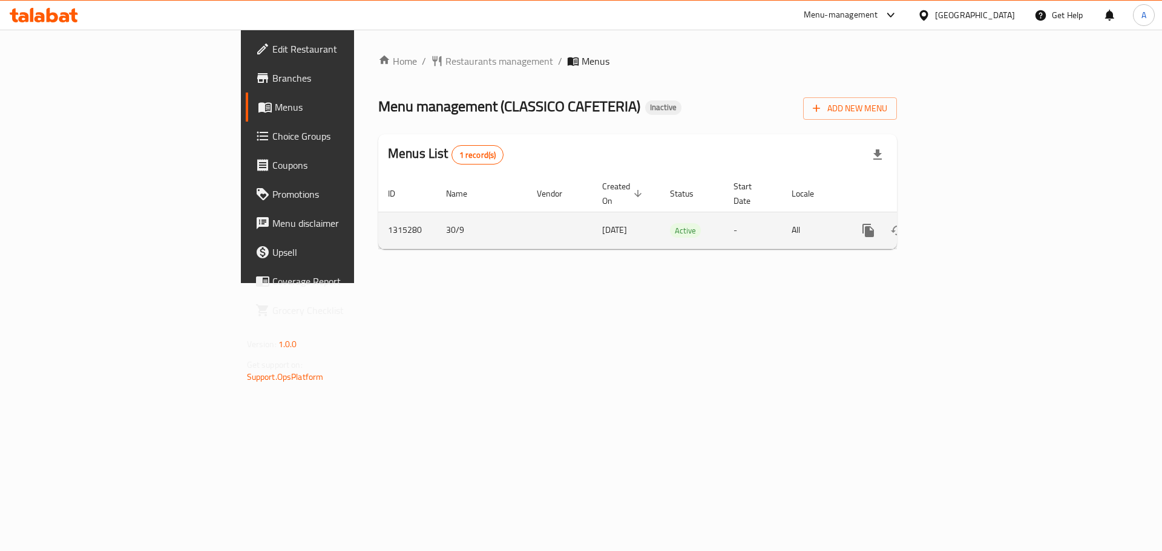
click at [970, 216] on link "enhanced table" at bounding box center [955, 230] width 29 height 29
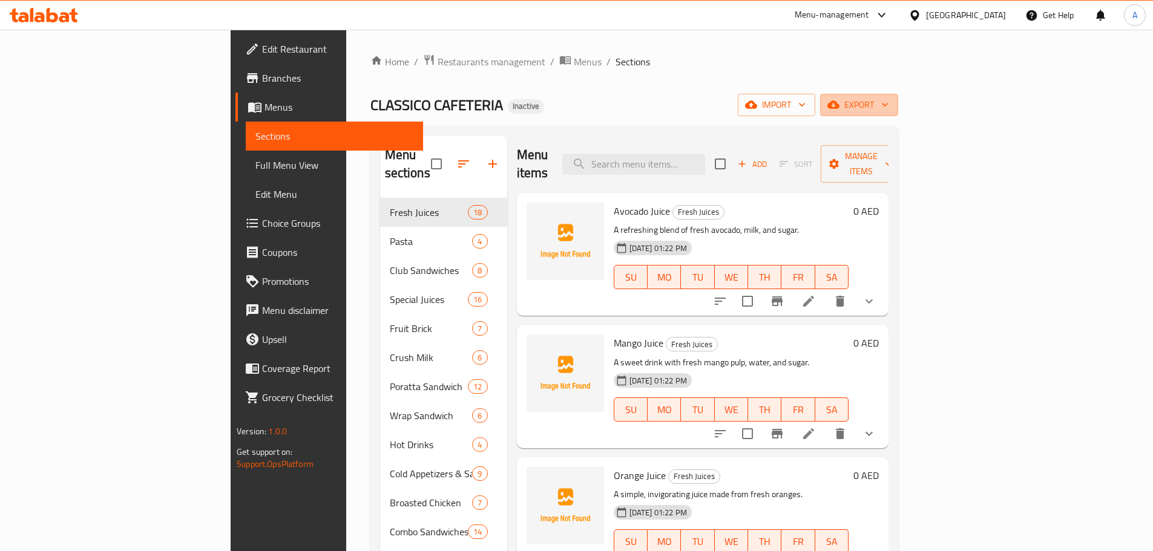
click at [898, 113] on button "export" at bounding box center [859, 105] width 78 height 22
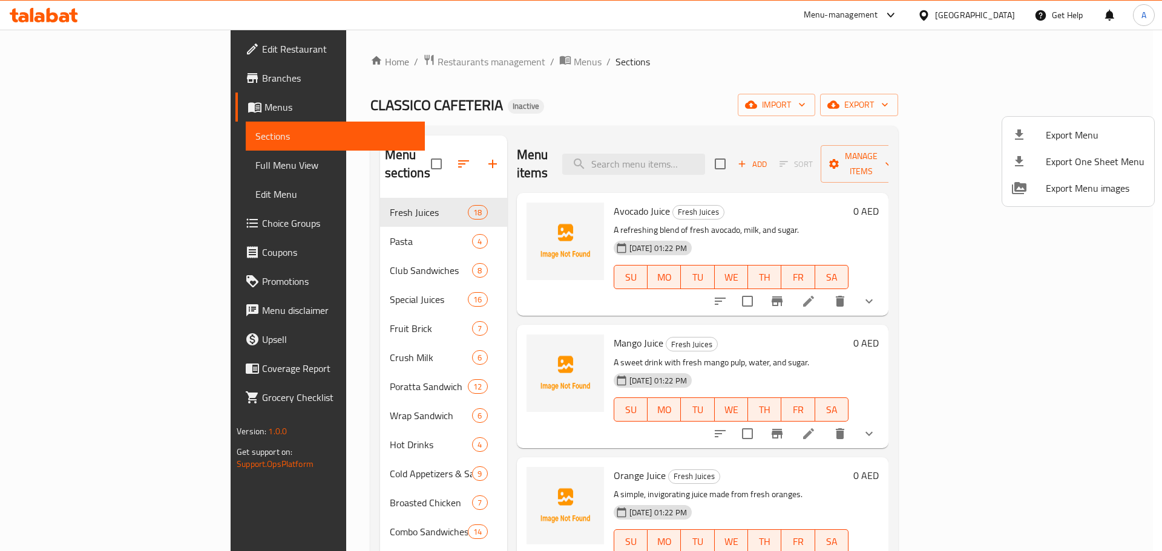
click at [1107, 102] on div at bounding box center [581, 275] width 1162 height 551
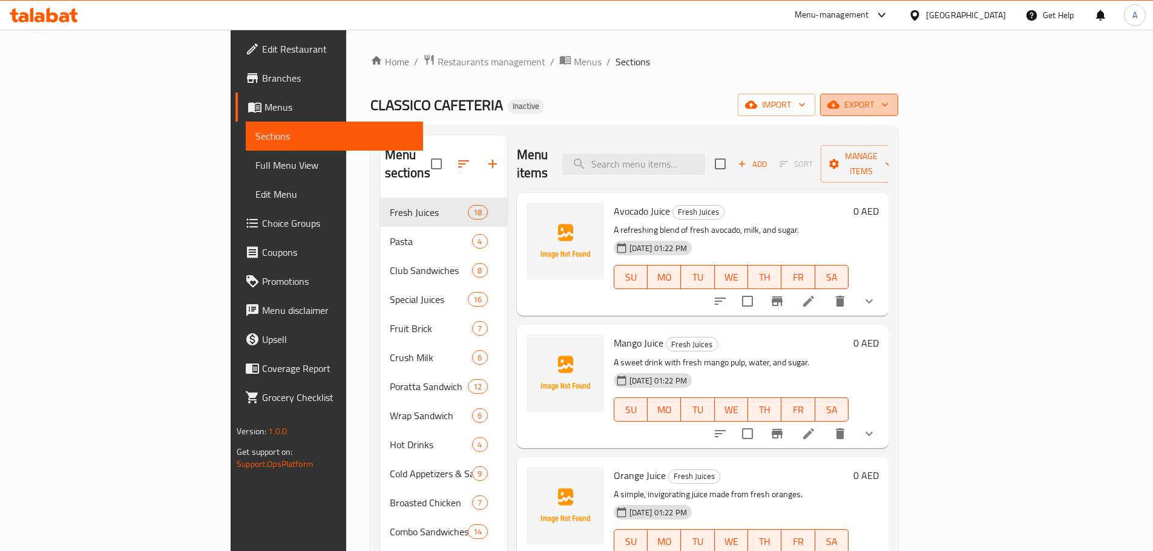
click at [888, 112] on span "export" at bounding box center [859, 104] width 59 height 15
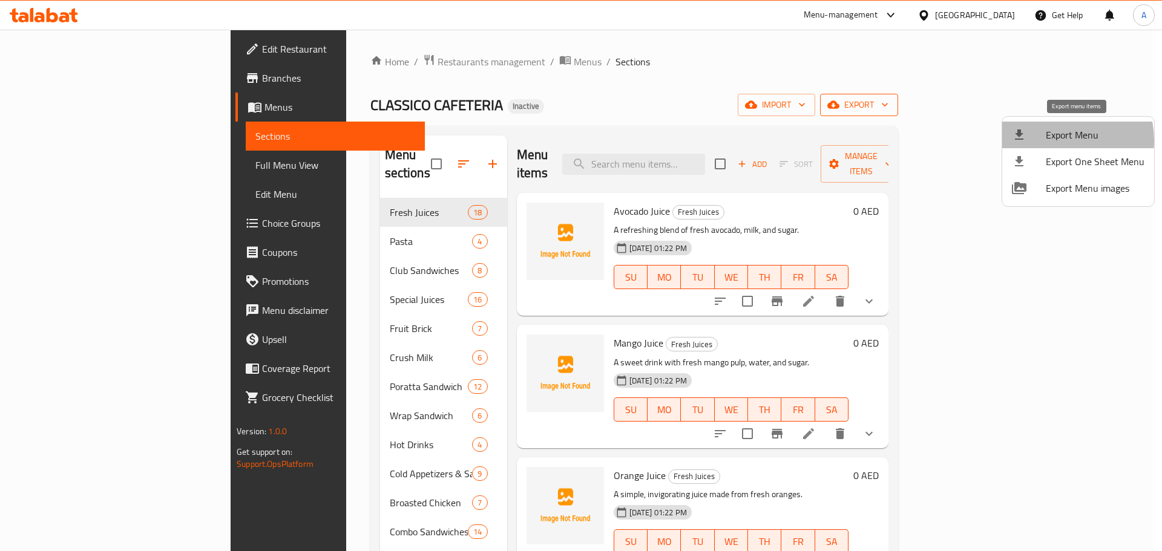
click at [1054, 140] on span "Export Menu" at bounding box center [1095, 135] width 99 height 15
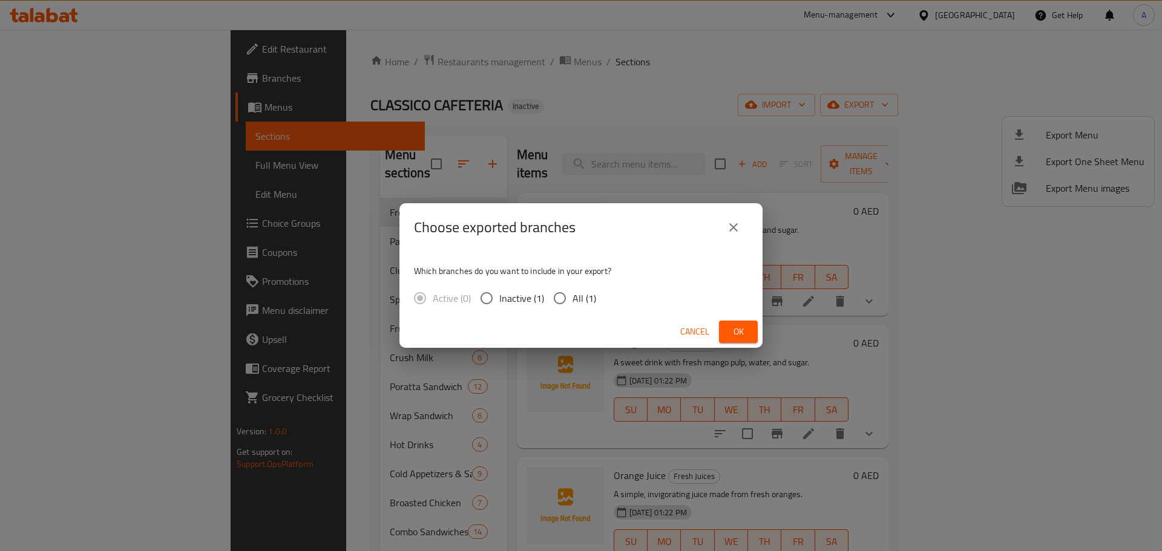
click at [569, 293] on input "All (1)" at bounding box center [559, 298] width 25 height 25
radio input "true"
click at [738, 334] on span "Ok" at bounding box center [738, 331] width 19 height 15
